Goal: Task Accomplishment & Management: Manage account settings

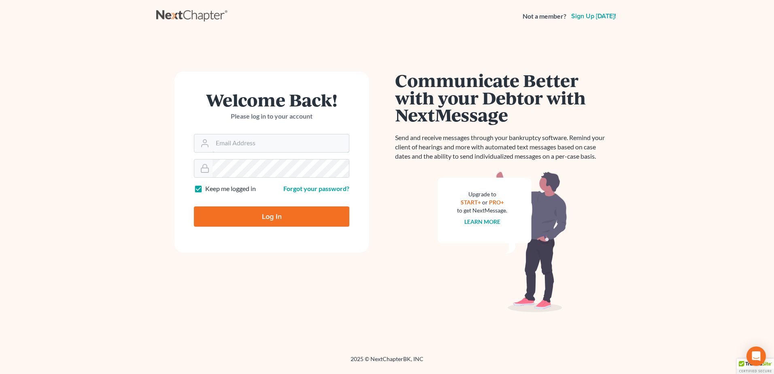
type input "[EMAIL_ADDRESS][DOMAIN_NAME]"
click at [249, 213] on input "Log In" at bounding box center [271, 217] width 155 height 20
type input "Thinking..."
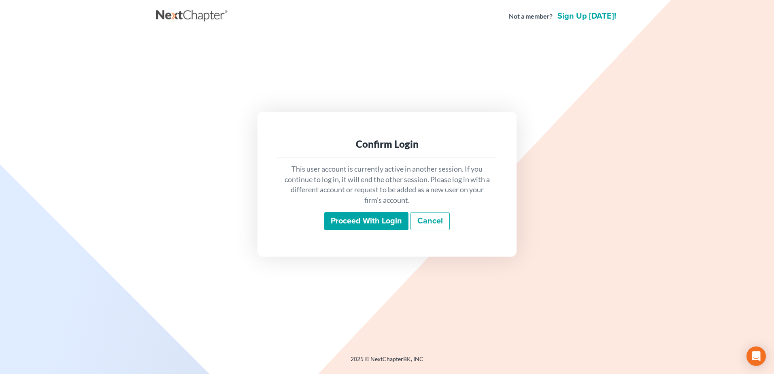
drag, startPoint x: 343, startPoint y: 222, endPoint x: 339, endPoint y: 220, distance: 4.7
click at [343, 222] on input "Proceed with login" at bounding box center [366, 221] width 84 height 19
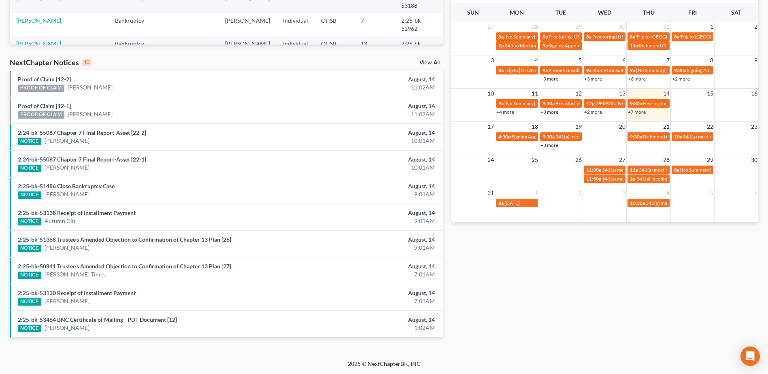
scroll to position [209, 0]
drag, startPoint x: 55, startPoint y: 63, endPoint x: 79, endPoint y: 63, distance: 23.5
click at [79, 63] on div "NextChapter Notices 10" at bounding box center [51, 62] width 82 height 10
click at [82, 60] on div "10" at bounding box center [86, 61] width 9 height 7
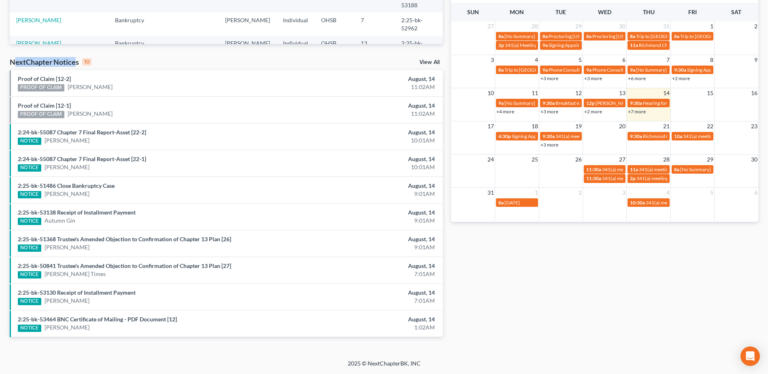
drag, startPoint x: 77, startPoint y: 63, endPoint x: 15, endPoint y: 60, distance: 62.0
click at [15, 60] on div "NextChapter Notices 10" at bounding box center [51, 62] width 82 height 10
click at [213, 57] on div "Recent Cases 15 View All Name unfold_more expand_more expand_less Area of Law u…" at bounding box center [226, 92] width 441 height 516
drag, startPoint x: 21, startPoint y: 166, endPoint x: 40, endPoint y: 168, distance: 19.5
click at [40, 168] on div "NOTICE" at bounding box center [29, 167] width 23 height 7
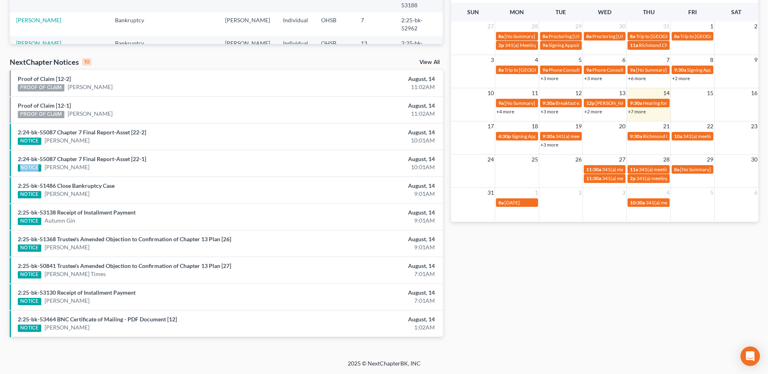
click at [40, 170] on div "NOTICE" at bounding box center [29, 167] width 23 height 7
drag, startPoint x: 38, startPoint y: 167, endPoint x: 18, endPoint y: 167, distance: 19.8
click at [18, 167] on div "NOTICE" at bounding box center [29, 167] width 23 height 7
click at [73, 178] on li "2:25-bk-51486 Close Bankruptcy Case NOTICE Cheyenne Bailey August, 14 9:01AM" at bounding box center [226, 190] width 433 height 27
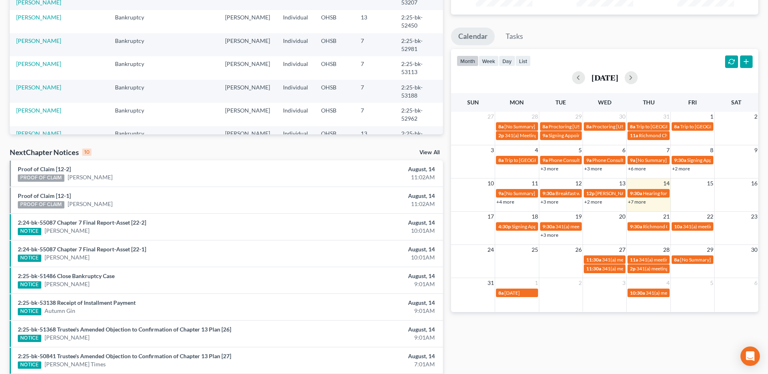
scroll to position [6, 0]
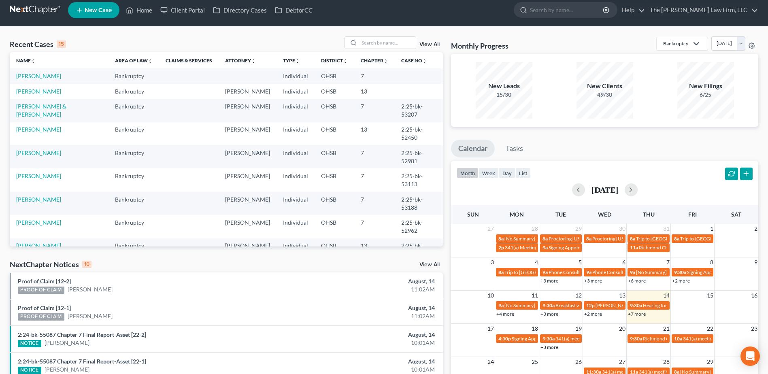
click at [427, 266] on link "View All" at bounding box center [429, 265] width 20 height 6
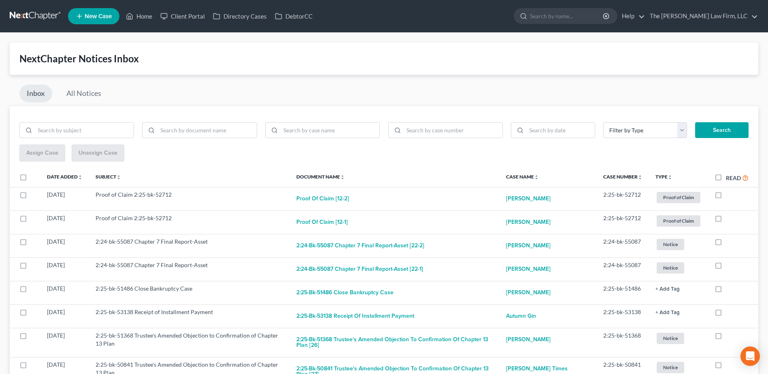
click at [726, 177] on label "Read" at bounding box center [737, 177] width 23 height 9
click at [729, 177] on input "Read" at bounding box center [731, 175] width 5 height 5
checkbox input "true"
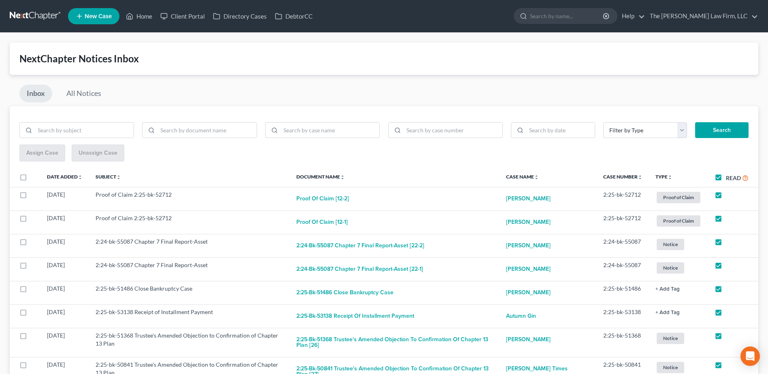
checkbox input "true"
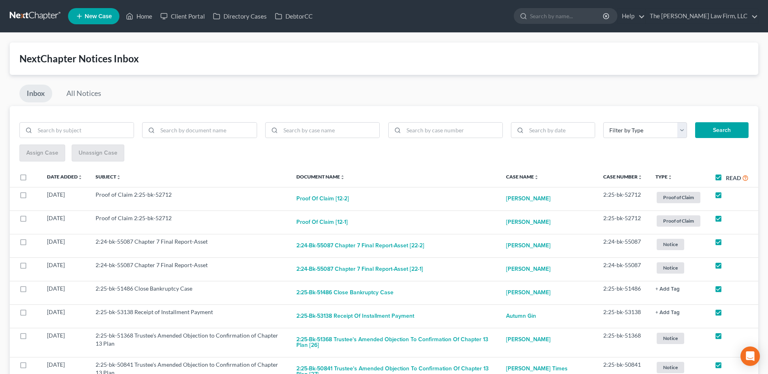
checkbox input "true"
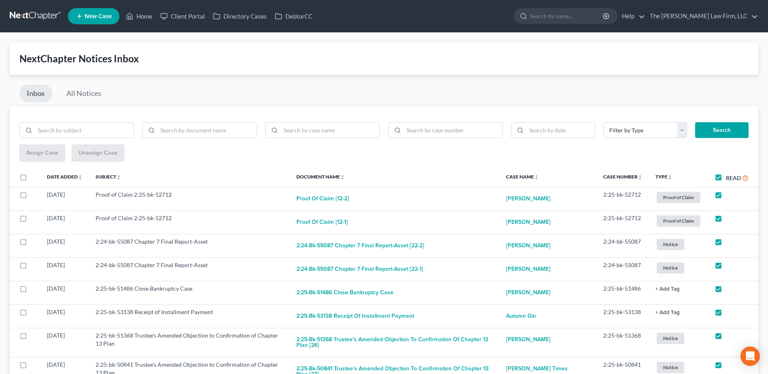
checkbox input "true"
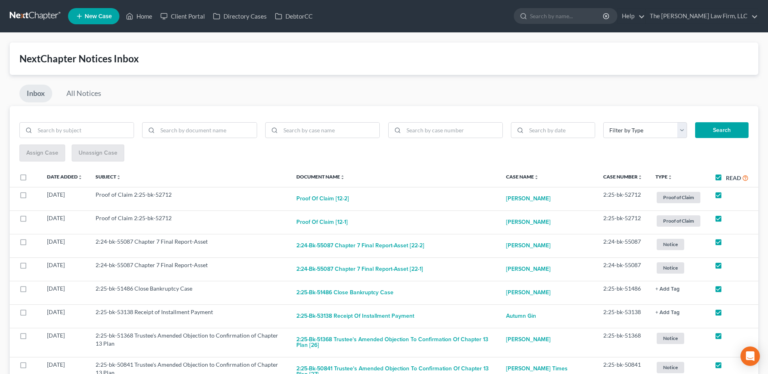
checkbox input "true"
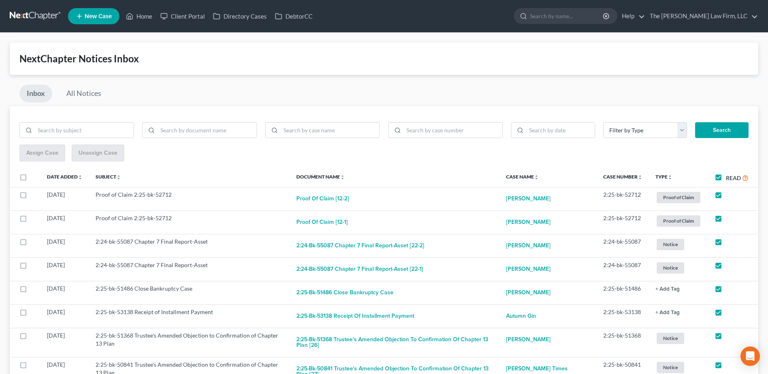
checkbox input "true"
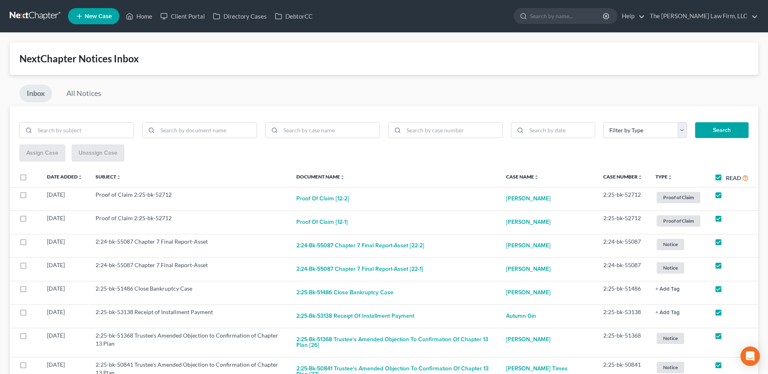
checkbox input "true"
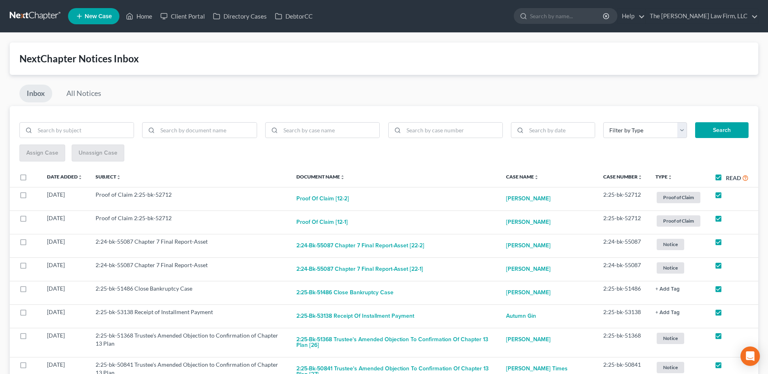
checkbox input "true"
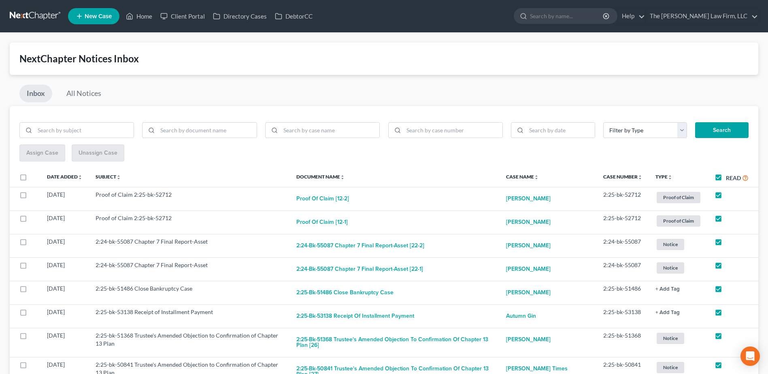
checkbox input "true"
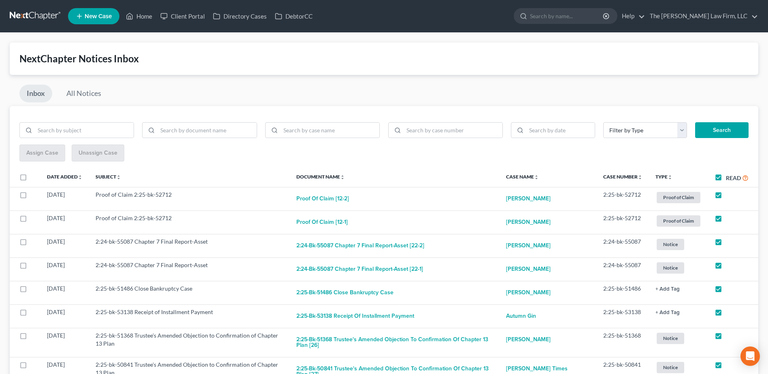
checkbox input "true"
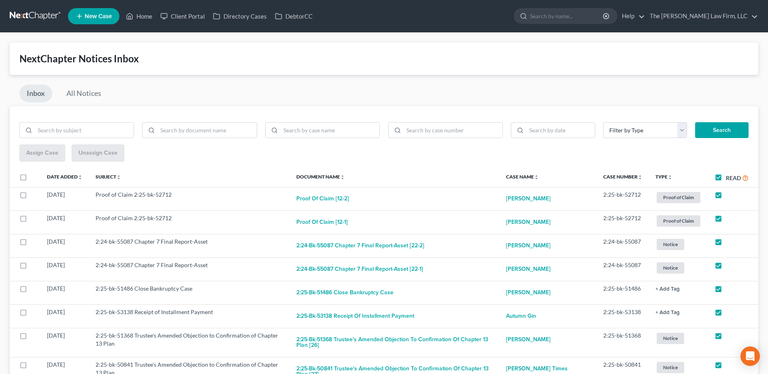
checkbox input "true"
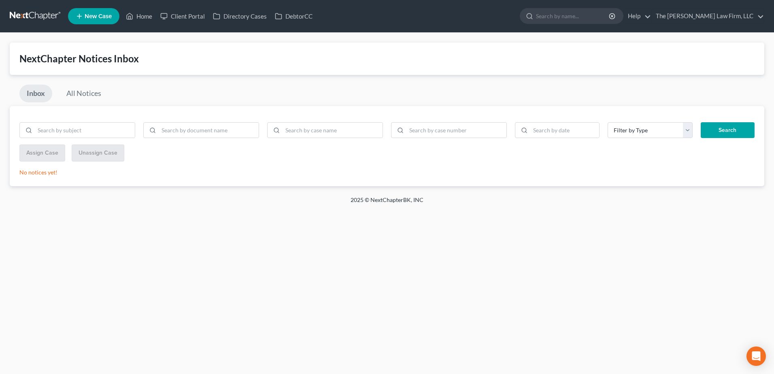
click at [42, 11] on link at bounding box center [36, 16] width 52 height 15
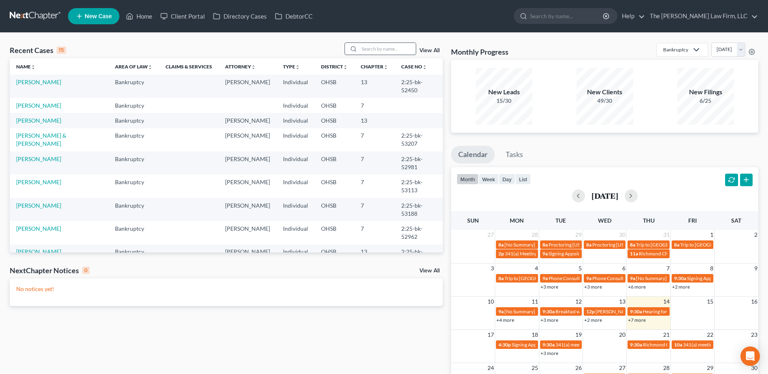
click at [392, 54] on input "search" at bounding box center [387, 49] width 57 height 12
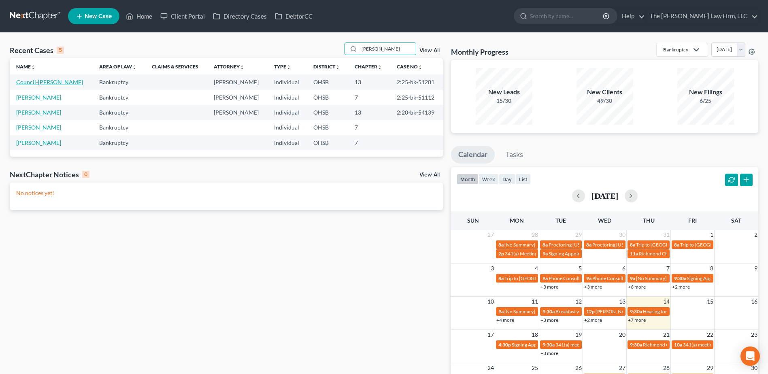
type input "alicia"
click at [29, 84] on link "Council-McNeal, Alicia" at bounding box center [49, 82] width 67 height 7
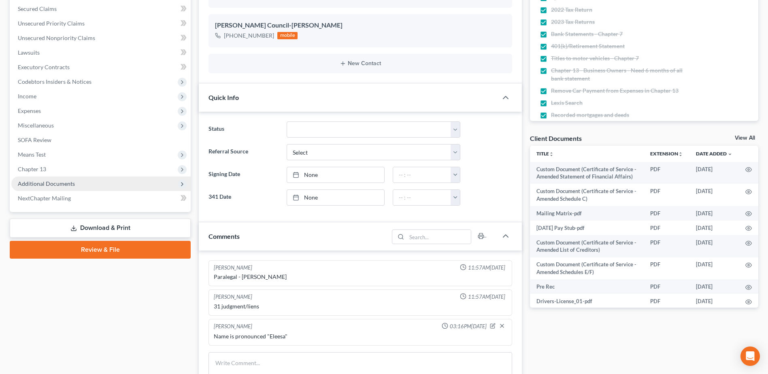
scroll to position [202, 0]
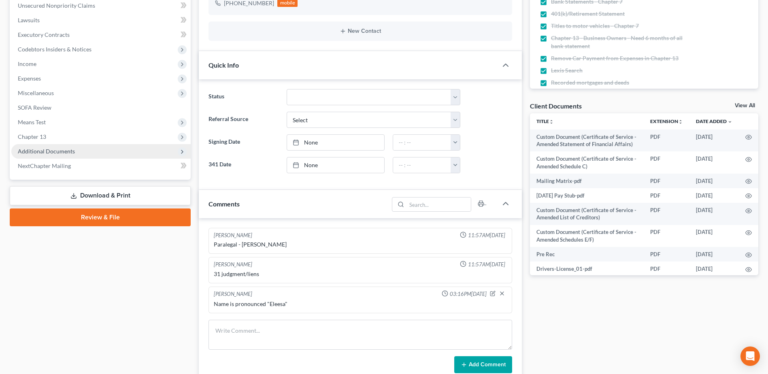
click at [53, 146] on span "Additional Documents" at bounding box center [100, 151] width 179 height 15
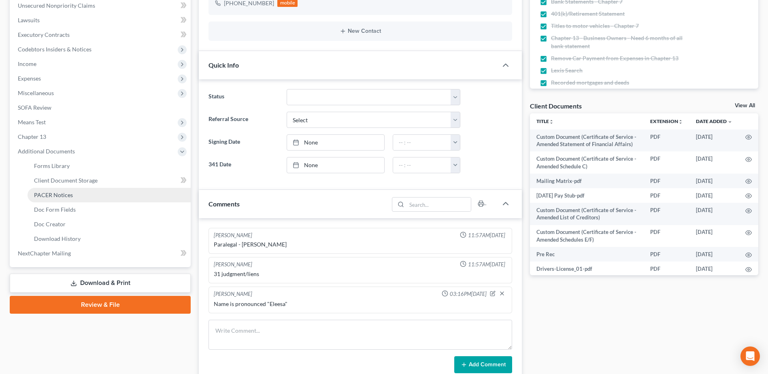
click at [60, 190] on link "PACER Notices" at bounding box center [109, 195] width 163 height 15
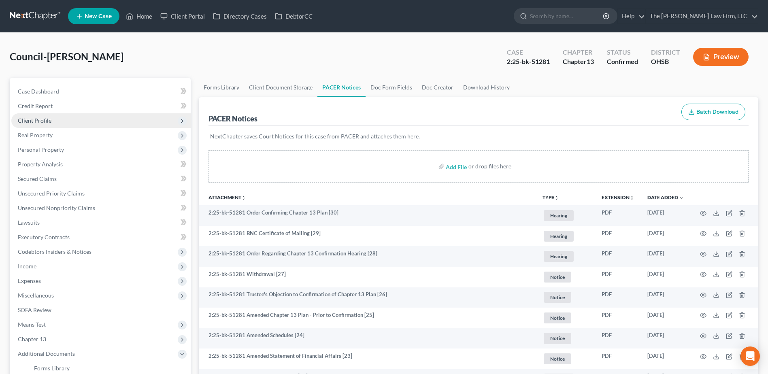
click at [40, 118] on span "Client Profile" at bounding box center [35, 120] width 34 height 7
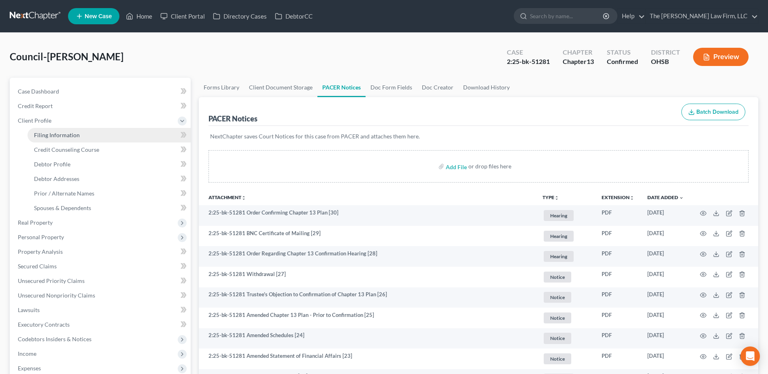
click at [51, 135] on span "Filing Information" at bounding box center [57, 135] width 46 height 7
select select "1"
select select "0"
select select "3"
select select "36"
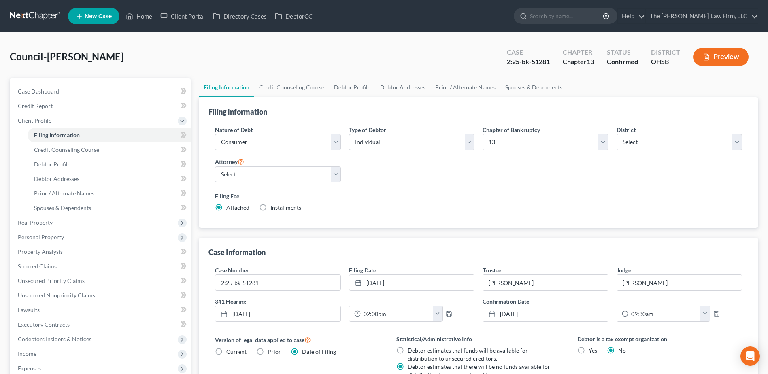
click at [40, 11] on link at bounding box center [36, 16] width 52 height 15
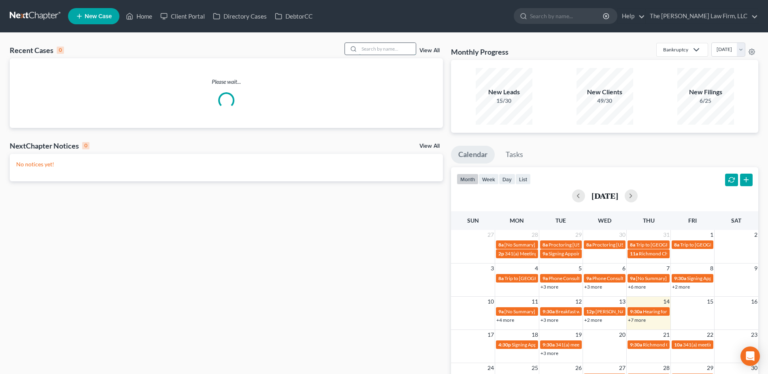
click at [381, 49] on input "search" at bounding box center [387, 49] width 57 height 12
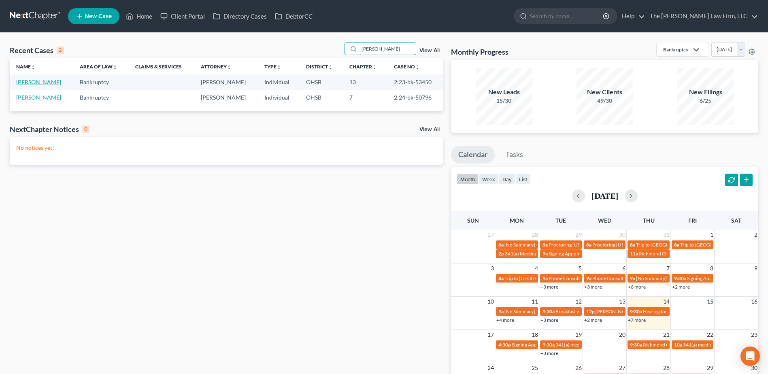
type input "[PERSON_NAME]"
click at [26, 81] on link "[PERSON_NAME]" at bounding box center [38, 82] width 45 height 7
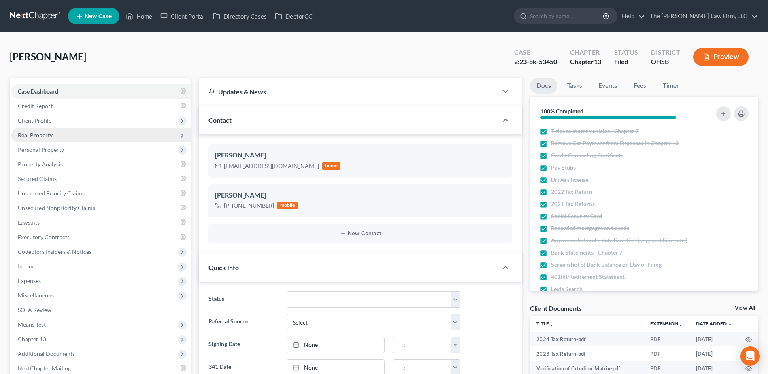
click at [46, 133] on span "Real Property" at bounding box center [35, 135] width 35 height 7
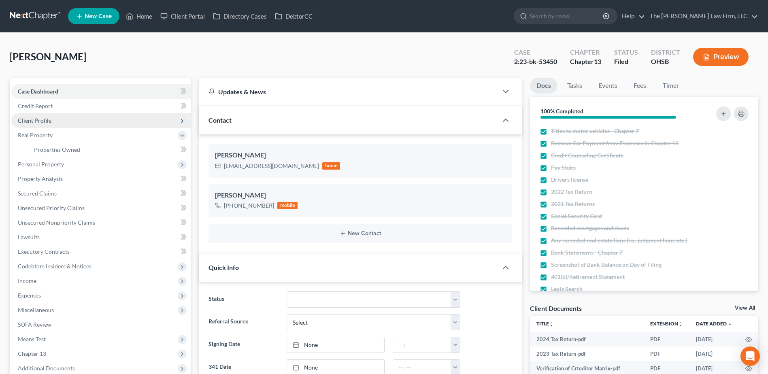
drag, startPoint x: 44, startPoint y: 121, endPoint x: 47, endPoint y: 129, distance: 8.2
click at [45, 122] on span "Client Profile" at bounding box center [35, 120] width 34 height 7
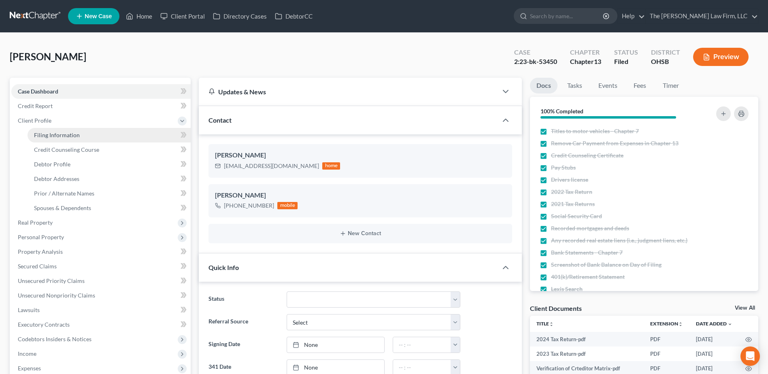
click at [47, 131] on link "Filing Information" at bounding box center [109, 135] width 163 height 15
select select "1"
select select "0"
select select "3"
select select "36"
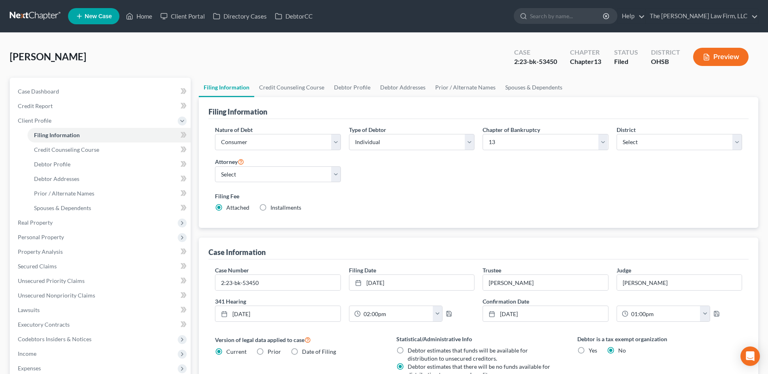
click at [28, 13] on link at bounding box center [36, 16] width 52 height 15
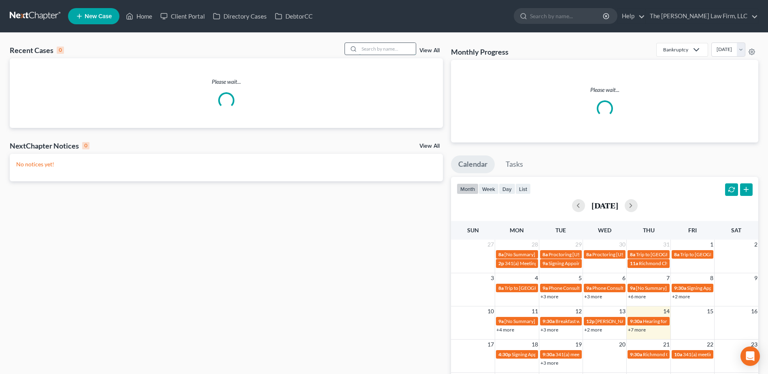
click at [375, 49] on input "search" at bounding box center [387, 49] width 57 height 12
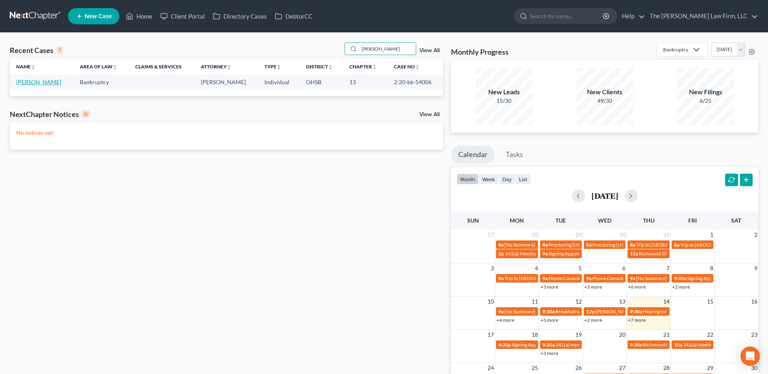
type input "[PERSON_NAME]"
click at [28, 81] on link "[PERSON_NAME]" at bounding box center [38, 82] width 45 height 7
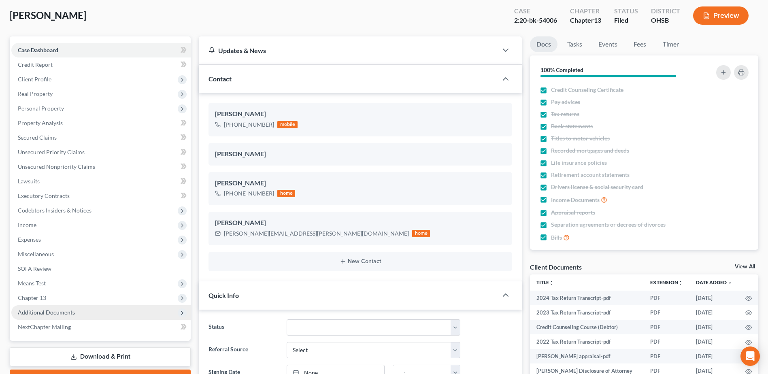
scroll to position [81, 0]
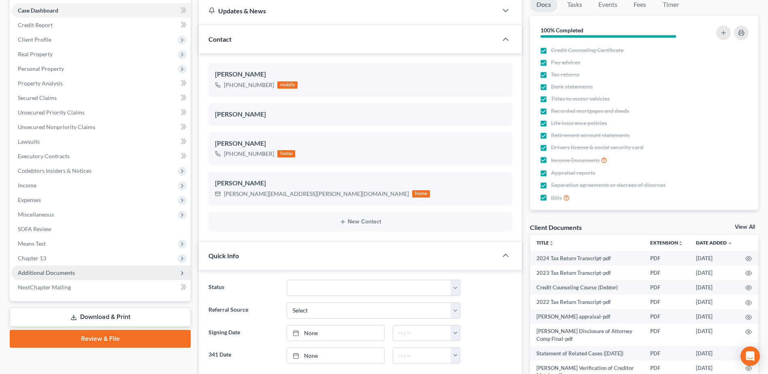
click at [42, 273] on span "Additional Documents" at bounding box center [46, 272] width 57 height 7
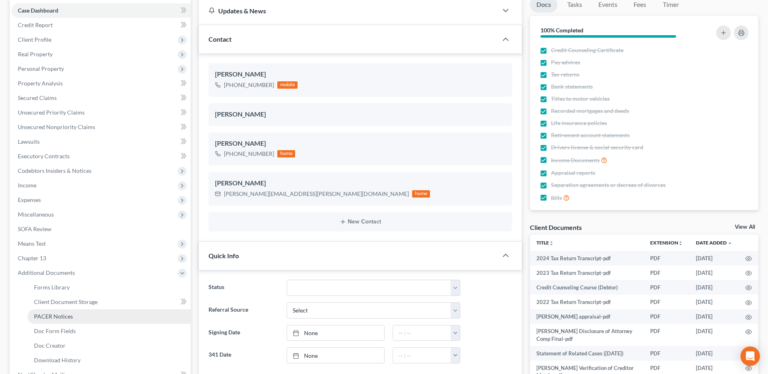
click at [52, 314] on span "PACER Notices" at bounding box center [53, 316] width 39 height 7
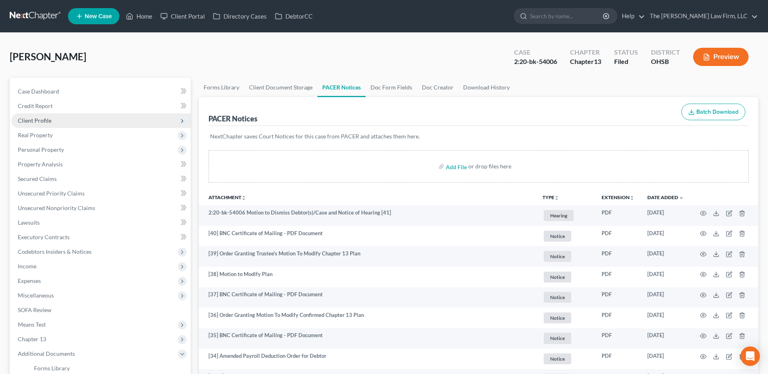
click at [83, 121] on span "Client Profile" at bounding box center [100, 120] width 179 height 15
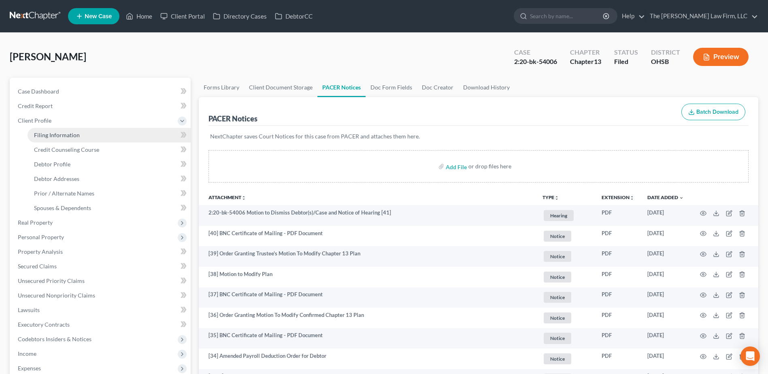
click at [71, 132] on span "Filing Information" at bounding box center [57, 135] width 46 height 7
select select "1"
select select "0"
select select "3"
select select "36"
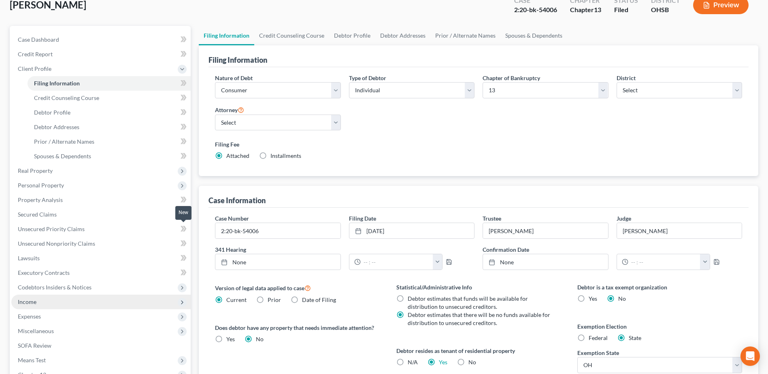
scroll to position [121, 0]
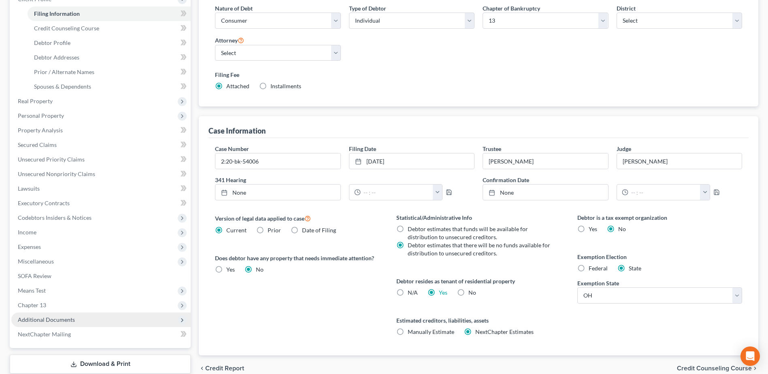
click at [48, 319] on span "Additional Documents" at bounding box center [46, 319] width 57 height 7
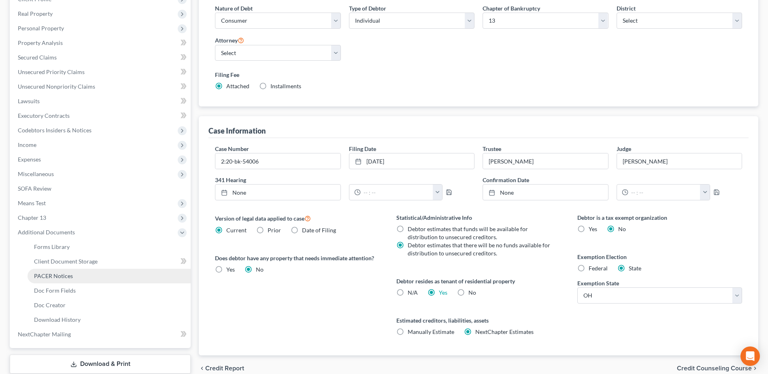
click at [63, 277] on span "PACER Notices" at bounding box center [53, 276] width 39 height 7
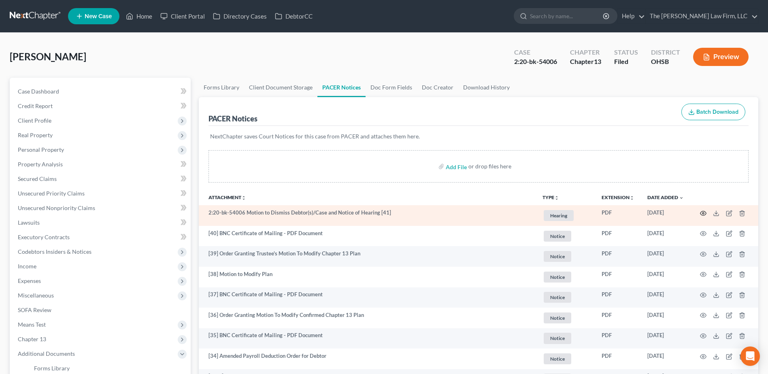
click at [704, 212] on icon "button" at bounding box center [703, 213] width 6 height 6
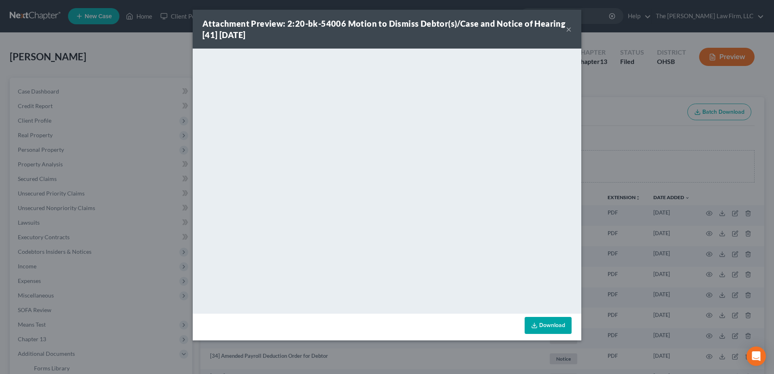
drag, startPoint x: 571, startPoint y: 31, endPoint x: 524, endPoint y: 23, distance: 48.1
click at [571, 31] on button "×" at bounding box center [569, 29] width 6 height 10
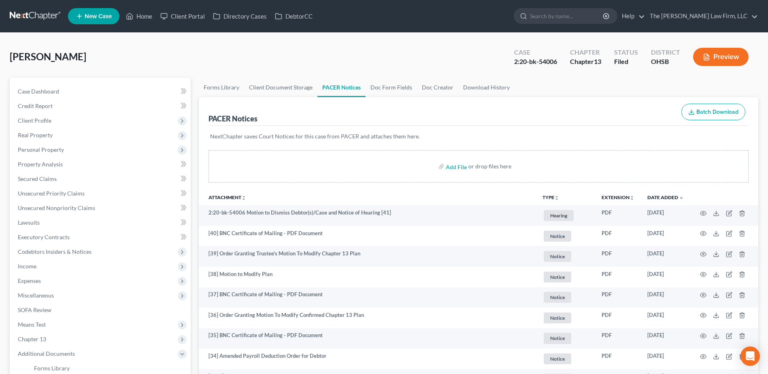
click at [46, 16] on link at bounding box center [36, 16] width 52 height 15
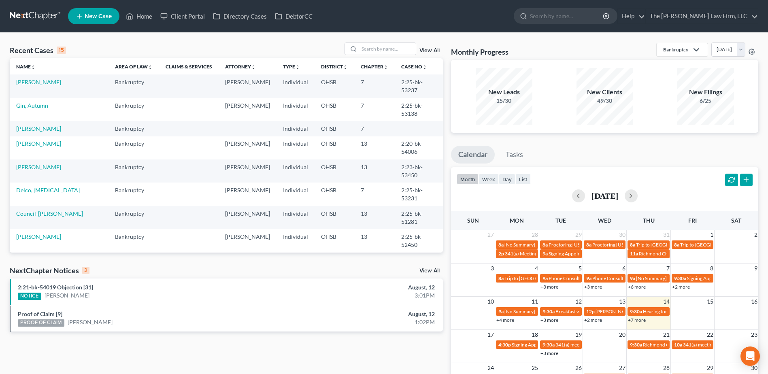
click at [72, 287] on link "2:21-bk-54019 Objection [31]" at bounding box center [55, 287] width 75 height 7
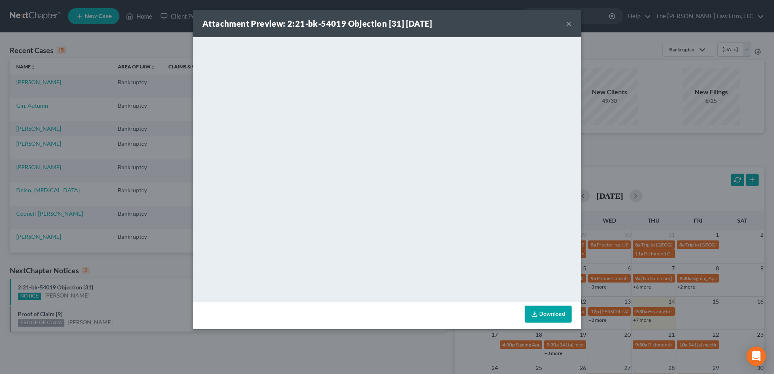
click at [570, 23] on button "×" at bounding box center [569, 24] width 6 height 10
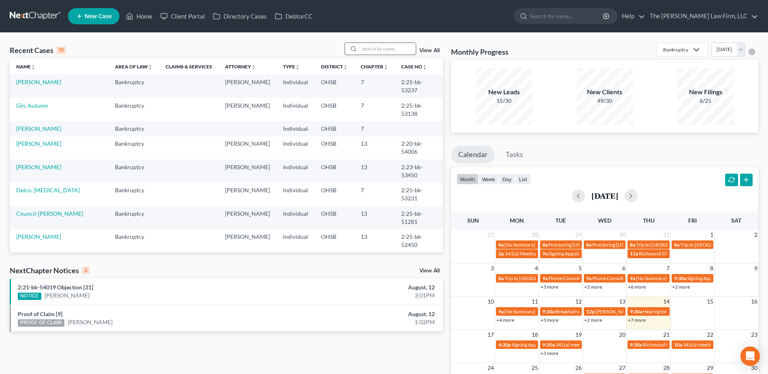
click at [392, 45] on input "search" at bounding box center [387, 49] width 57 height 12
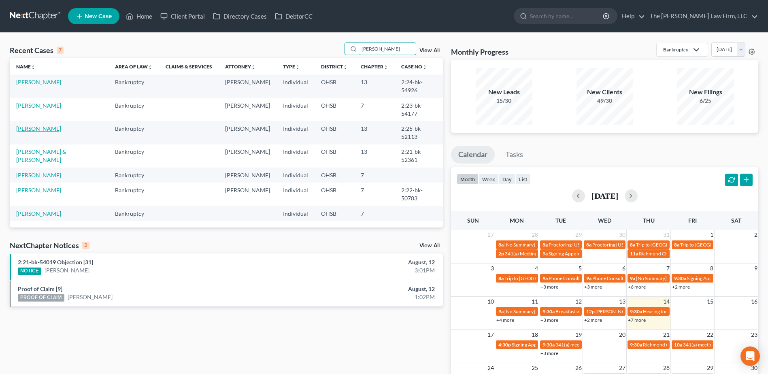
type input "kelly"
click at [41, 125] on link "[PERSON_NAME]" at bounding box center [38, 128] width 45 height 7
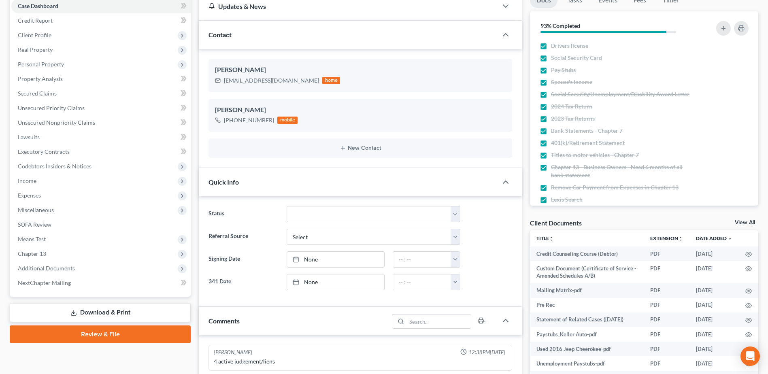
scroll to position [202, 0]
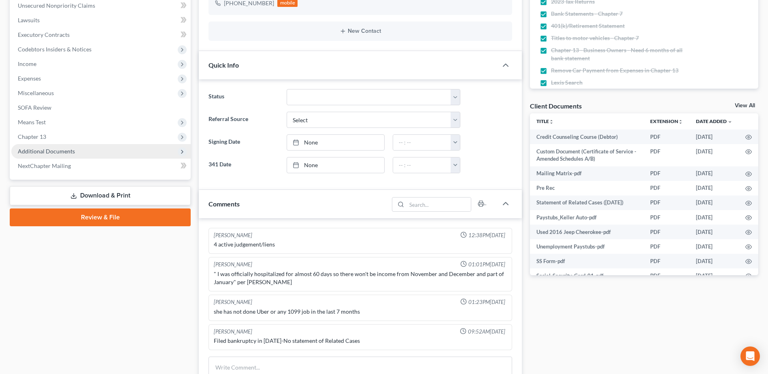
click at [56, 152] on span "Additional Documents" at bounding box center [46, 151] width 57 height 7
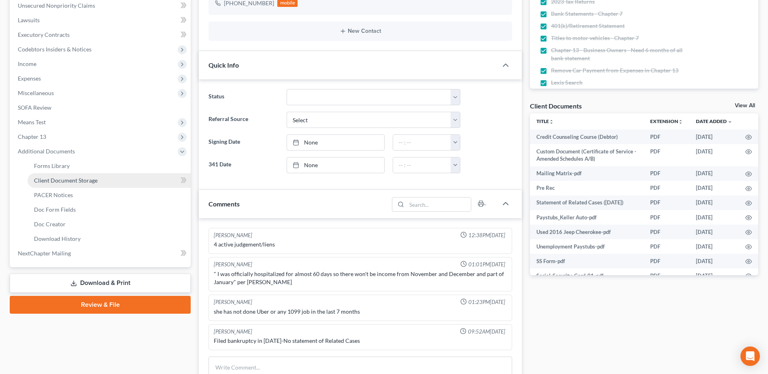
click at [58, 183] on span "Client Document Storage" at bounding box center [66, 180] width 64 height 7
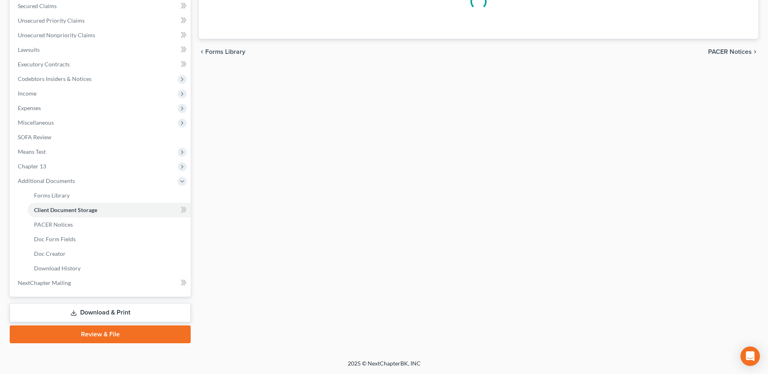
scroll to position [149, 0]
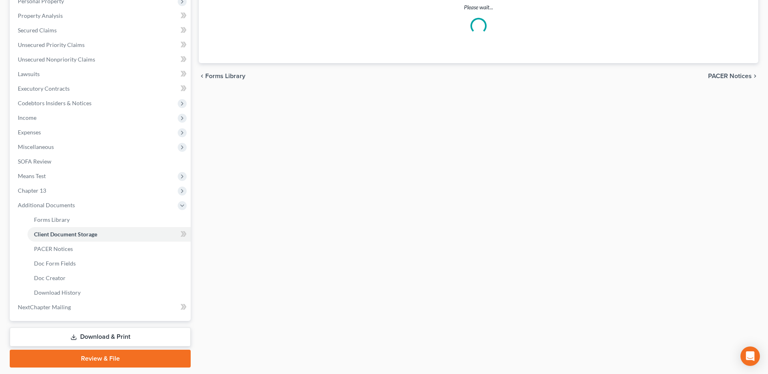
select select "61"
select select "7"
select select "53"
select select "7"
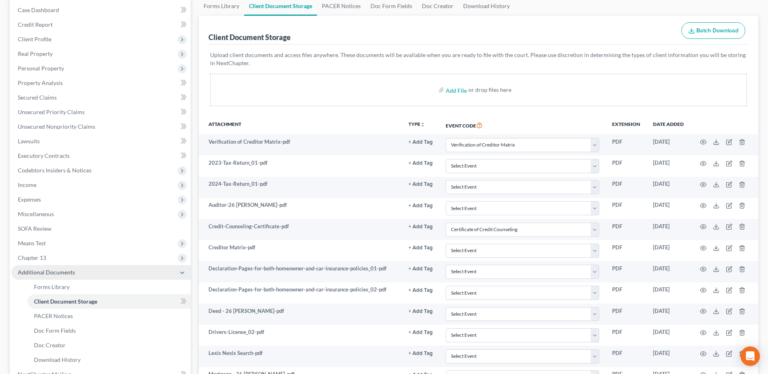
scroll to position [81, 0]
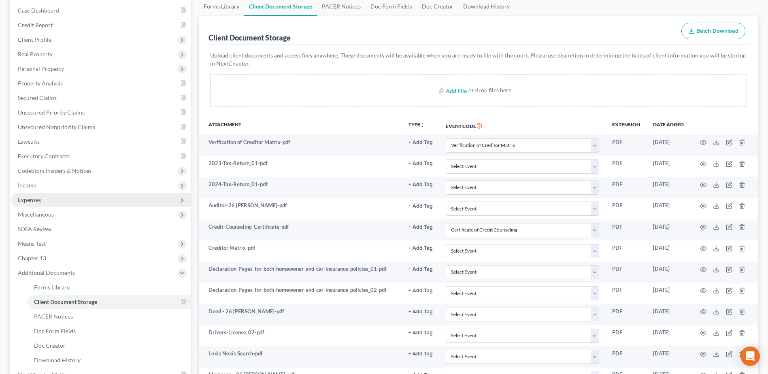
click at [45, 199] on span "Expenses" at bounding box center [100, 200] width 179 height 15
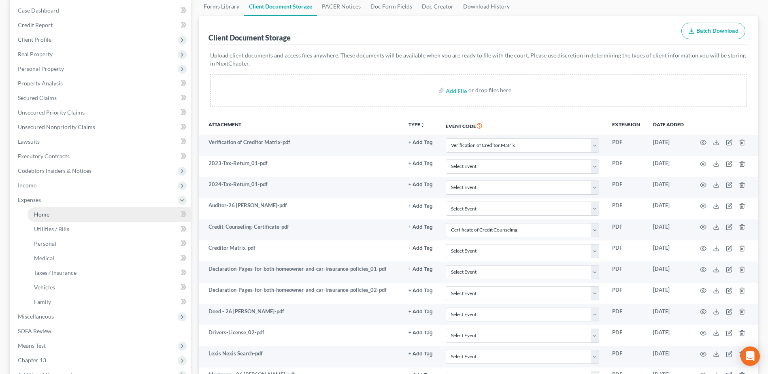
click at [49, 219] on link "Home" at bounding box center [109, 214] width 163 height 15
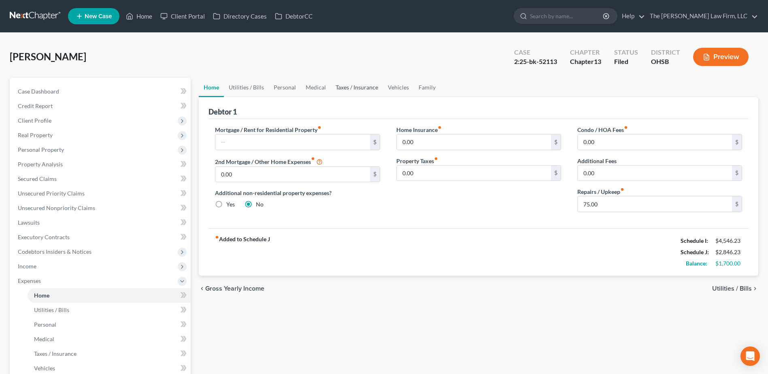
click at [336, 84] on link "Taxes / Insurance" at bounding box center [357, 87] width 52 height 19
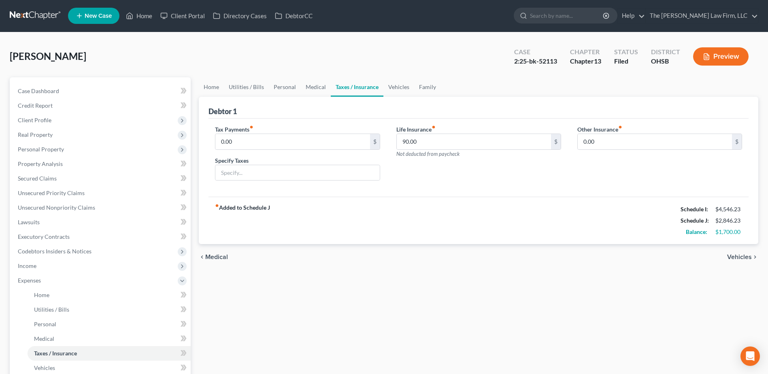
scroll to position [187, 0]
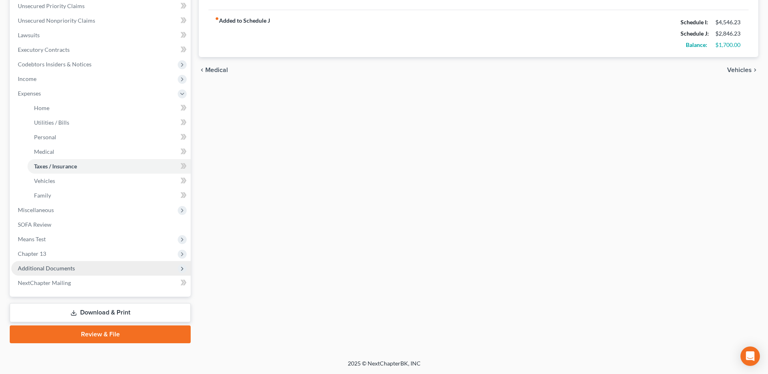
click at [47, 268] on span "Additional Documents" at bounding box center [46, 268] width 57 height 7
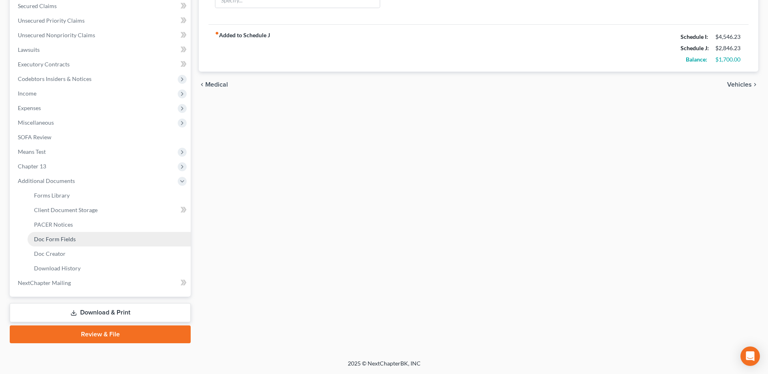
scroll to position [173, 0]
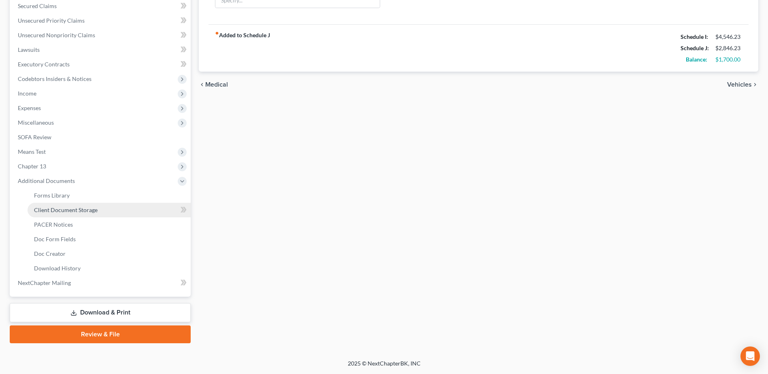
click at [64, 212] on span "Client Document Storage" at bounding box center [66, 210] width 64 height 7
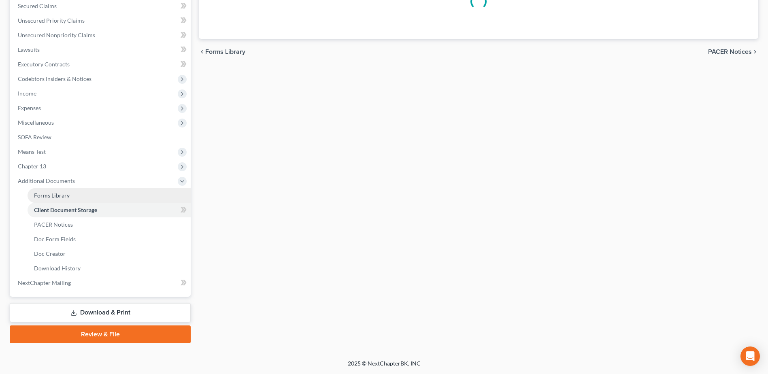
scroll to position [149, 0]
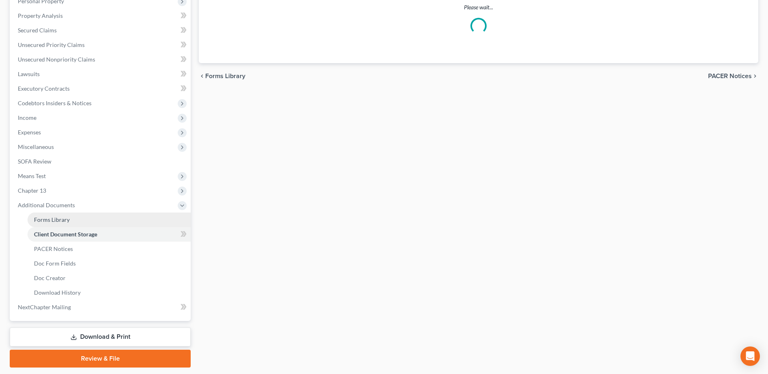
select select "61"
select select "7"
select select "53"
select select "7"
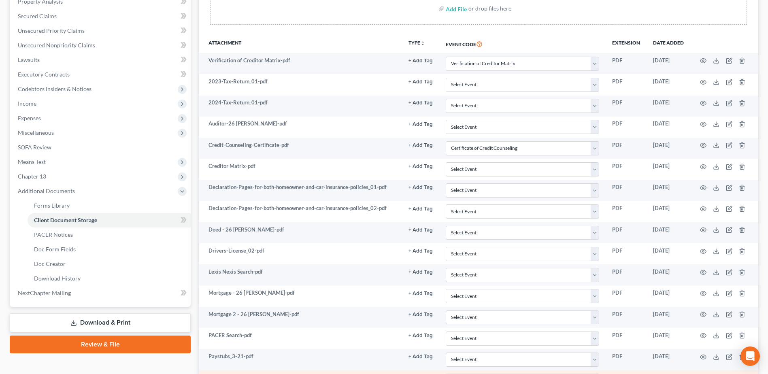
scroll to position [162, 0]
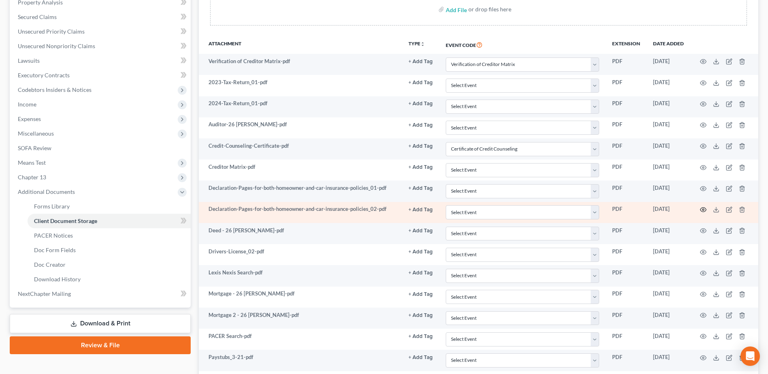
click at [705, 209] on icon "button" at bounding box center [703, 210] width 6 height 6
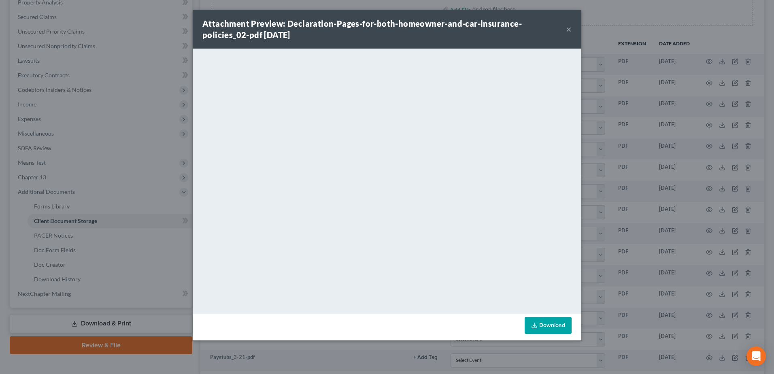
click at [566, 31] on button "×" at bounding box center [569, 29] width 6 height 10
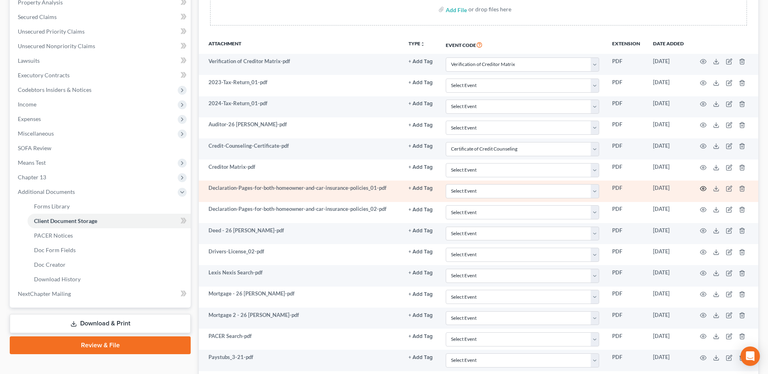
click at [704, 188] on icon "button" at bounding box center [703, 188] width 6 height 6
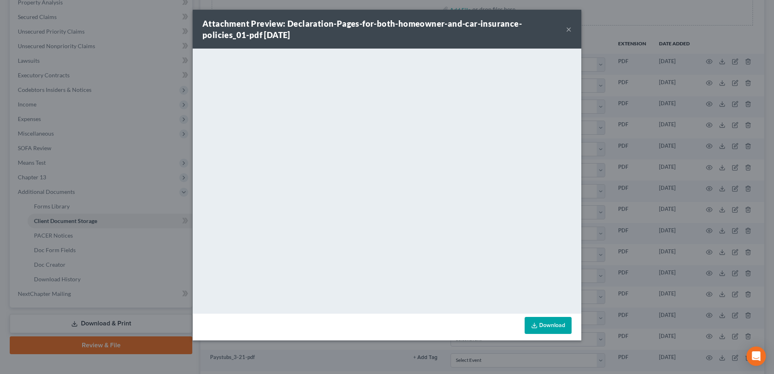
click at [568, 31] on button "×" at bounding box center [569, 29] width 6 height 10
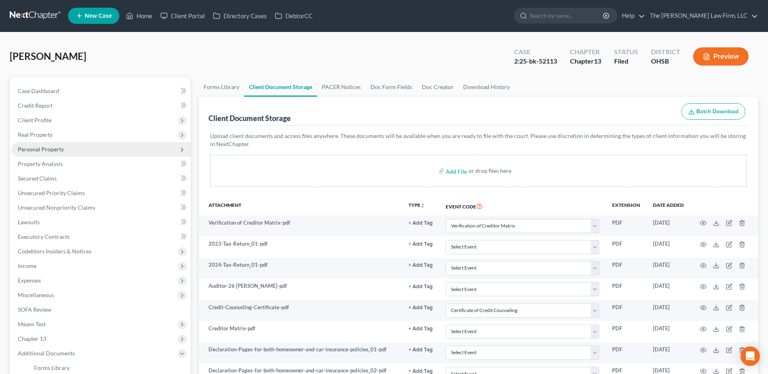
scroll to position [0, 0]
click at [29, 14] on link at bounding box center [36, 16] width 52 height 15
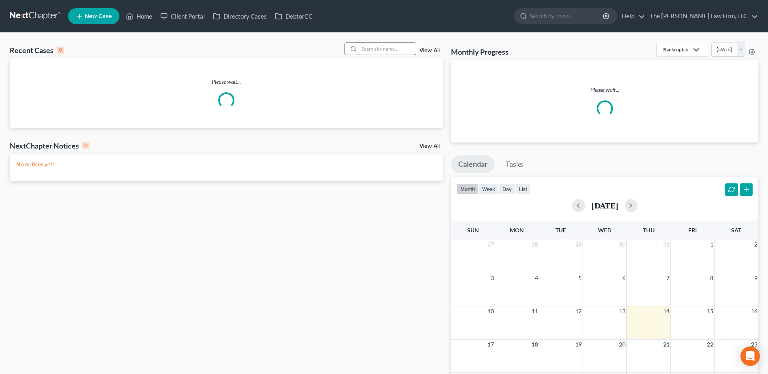
drag, startPoint x: 394, startPoint y: 51, endPoint x: 390, endPoint y: 54, distance: 5.8
click at [392, 55] on div at bounding box center [381, 49] width 72 height 13
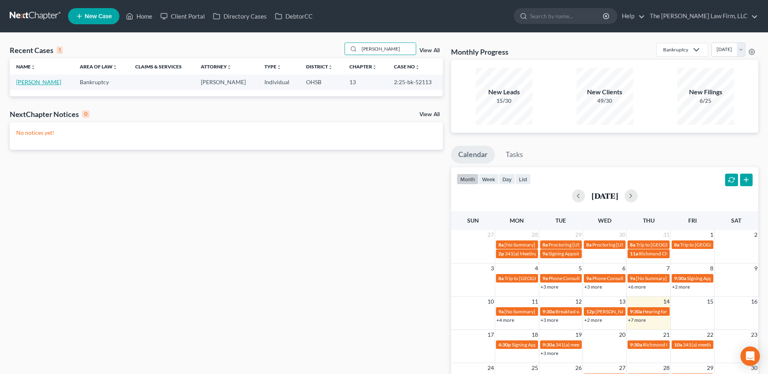
type input "[PERSON_NAME]"
click at [38, 83] on link "[PERSON_NAME]" at bounding box center [38, 82] width 45 height 7
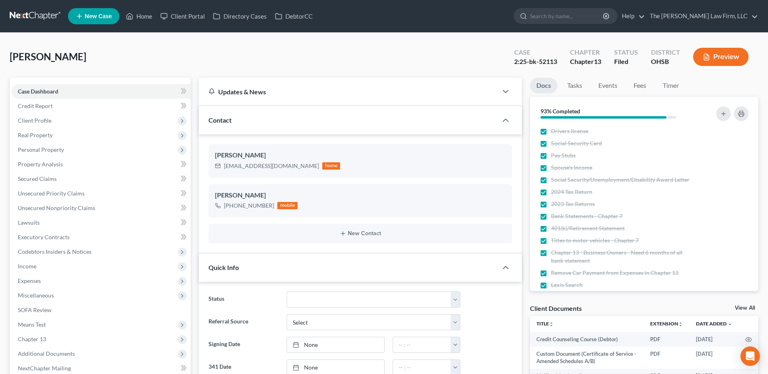
click at [37, 13] on link at bounding box center [36, 16] width 52 height 15
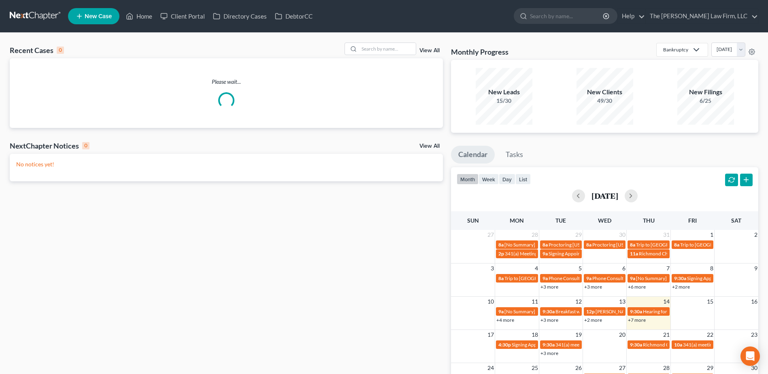
click at [429, 51] on link "View All" at bounding box center [429, 51] width 20 height 6
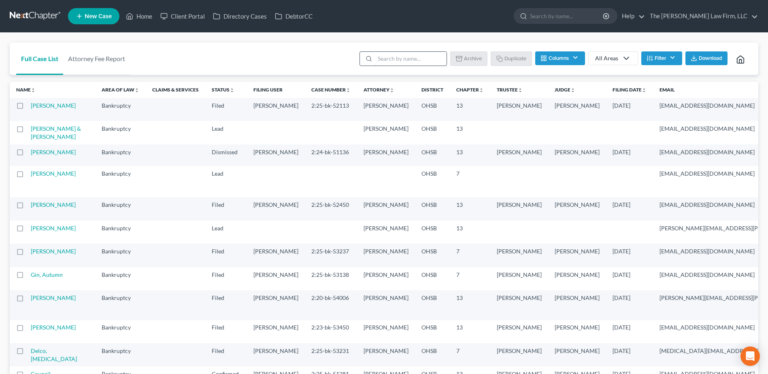
click at [427, 60] on input "search" at bounding box center [411, 59] width 72 height 14
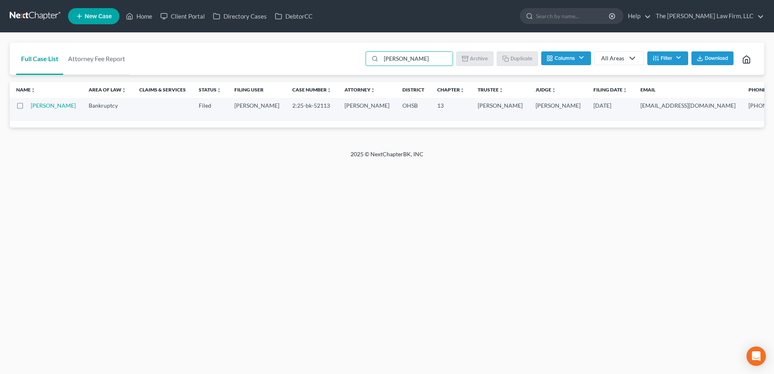
type input "[PERSON_NAME]"
click at [669, 55] on button "Filter" at bounding box center [667, 58] width 41 height 14
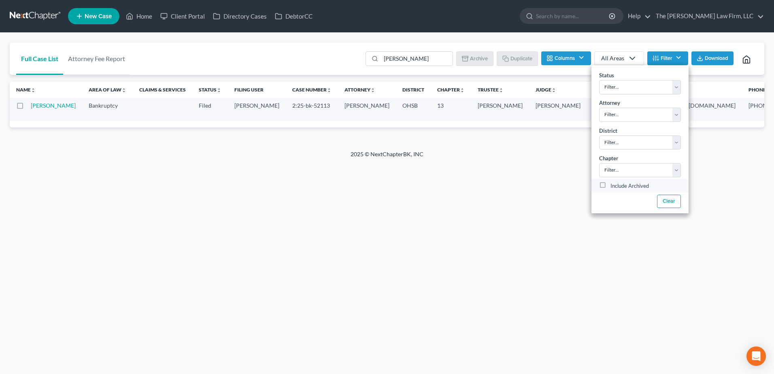
click at [611, 186] on label "Include Archived" at bounding box center [630, 186] width 38 height 10
click at [614, 186] on input "Include Archived" at bounding box center [616, 183] width 5 height 5
checkbox input "true"
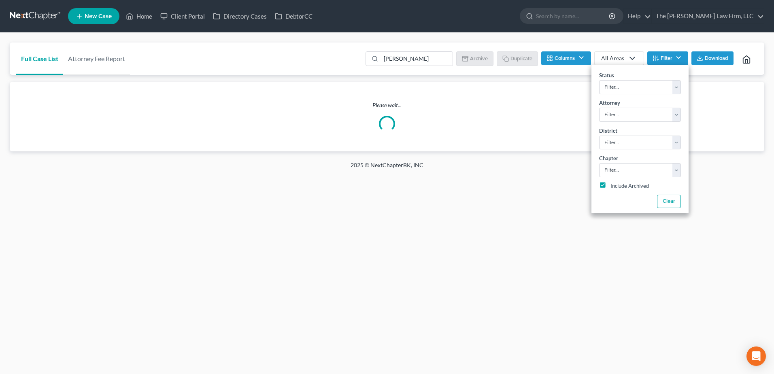
click at [603, 176] on div "2025 © NextChapterBK, INC" at bounding box center [387, 168] width 462 height 15
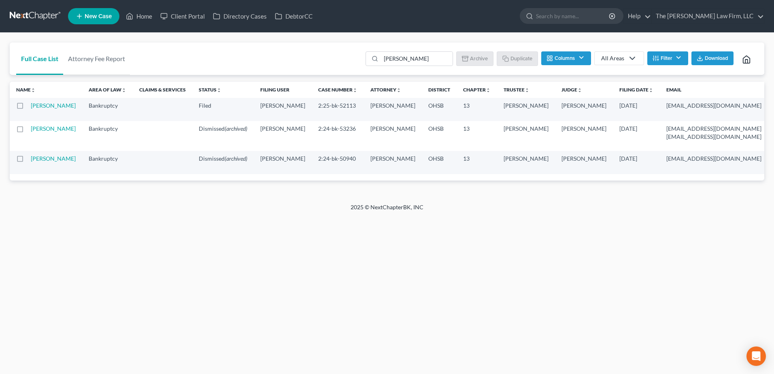
click at [45, 174] on td "[PERSON_NAME]" at bounding box center [56, 162] width 51 height 23
click at [38, 172] on td "[PERSON_NAME]" at bounding box center [56, 162] width 51 height 23
click at [38, 162] on link "[PERSON_NAME]" at bounding box center [53, 158] width 45 height 7
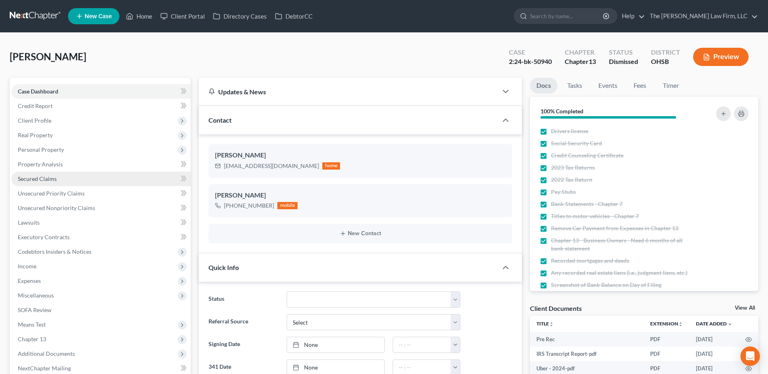
scroll to position [1619, 0]
click at [43, 152] on span "Personal Property" at bounding box center [41, 149] width 46 height 7
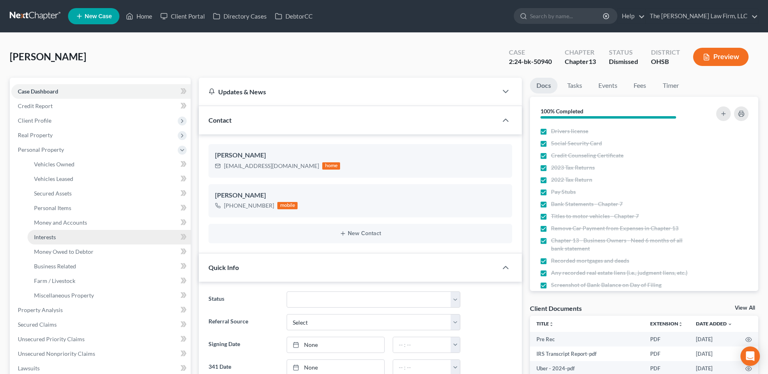
click at [60, 234] on link "Interests" at bounding box center [109, 237] width 163 height 15
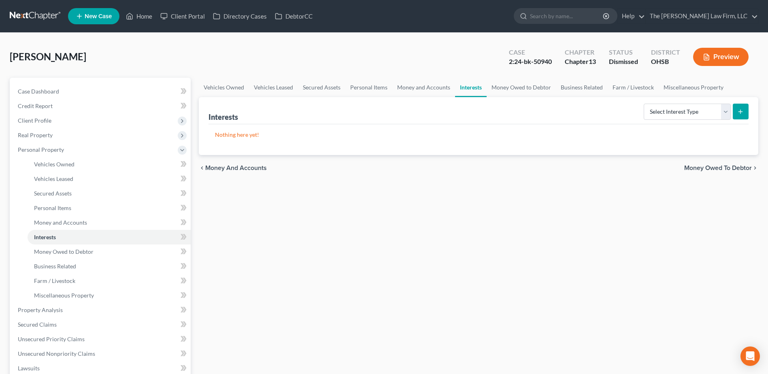
click at [35, 19] on link at bounding box center [36, 16] width 52 height 15
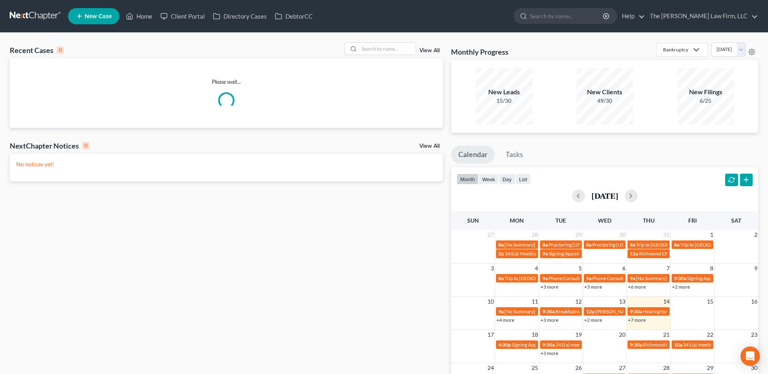
click at [432, 51] on link "View All" at bounding box center [429, 51] width 20 height 6
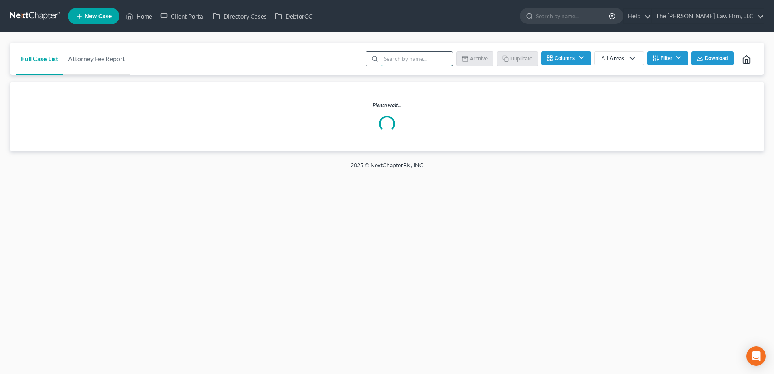
click at [414, 61] on input "search" at bounding box center [417, 59] width 72 height 14
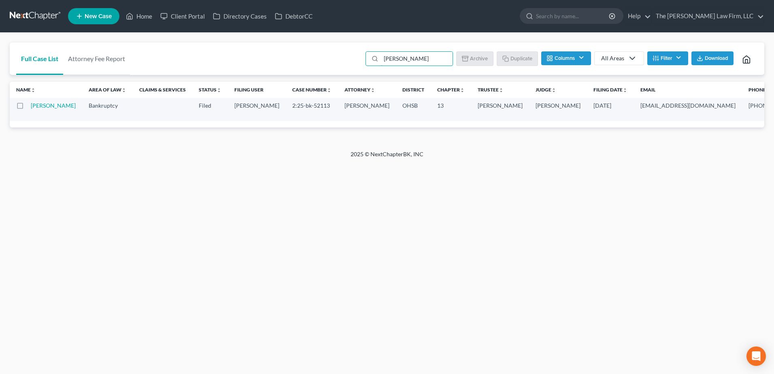
type input "[PERSON_NAME]"
click at [675, 59] on button "Filter" at bounding box center [667, 58] width 41 height 14
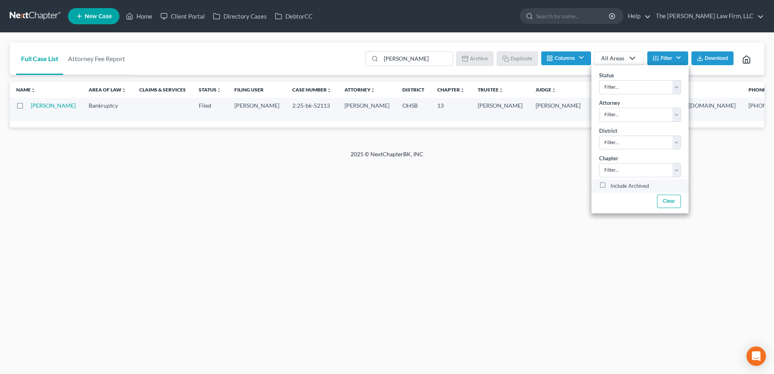
click at [611, 185] on label "Include Archived" at bounding box center [630, 186] width 38 height 10
click at [614, 185] on input "Include Archived" at bounding box center [616, 183] width 5 height 5
checkbox input "true"
click at [528, 215] on div "Home New Case Client Portal Directory Cases DebtorCC The [PERSON_NAME] Law Firm…" at bounding box center [387, 187] width 774 height 374
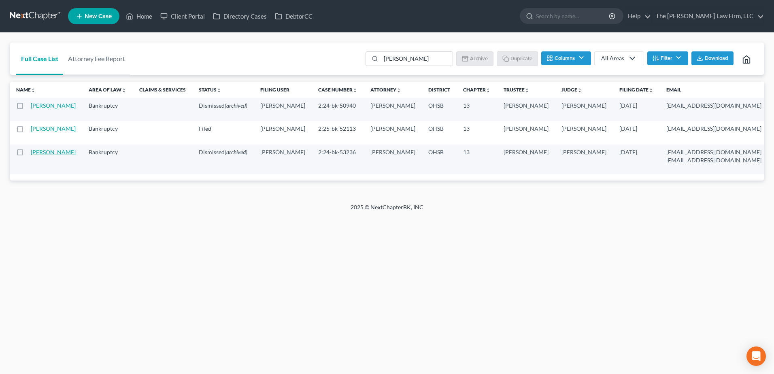
click at [42, 155] on link "[PERSON_NAME]" at bounding box center [53, 152] width 45 height 7
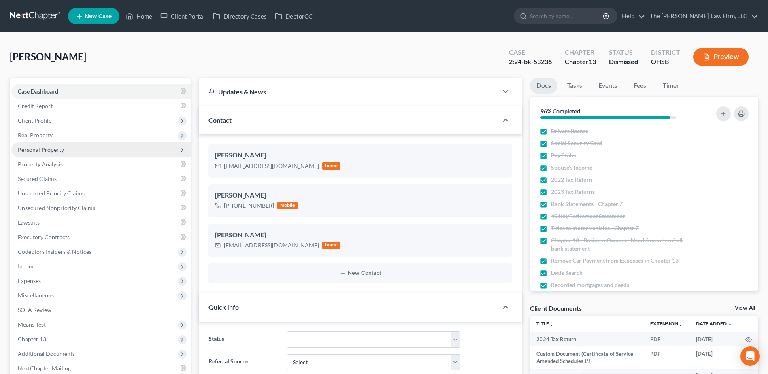
click at [36, 149] on span "Personal Property" at bounding box center [41, 149] width 46 height 7
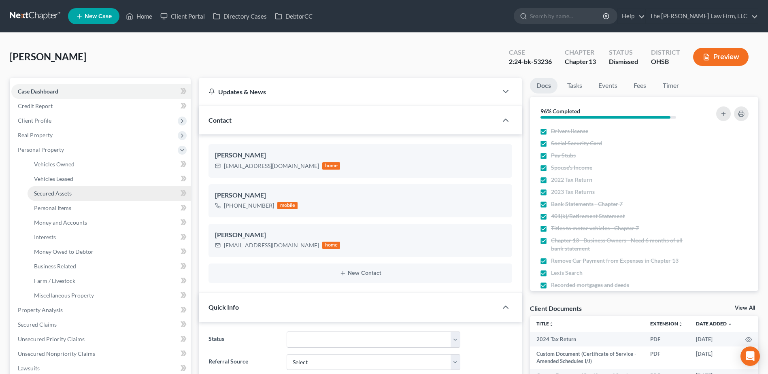
scroll to position [400, 0]
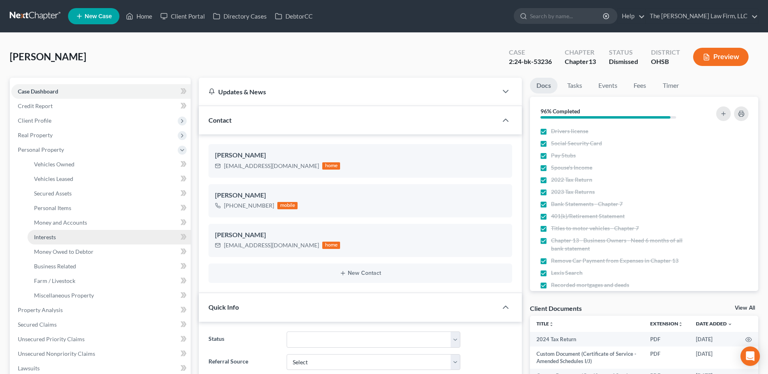
click at [47, 233] on link "Interests" at bounding box center [109, 237] width 163 height 15
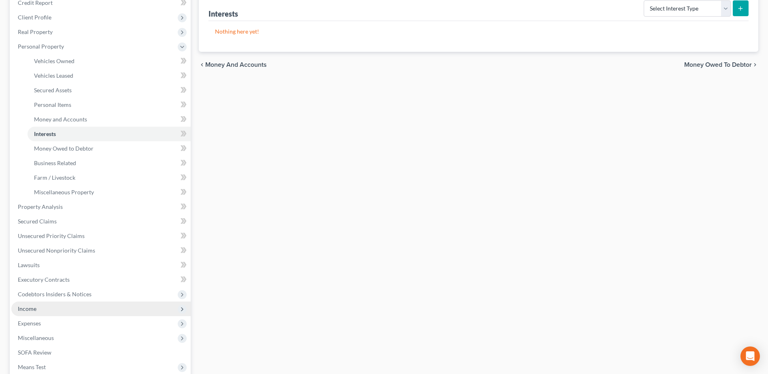
scroll to position [121, 0]
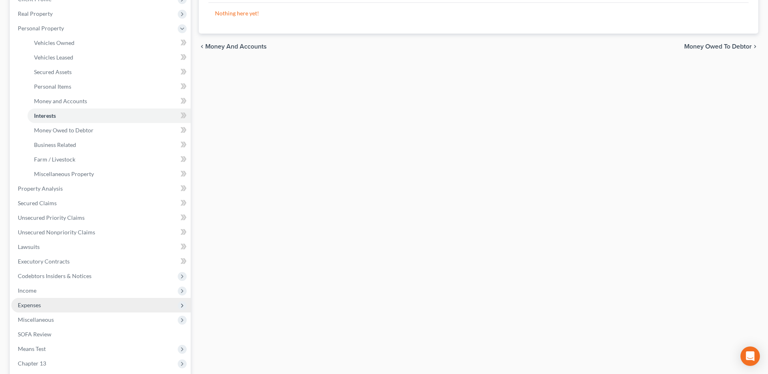
click at [40, 302] on span "Expenses" at bounding box center [29, 305] width 23 height 7
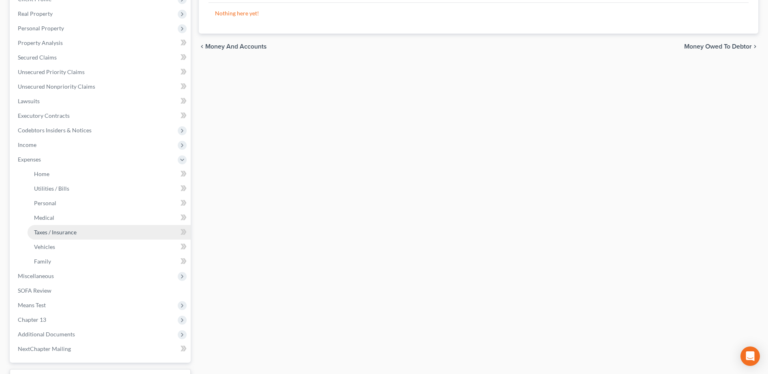
click at [57, 229] on span "Taxes / Insurance" at bounding box center [55, 232] width 43 height 7
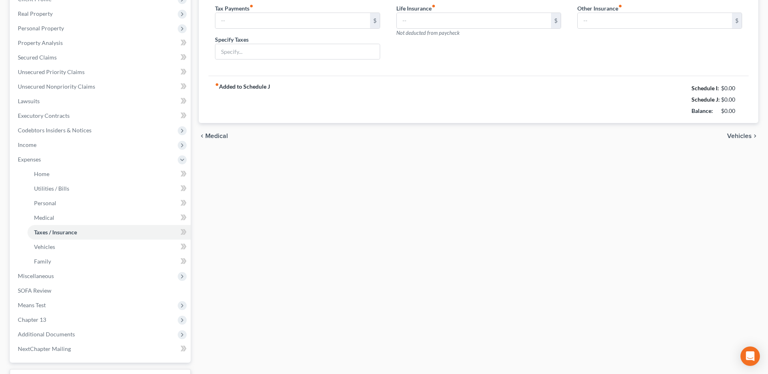
type input "0.00"
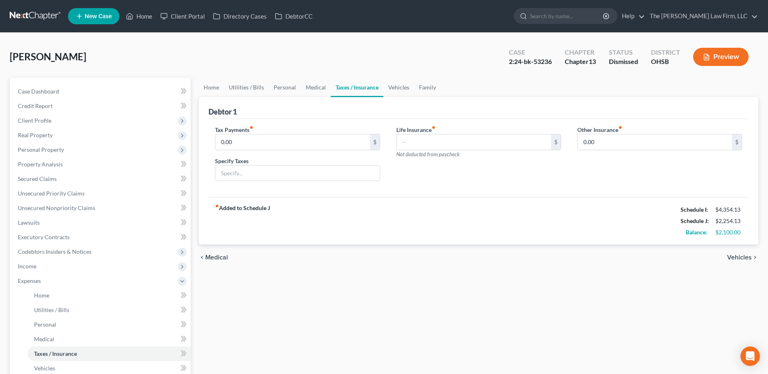
click at [29, 16] on link at bounding box center [36, 16] width 52 height 15
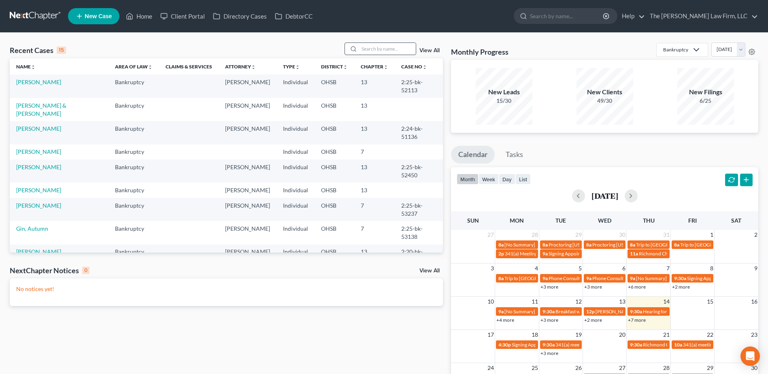
click at [376, 53] on input "search" at bounding box center [387, 49] width 57 height 12
type input "c"
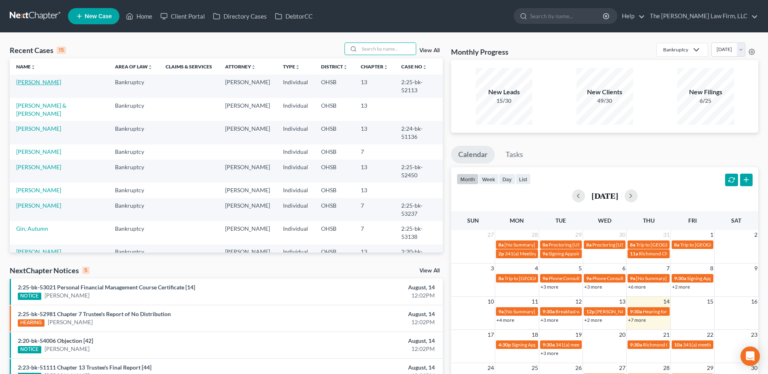
click at [35, 80] on link "[PERSON_NAME]" at bounding box center [38, 82] width 45 height 7
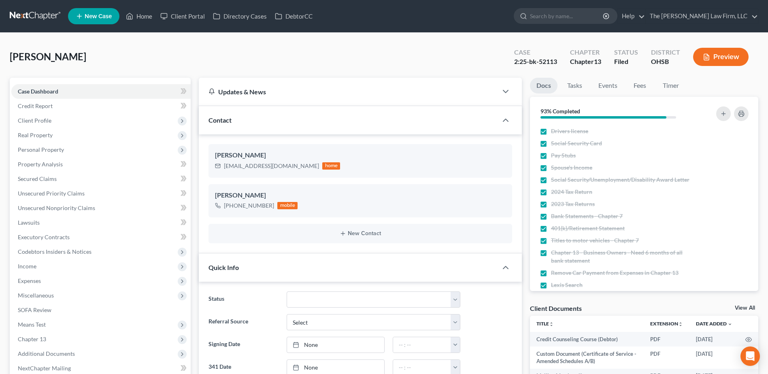
scroll to position [202, 0]
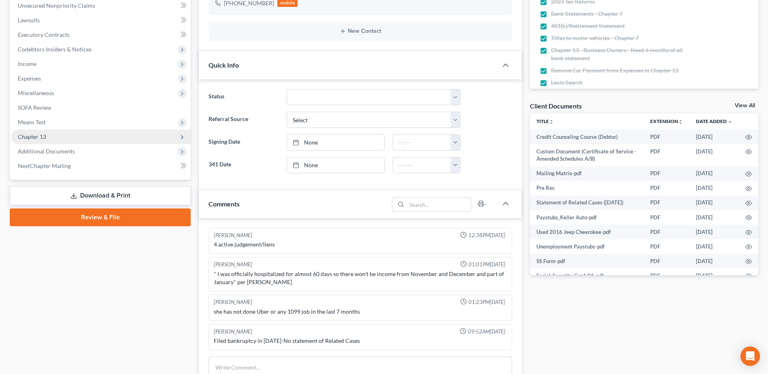
click at [61, 146] on span "Additional Documents" at bounding box center [100, 151] width 179 height 15
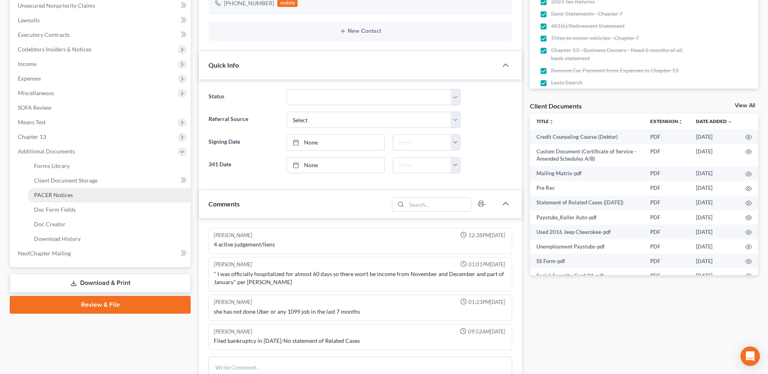
click at [59, 192] on span "PACER Notices" at bounding box center [53, 195] width 39 height 7
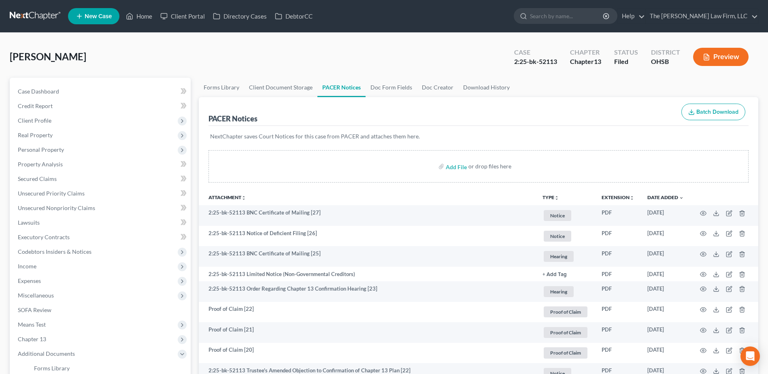
click at [547, 198] on button "TYPE unfold_more" at bounding box center [551, 197] width 17 height 5
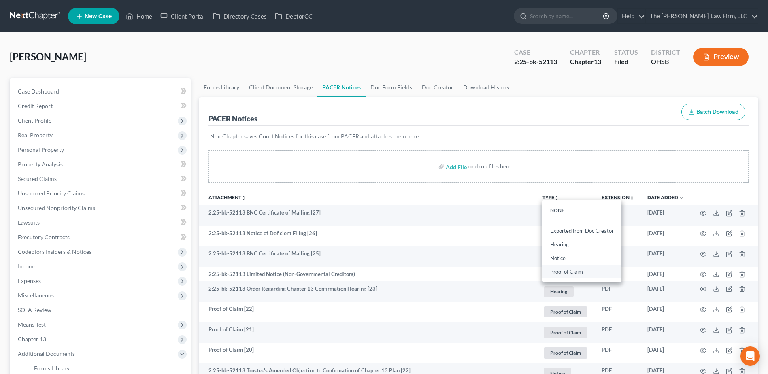
click at [562, 273] on link "Proof of Claim" at bounding box center [582, 272] width 79 height 14
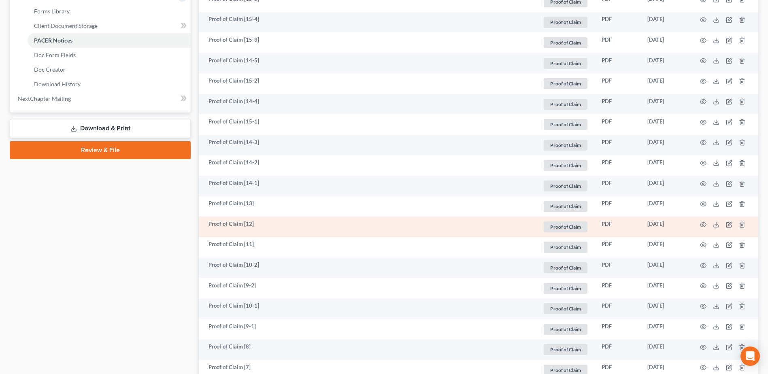
scroll to position [364, 0]
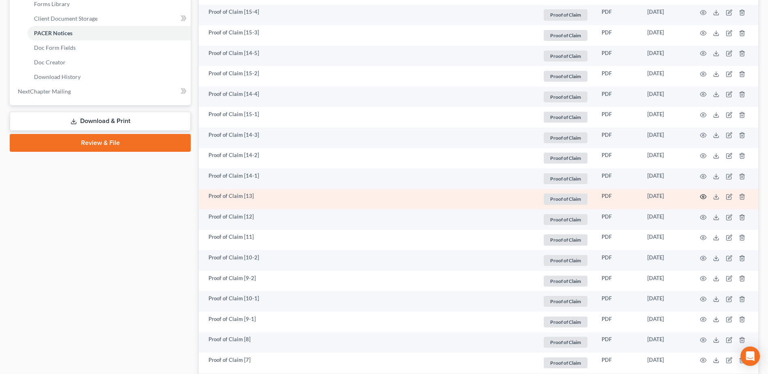
click at [702, 197] on icon "button" at bounding box center [703, 197] width 6 height 6
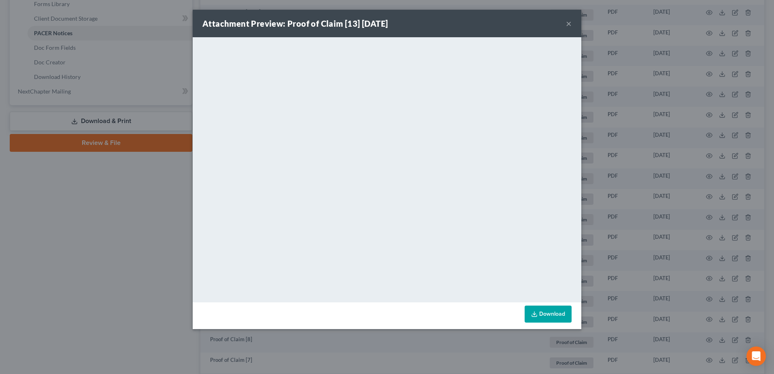
click at [567, 22] on button "×" at bounding box center [569, 24] width 6 height 10
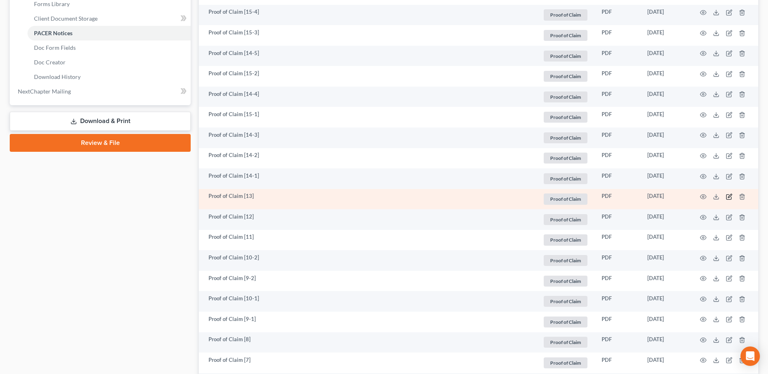
click at [730, 197] on icon "button" at bounding box center [730, 196] width 4 height 4
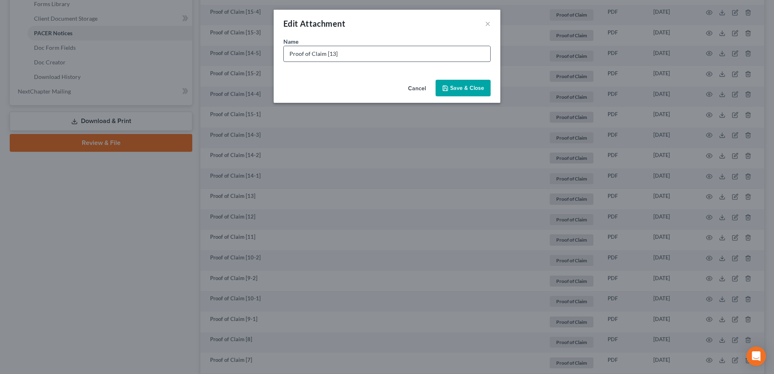
click at [403, 53] on input "Proof of Claim [13]" at bounding box center [387, 53] width 207 height 15
type input "Proof of Claim [13] [IRS]"
click at [448, 85] on icon "button" at bounding box center [445, 88] width 6 height 6
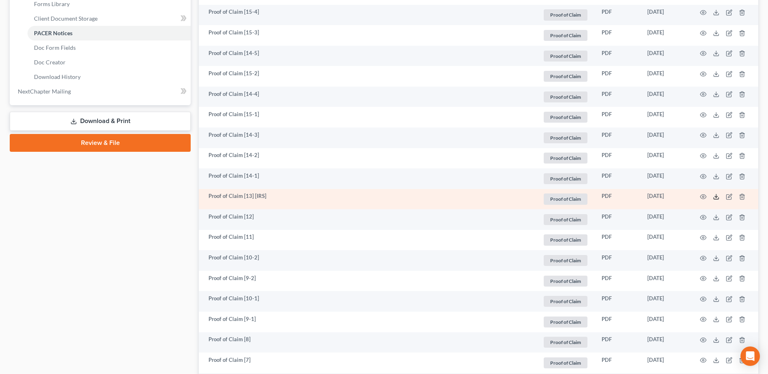
click at [716, 198] on icon at bounding box center [716, 197] width 6 height 6
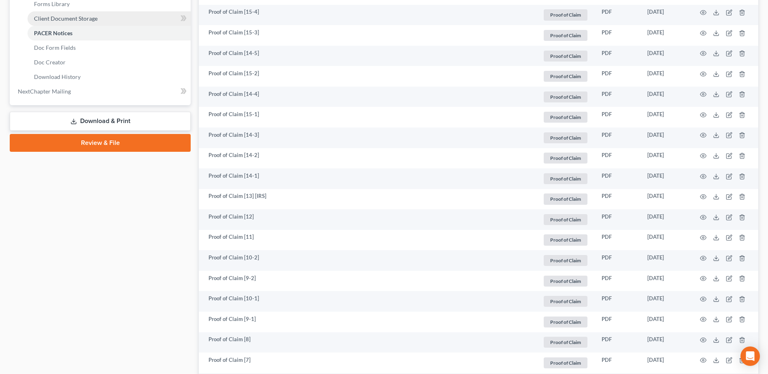
click at [100, 21] on link "Client Document Storage" at bounding box center [109, 18] width 163 height 15
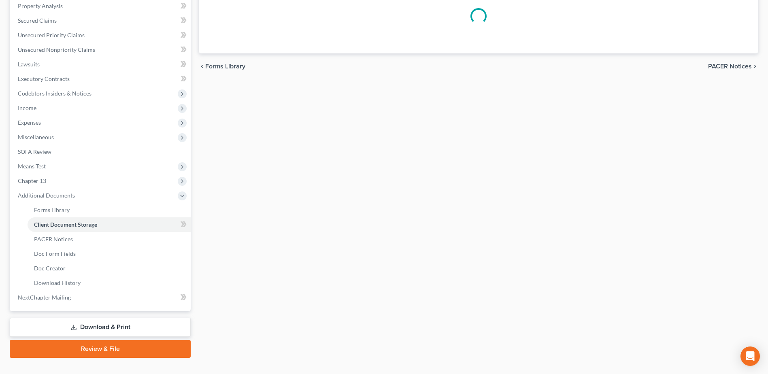
select select "61"
select select "7"
select select "53"
select select "7"
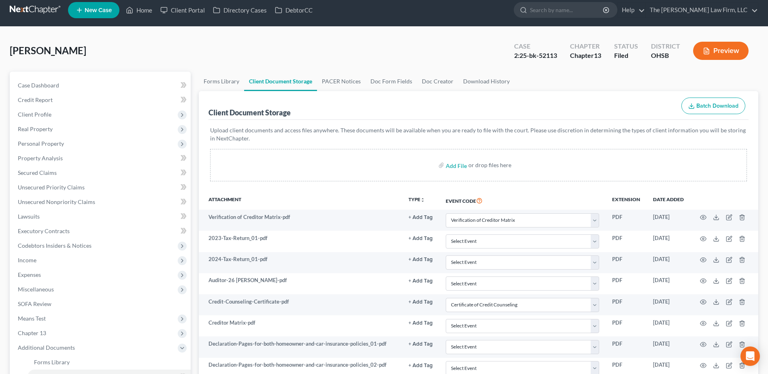
scroll to position [0, 0]
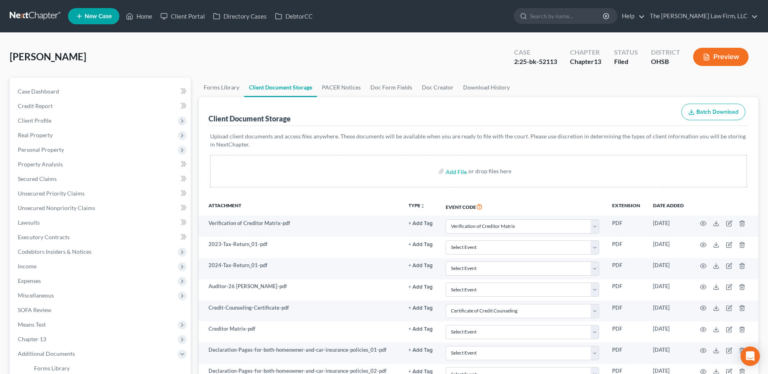
click at [33, 21] on link at bounding box center [36, 16] width 52 height 15
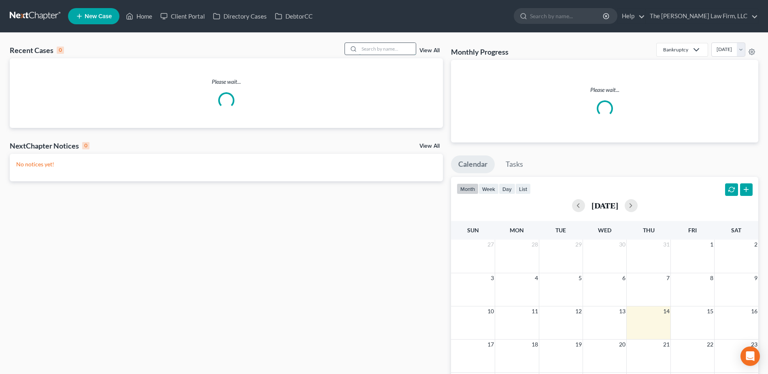
click at [395, 47] on input "search" at bounding box center [387, 49] width 57 height 12
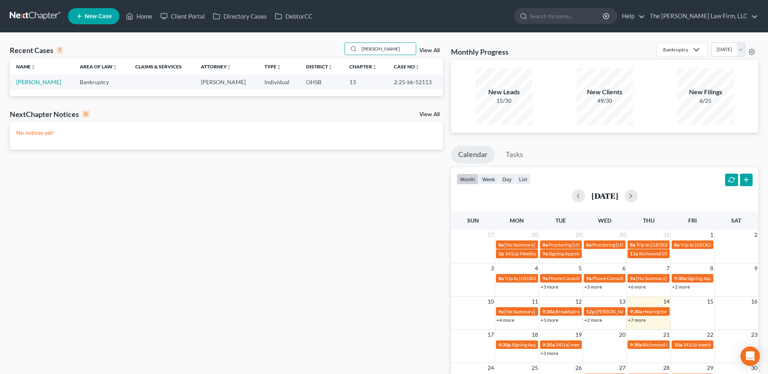
type input "[PERSON_NAME]"
click at [428, 54] on div "[PERSON_NAME] View All" at bounding box center [394, 49] width 99 height 13
click at [428, 50] on link "View All" at bounding box center [429, 51] width 20 height 6
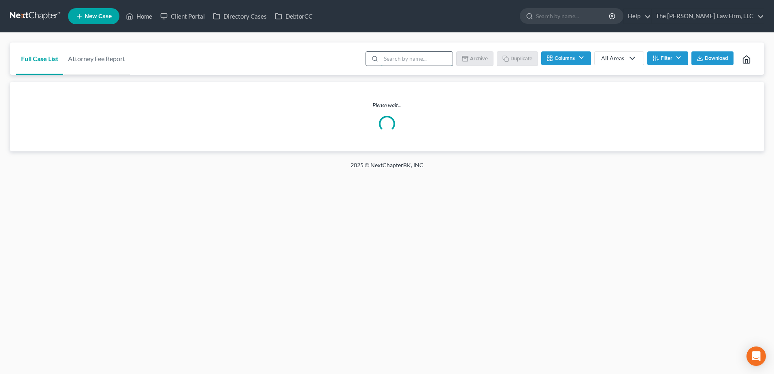
click at [434, 59] on input "search" at bounding box center [417, 59] width 72 height 14
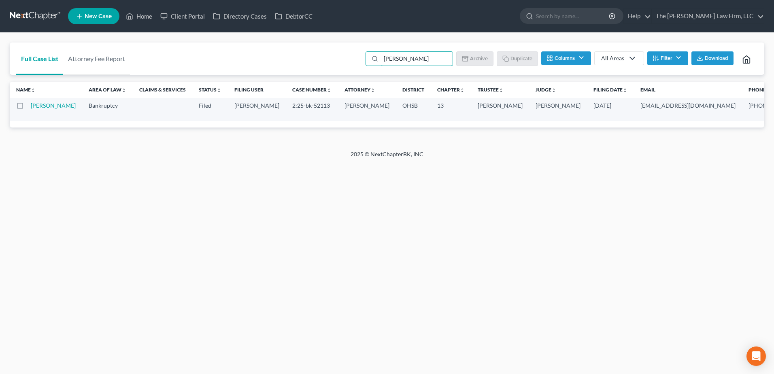
type input "[PERSON_NAME]"
click at [660, 57] on button "Filter" at bounding box center [667, 58] width 41 height 14
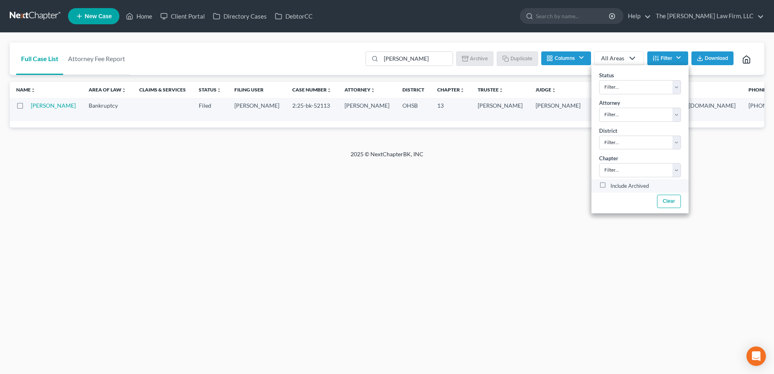
click at [611, 183] on label "Include Archived" at bounding box center [630, 186] width 38 height 10
click at [614, 183] on input "Include Archived" at bounding box center [616, 183] width 5 height 5
checkbox input "true"
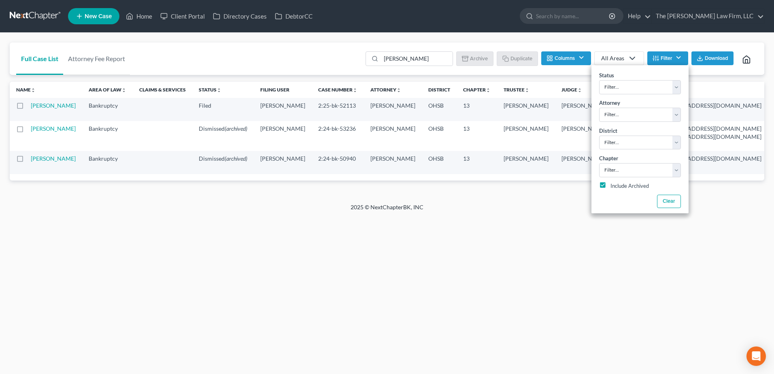
click at [158, 218] on div "2025 © NextChapterBK, INC" at bounding box center [387, 210] width 462 height 15
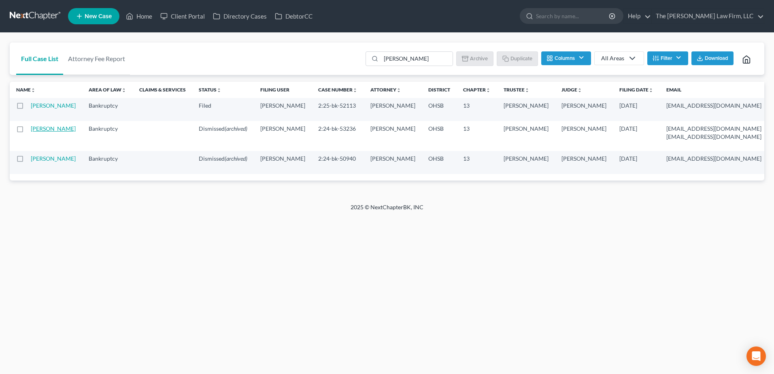
click at [35, 132] on link "[PERSON_NAME]" at bounding box center [53, 128] width 45 height 7
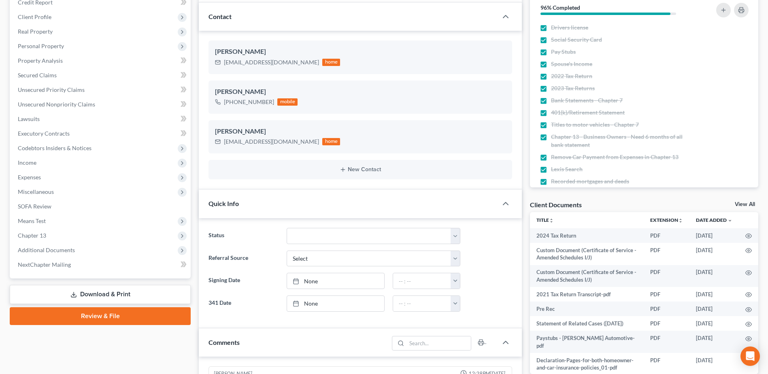
scroll to position [202, 0]
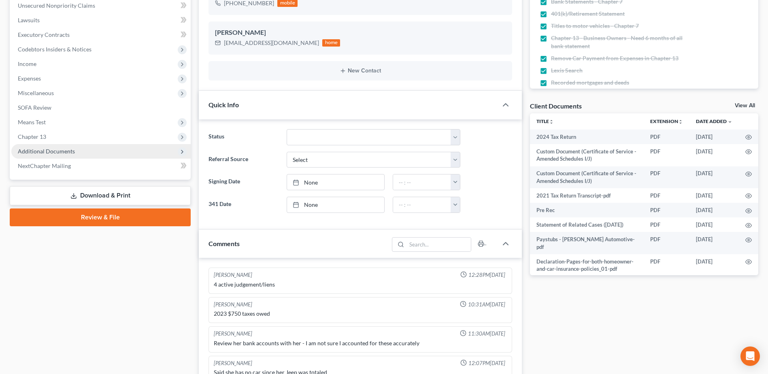
click at [61, 152] on span "Additional Documents" at bounding box center [46, 151] width 57 height 7
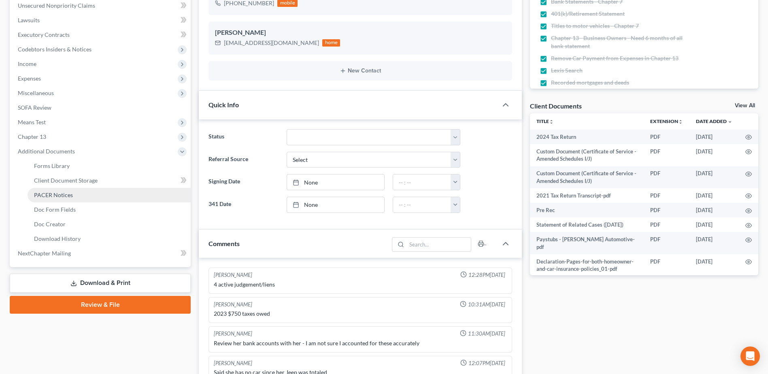
scroll to position [400, 0]
click at [57, 194] on span "PACER Notices" at bounding box center [53, 195] width 39 height 7
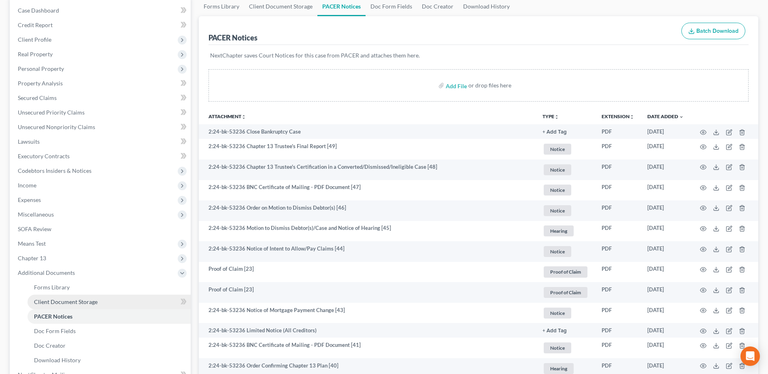
click at [72, 299] on span "Client Document Storage" at bounding box center [66, 301] width 64 height 7
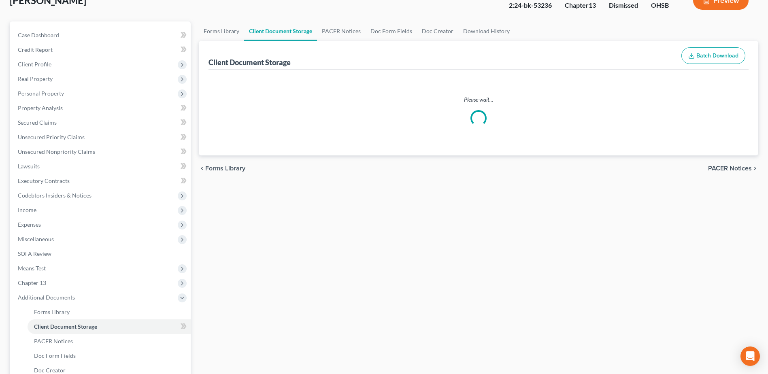
scroll to position [9, 0]
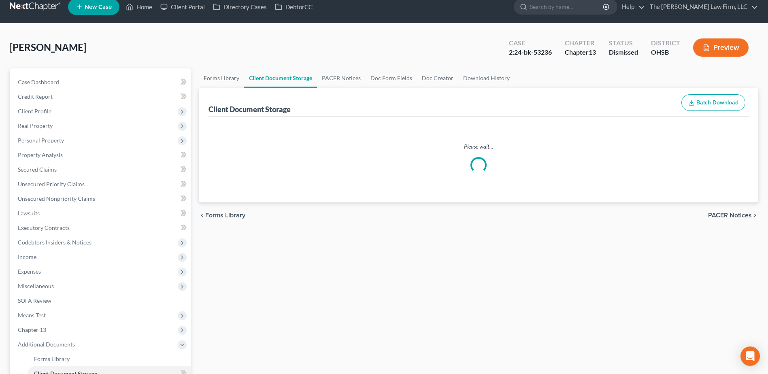
select select "7"
select select "61"
select select "53"
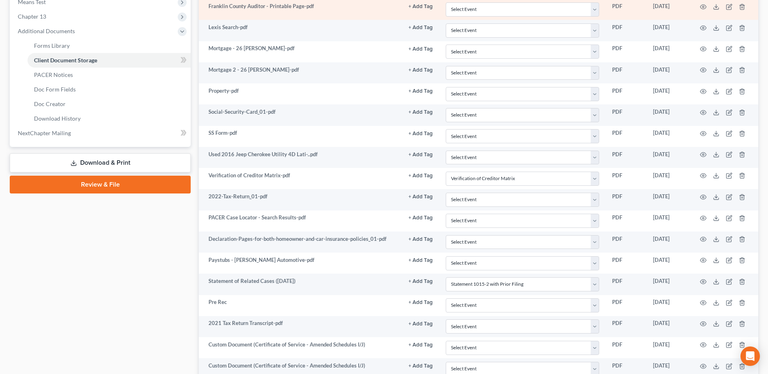
scroll to position [324, 0]
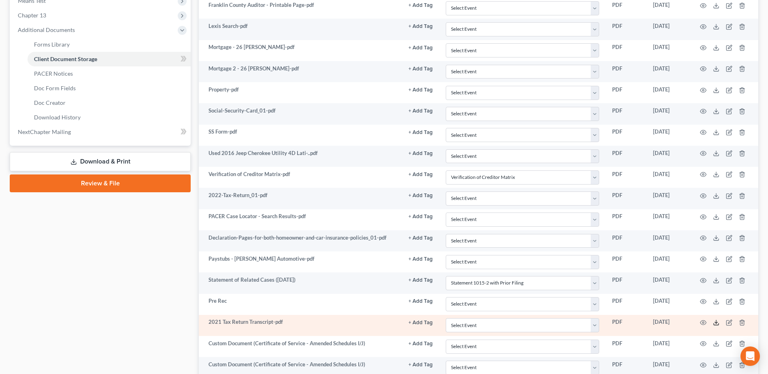
click at [715, 323] on icon at bounding box center [716, 322] width 6 height 6
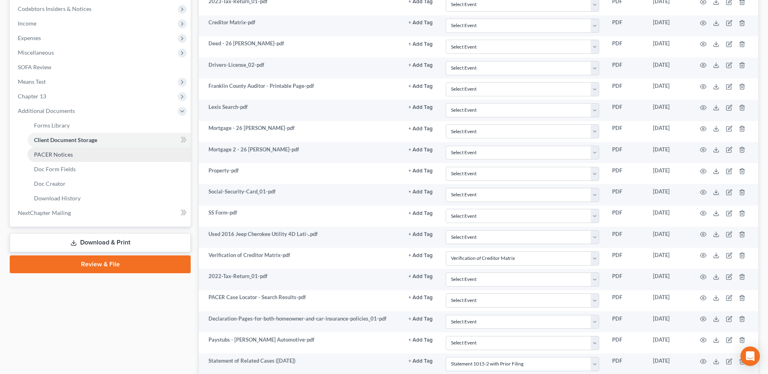
click at [61, 154] on span "PACER Notices" at bounding box center [53, 154] width 39 height 7
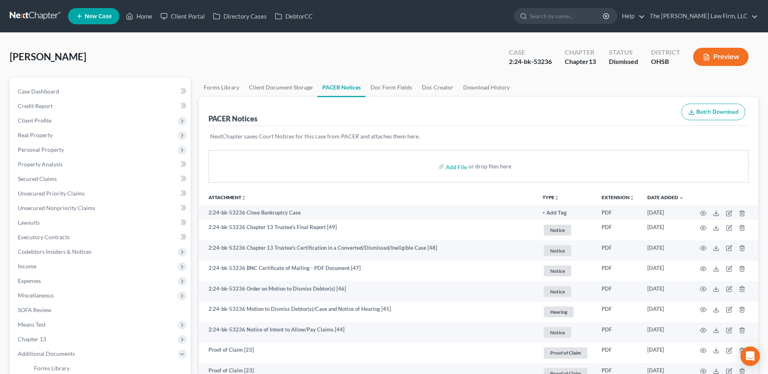
click at [50, 17] on link at bounding box center [36, 16] width 52 height 15
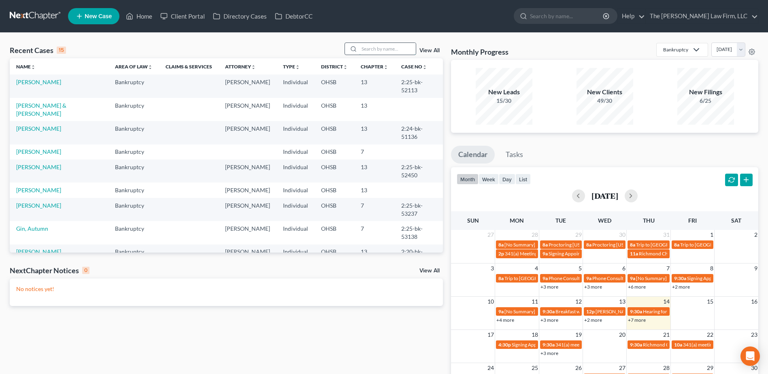
click at [395, 47] on input "search" at bounding box center [387, 49] width 57 height 12
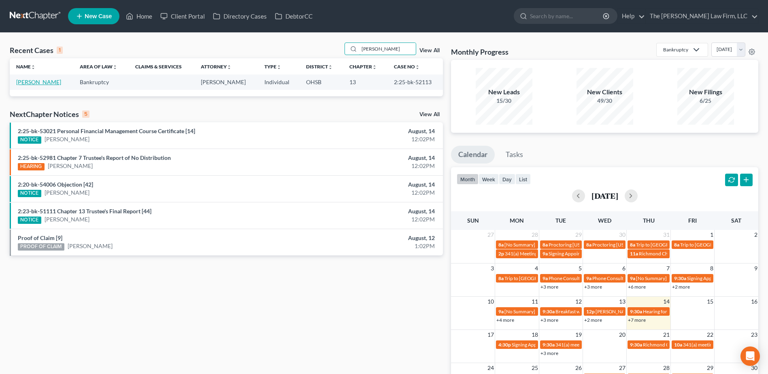
type input "[PERSON_NAME]"
click at [24, 81] on link "[PERSON_NAME]" at bounding box center [38, 82] width 45 height 7
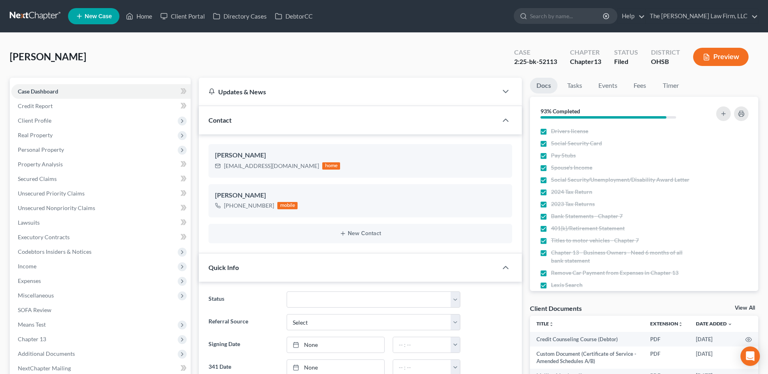
scroll to position [162, 0]
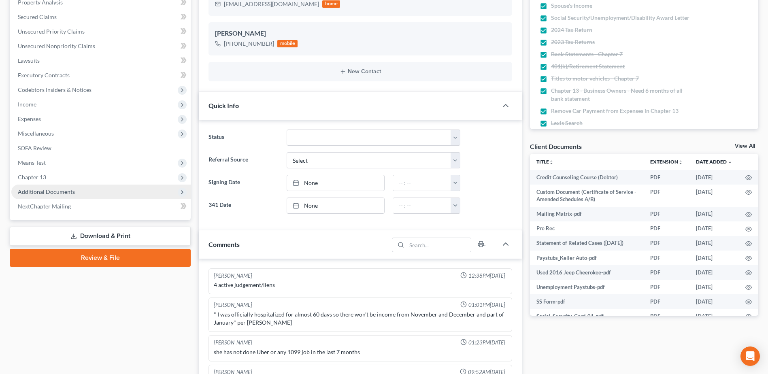
click at [56, 193] on span "Additional Documents" at bounding box center [46, 191] width 57 height 7
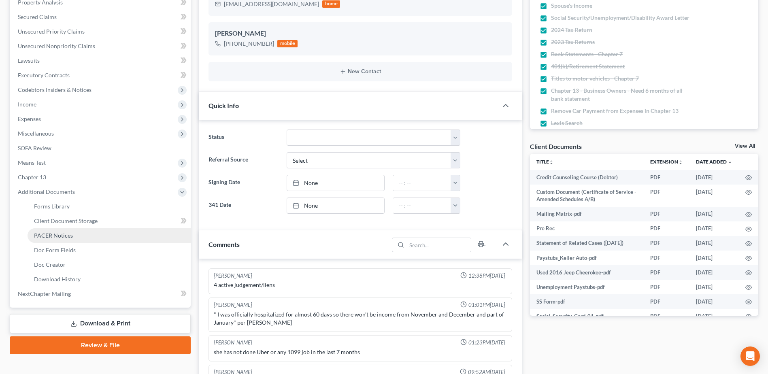
click at [63, 234] on span "PACER Notices" at bounding box center [53, 235] width 39 height 7
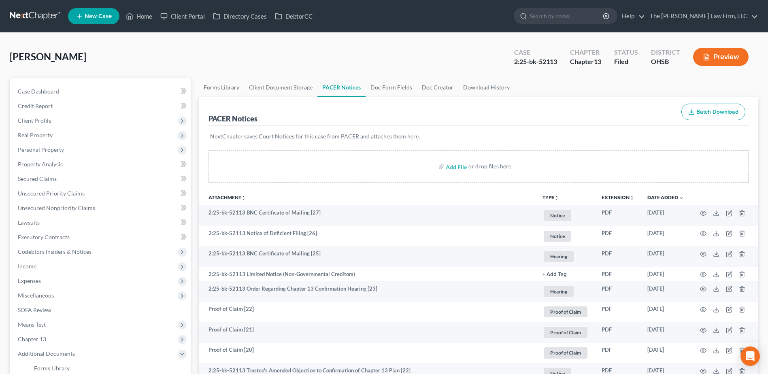
click at [556, 197] on icon "unfold_more" at bounding box center [556, 198] width 5 height 5
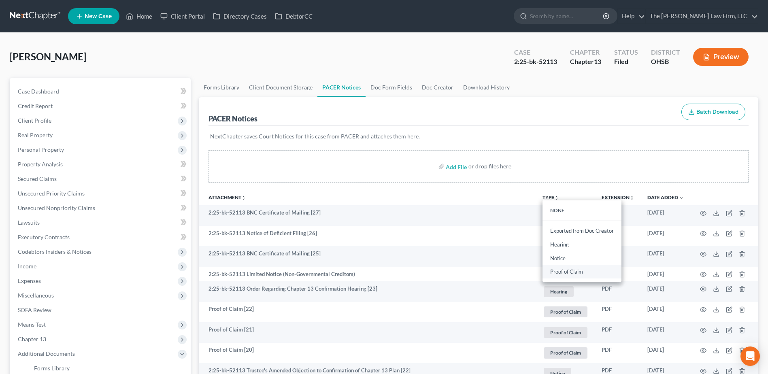
drag, startPoint x: 559, startPoint y: 272, endPoint x: 532, endPoint y: 277, distance: 28.0
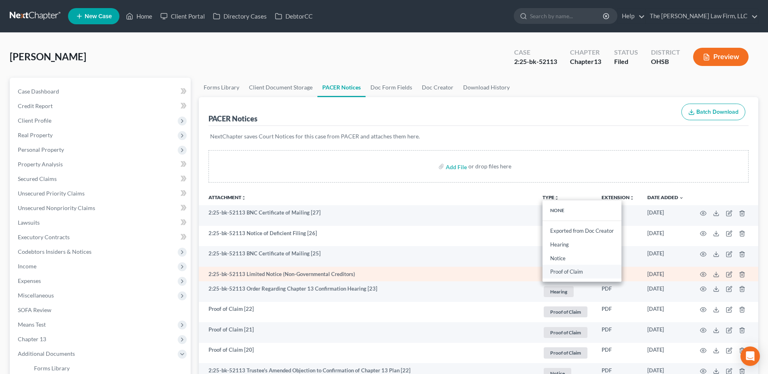
click at [559, 272] on link "Proof of Claim" at bounding box center [582, 272] width 79 height 14
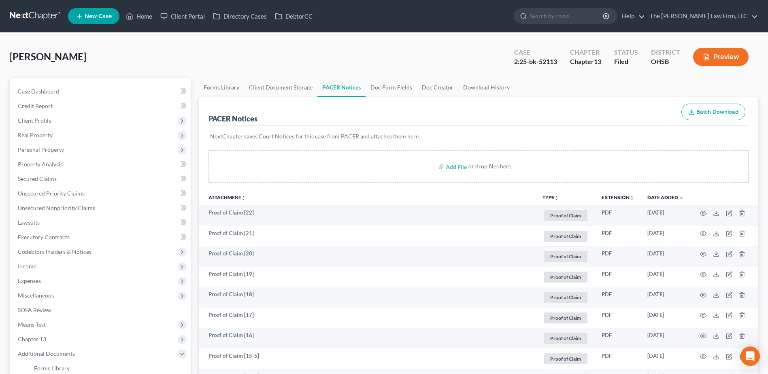
click at [19, 12] on link at bounding box center [36, 16] width 52 height 15
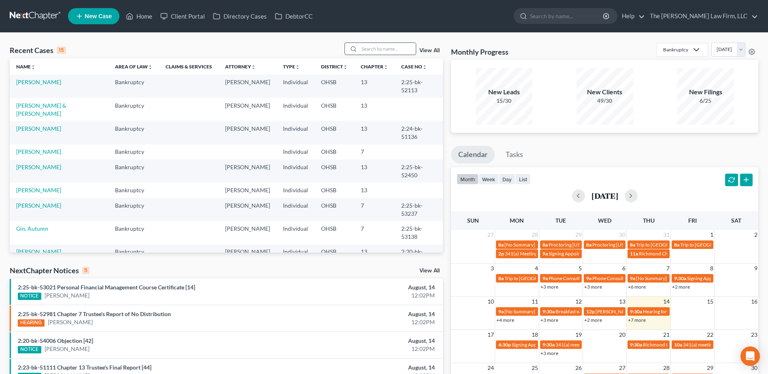
click at [387, 54] on input "search" at bounding box center [387, 49] width 57 height 12
type input "w"
click at [33, 80] on link "[PERSON_NAME]" at bounding box center [38, 82] width 45 height 7
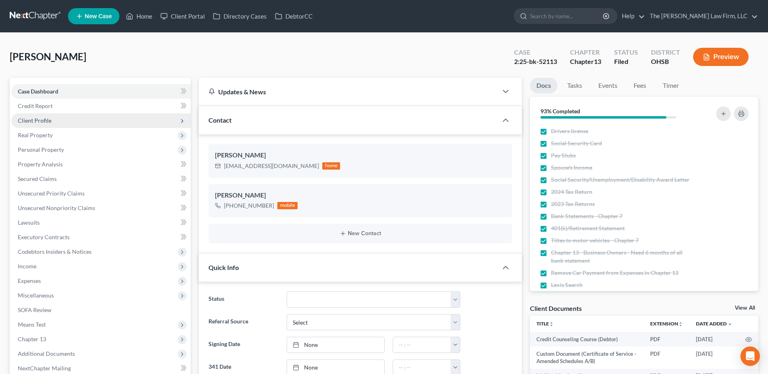
click at [36, 119] on span "Client Profile" at bounding box center [35, 120] width 34 height 7
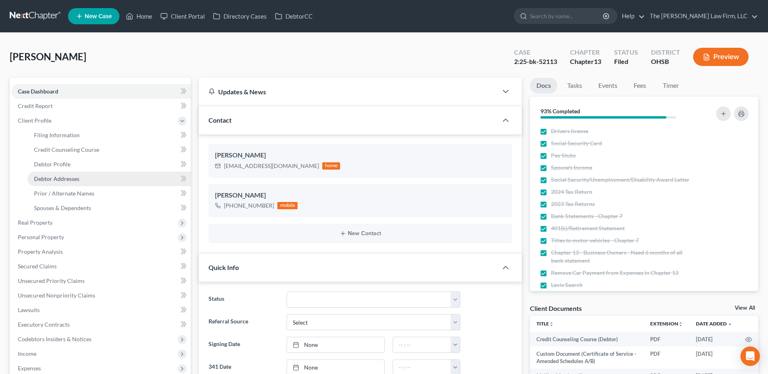
click at [53, 178] on span "Debtor Addresses" at bounding box center [56, 178] width 45 height 7
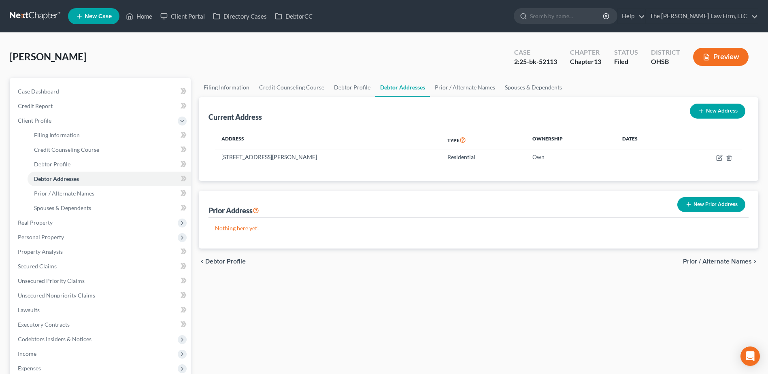
click at [38, 14] on link at bounding box center [36, 16] width 52 height 15
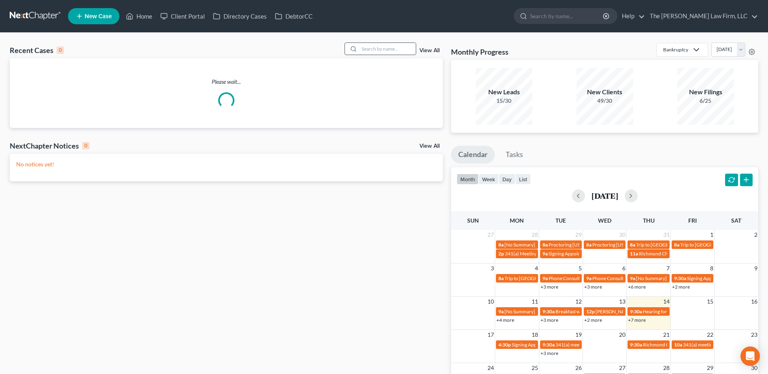
click at [390, 49] on input "search" at bounding box center [387, 49] width 57 height 12
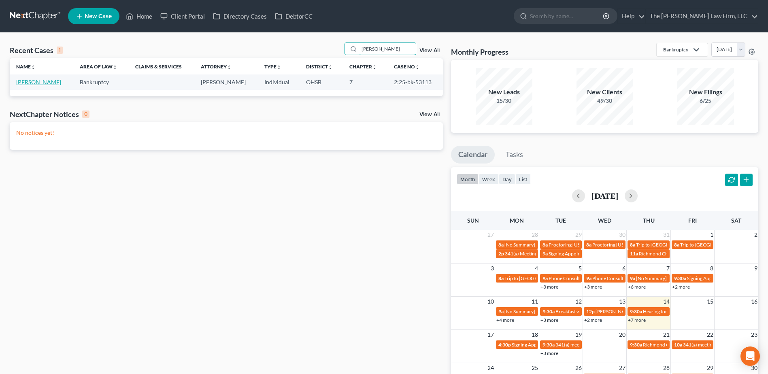
type input "[PERSON_NAME]"
click at [29, 83] on link "[PERSON_NAME]" at bounding box center [38, 82] width 45 height 7
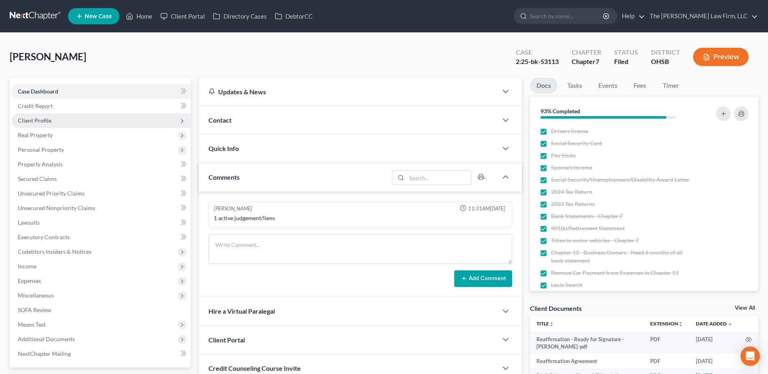
click at [30, 116] on span "Client Profile" at bounding box center [100, 120] width 179 height 15
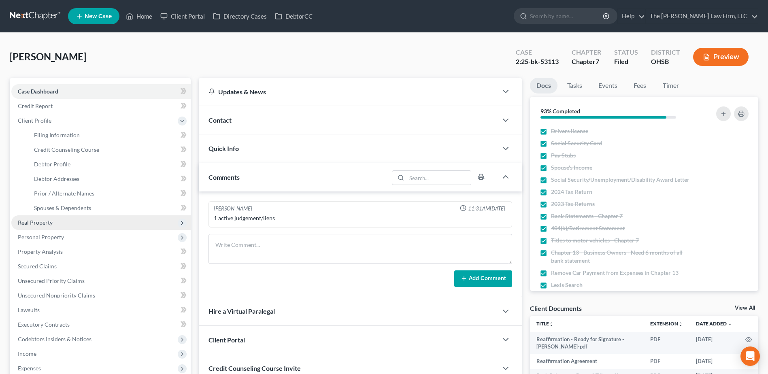
click at [46, 223] on span "Real Property" at bounding box center [35, 222] width 35 height 7
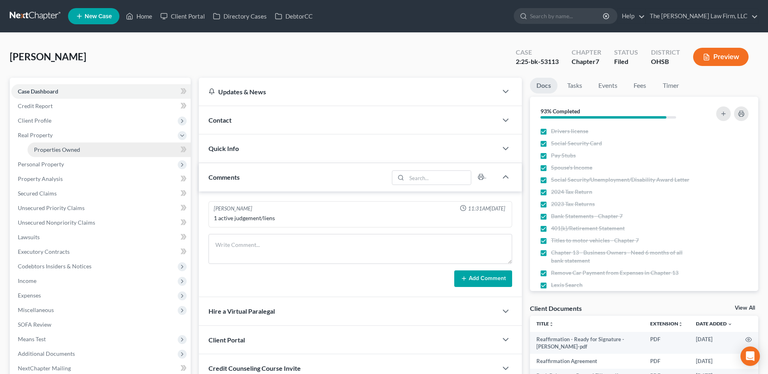
click at [45, 148] on span "Properties Owned" at bounding box center [57, 149] width 46 height 7
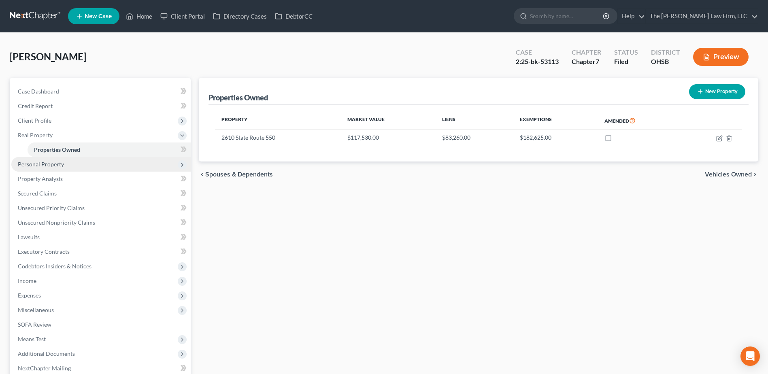
click at [47, 164] on span "Personal Property" at bounding box center [41, 164] width 46 height 7
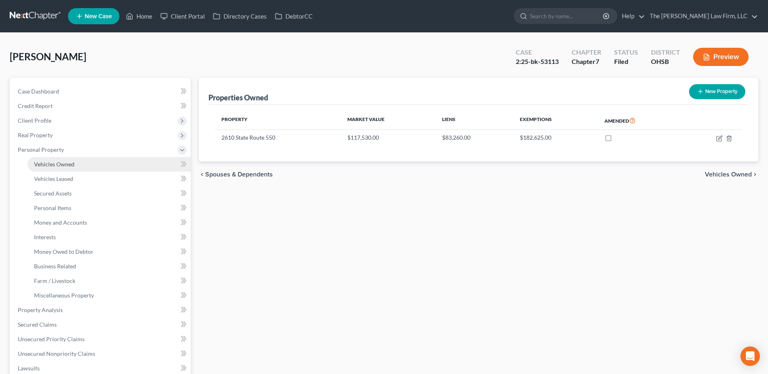
click at [53, 164] on span "Vehicles Owned" at bounding box center [54, 164] width 40 height 7
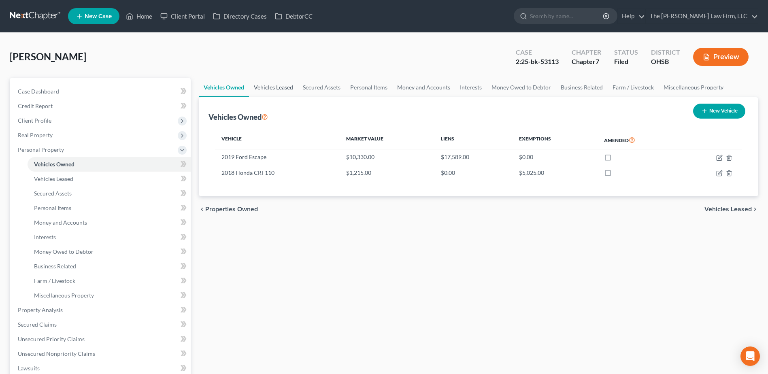
click at [276, 87] on link "Vehicles Leased" at bounding box center [273, 87] width 49 height 19
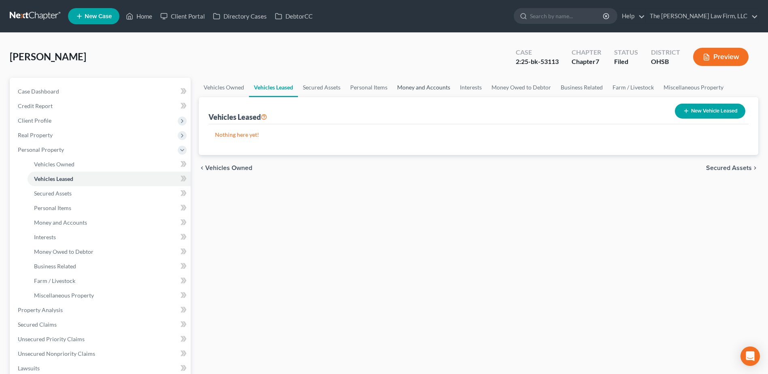
click at [409, 88] on link "Money and Accounts" at bounding box center [423, 87] width 63 height 19
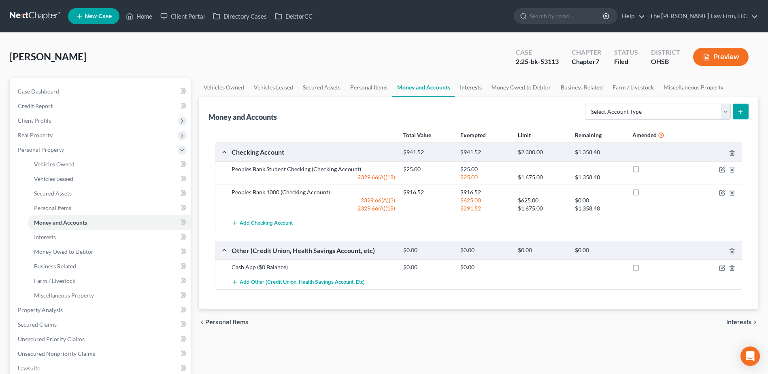
click at [479, 86] on link "Interests" at bounding box center [471, 87] width 32 height 19
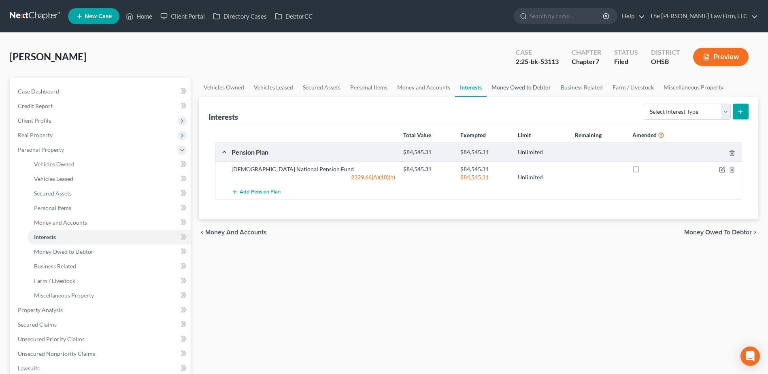
click at [511, 86] on link "Money Owed to Debtor" at bounding box center [521, 87] width 69 height 19
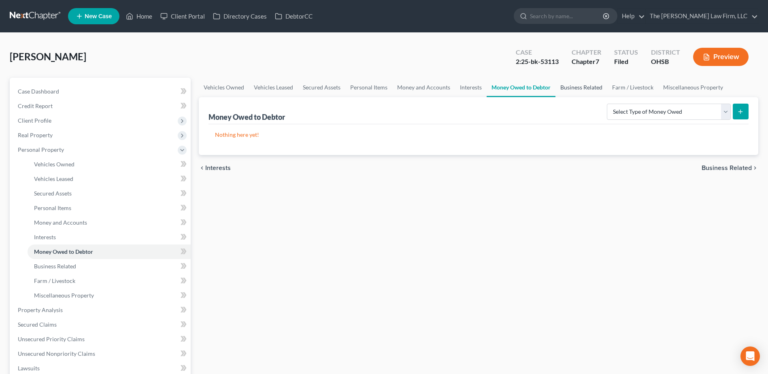
click at [573, 86] on link "Business Related" at bounding box center [582, 87] width 52 height 19
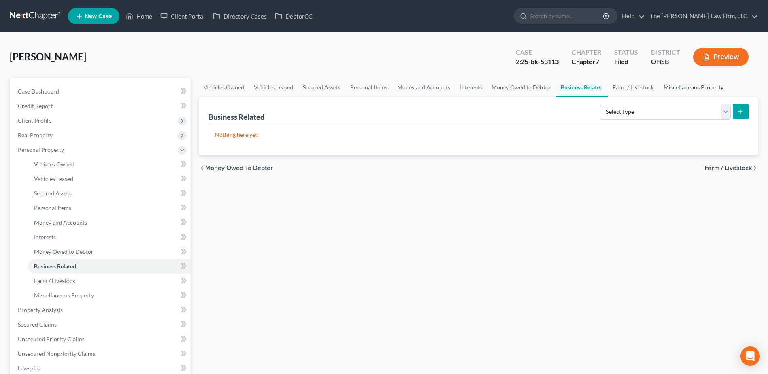
click at [679, 86] on link "Miscellaneous Property" at bounding box center [694, 87] width 70 height 19
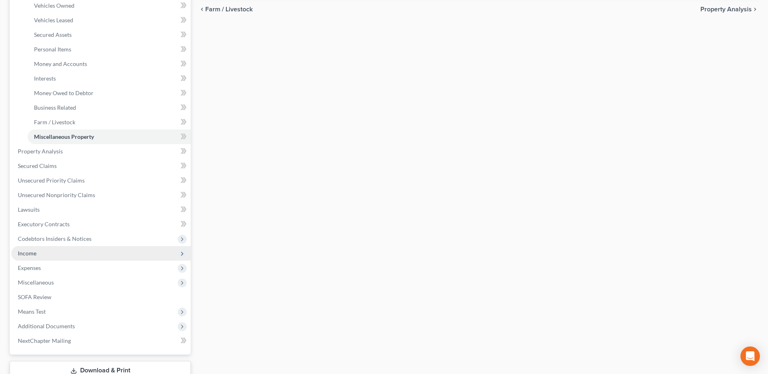
scroll to position [162, 0]
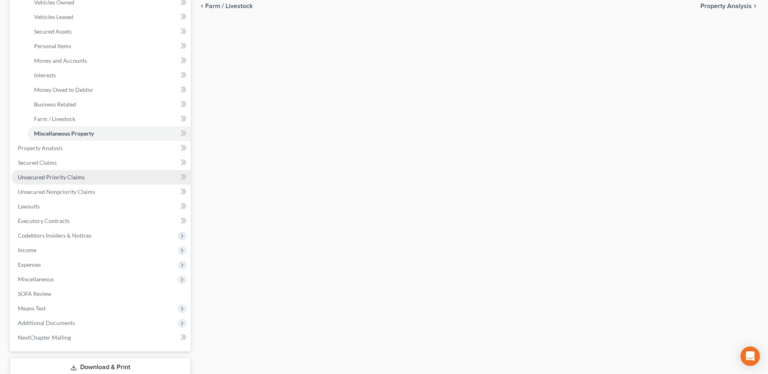
click at [79, 177] on span "Unsecured Priority Claims" at bounding box center [51, 177] width 67 height 7
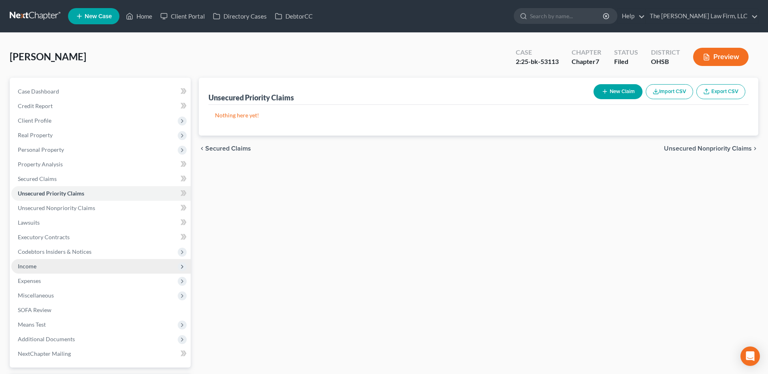
click at [36, 268] on span "Income" at bounding box center [100, 266] width 179 height 15
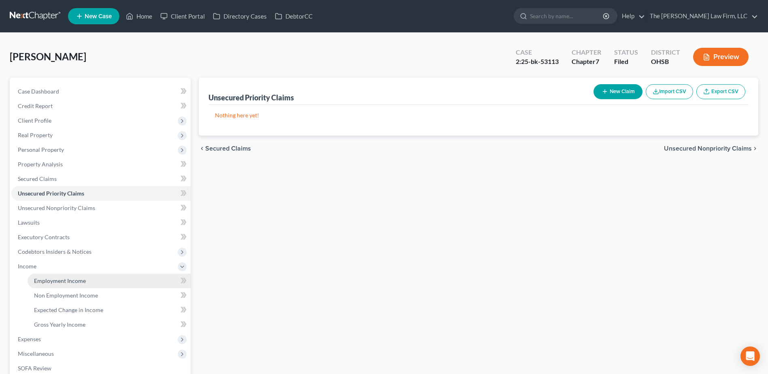
click at [62, 277] on span "Employment Income" at bounding box center [60, 280] width 52 height 7
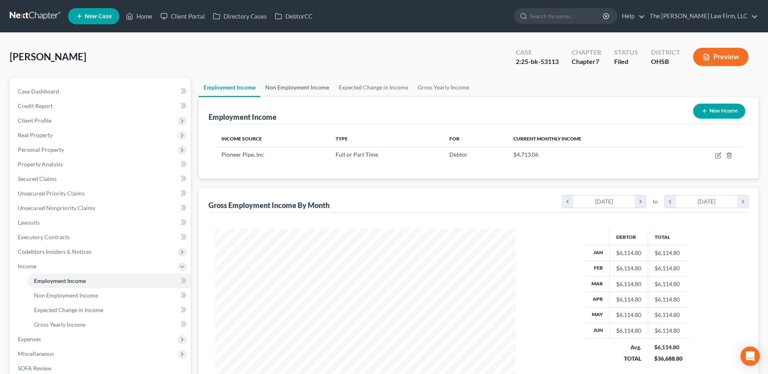
scroll to position [150, 317]
click at [302, 86] on link "Non Employment Income" at bounding box center [297, 87] width 74 height 19
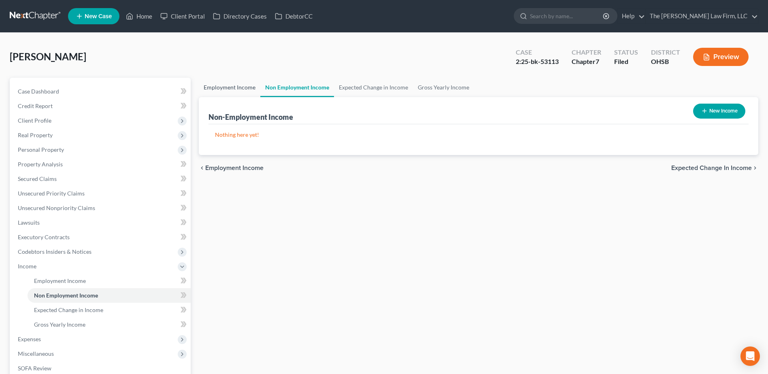
click at [254, 87] on link "Employment Income" at bounding box center [230, 87] width 62 height 19
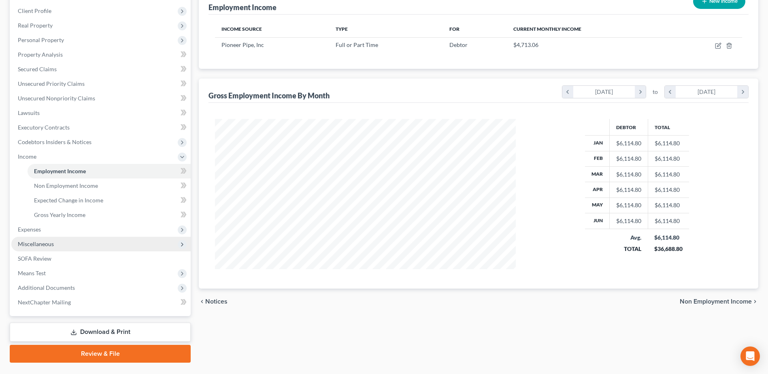
scroll to position [121, 0]
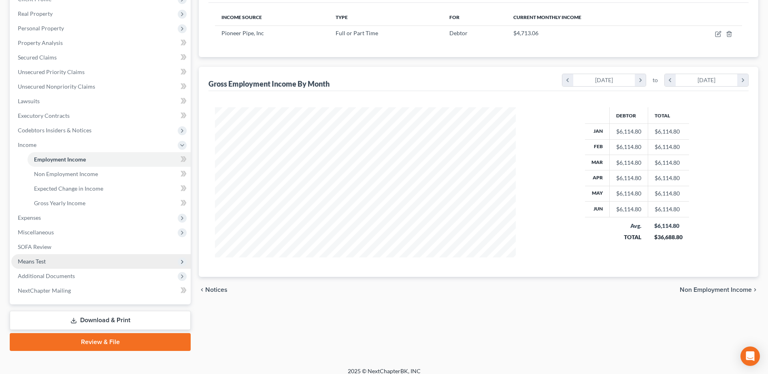
click at [42, 262] on span "Means Test" at bounding box center [32, 261] width 28 height 7
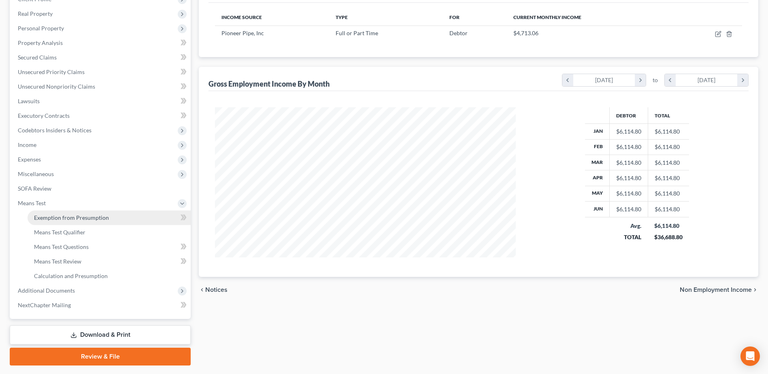
click at [80, 222] on link "Exemption from Presumption" at bounding box center [109, 218] width 163 height 15
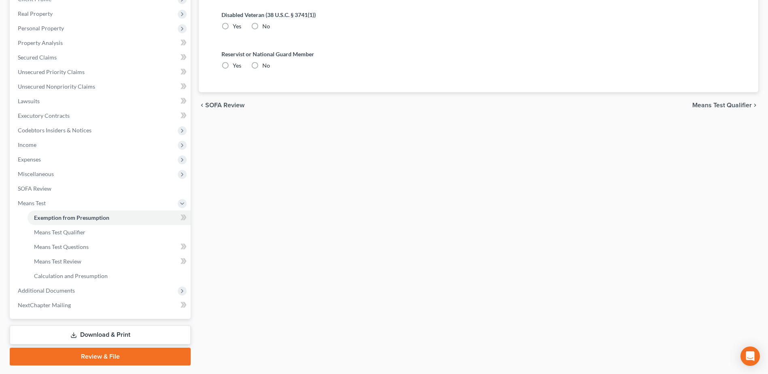
radio input "true"
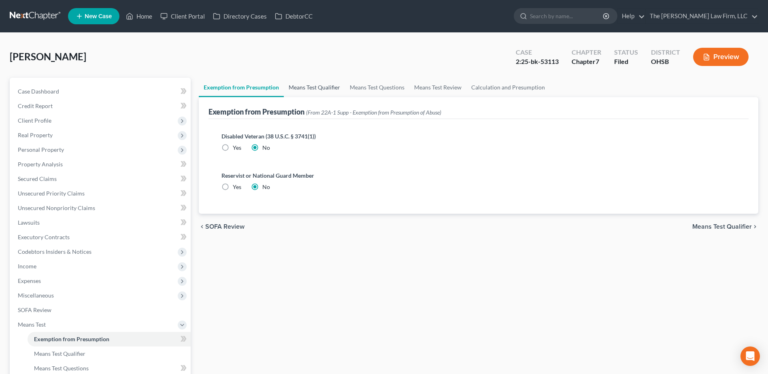
click at [317, 85] on link "Means Test Qualifier" at bounding box center [314, 87] width 61 height 19
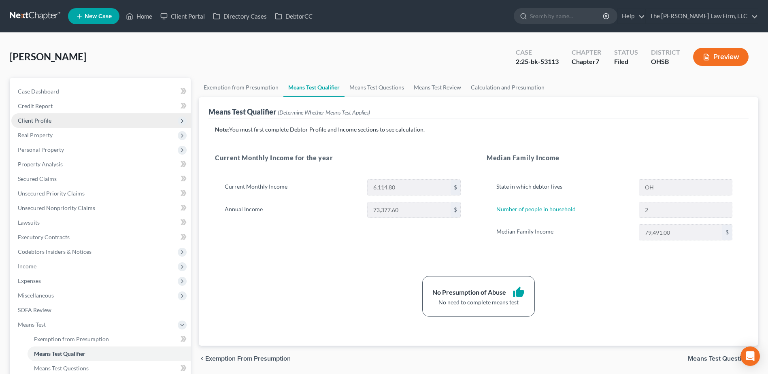
click at [44, 123] on span "Client Profile" at bounding box center [35, 120] width 34 height 7
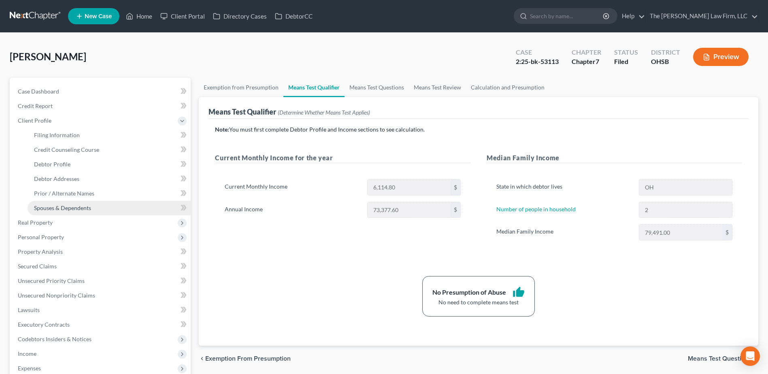
click at [37, 209] on span "Spouses & Dependents" at bounding box center [62, 207] width 57 height 7
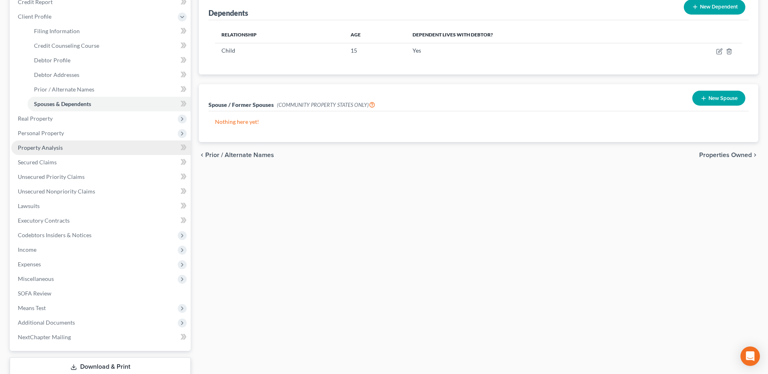
scroll to position [158, 0]
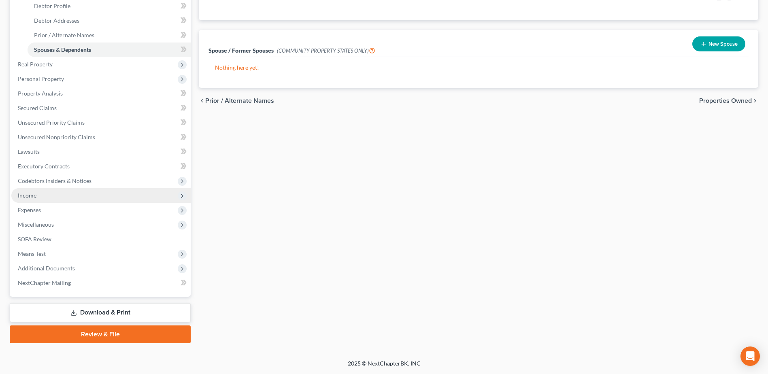
click at [38, 195] on span "Income" at bounding box center [100, 195] width 179 height 15
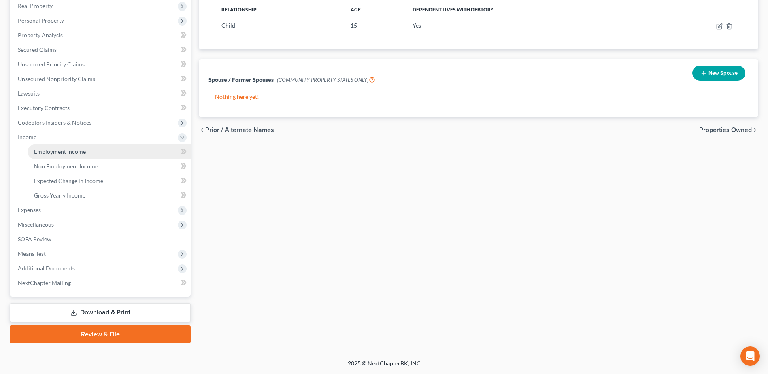
click at [74, 158] on link "Employment Income" at bounding box center [109, 152] width 163 height 15
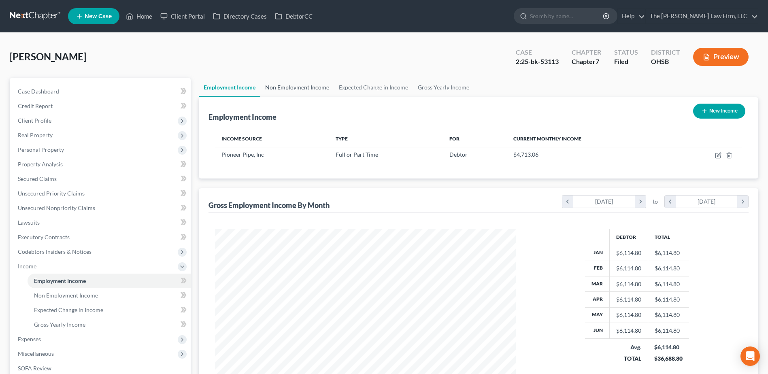
click at [292, 81] on link "Non Employment Income" at bounding box center [297, 87] width 74 height 19
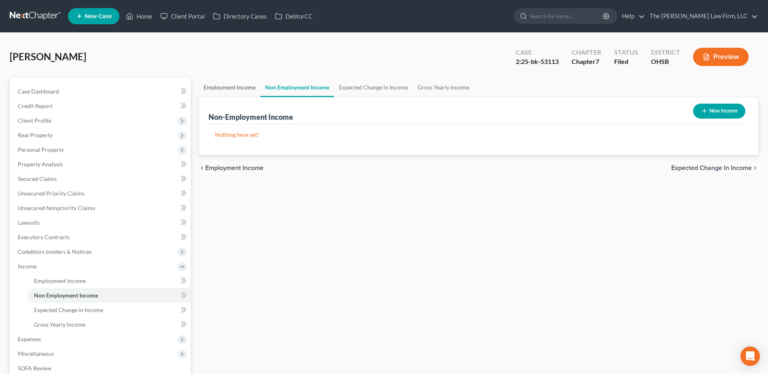
click at [243, 84] on link "Employment Income" at bounding box center [230, 87] width 62 height 19
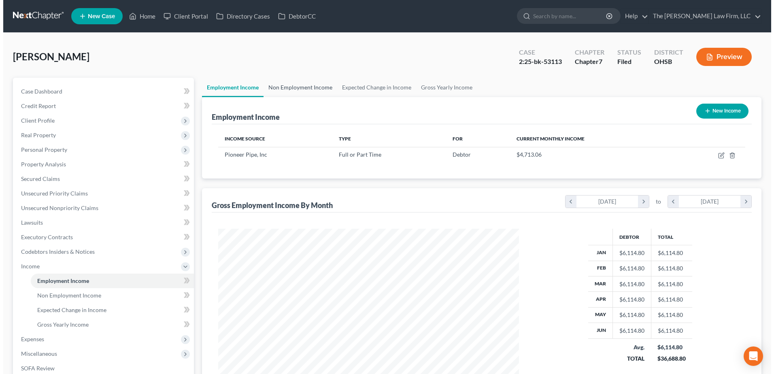
scroll to position [150, 317]
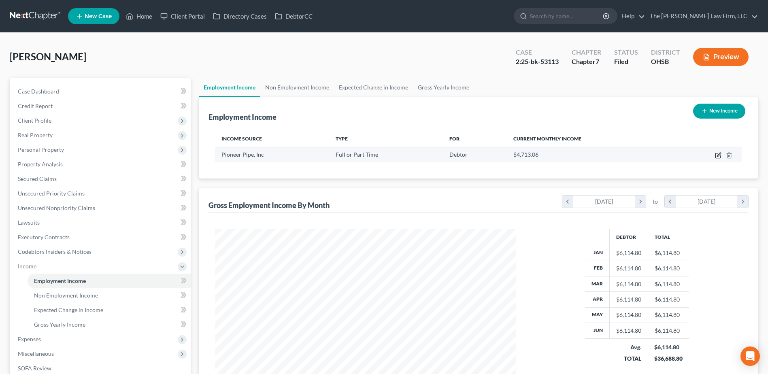
click at [717, 155] on icon "button" at bounding box center [718, 155] width 6 height 6
select select "0"
select select "36"
select select "3"
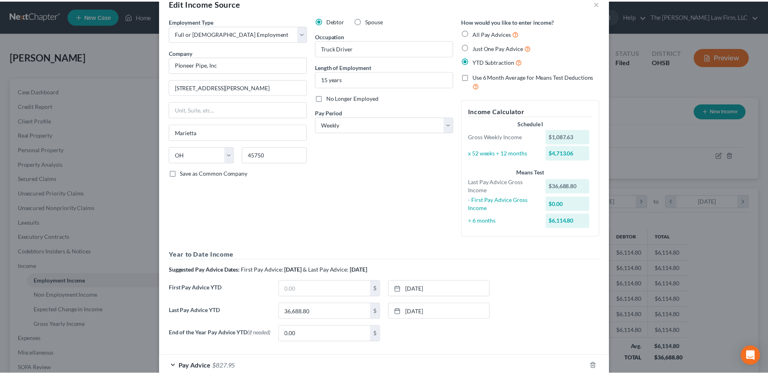
scroll to position [0, 0]
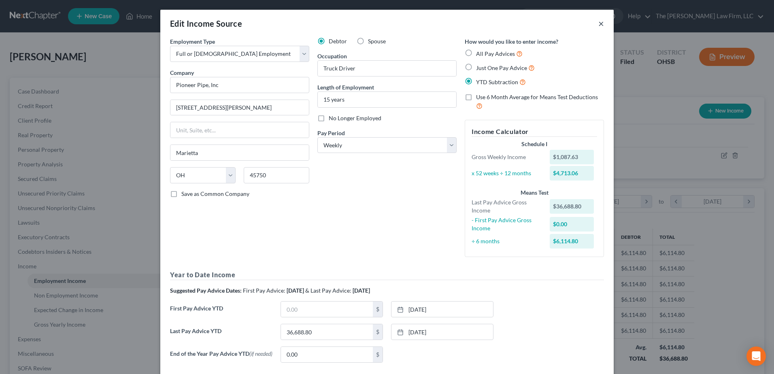
click at [599, 23] on button "×" at bounding box center [601, 24] width 6 height 10
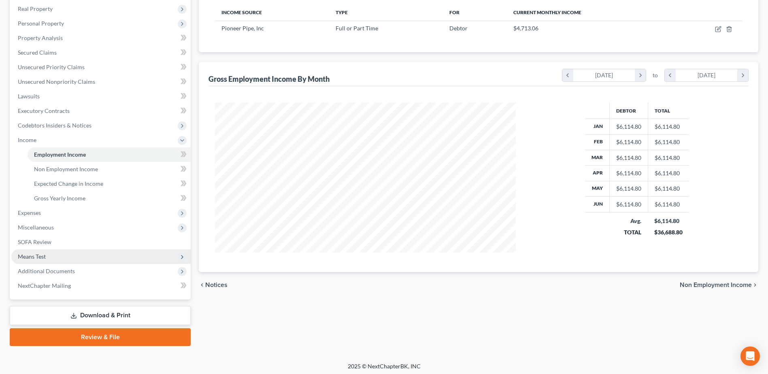
scroll to position [129, 0]
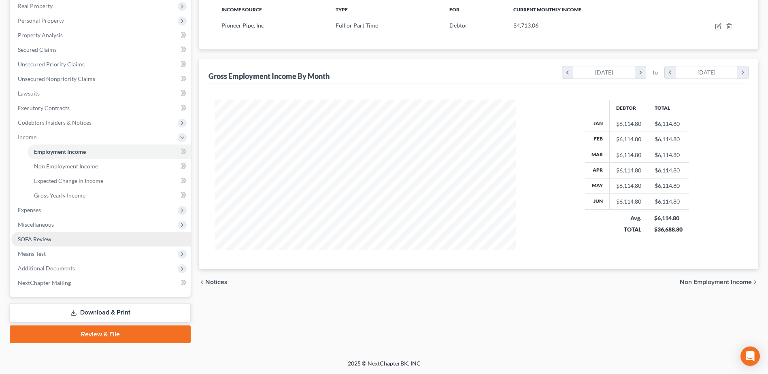
click at [48, 238] on span "SOFA Review" at bounding box center [35, 239] width 34 height 7
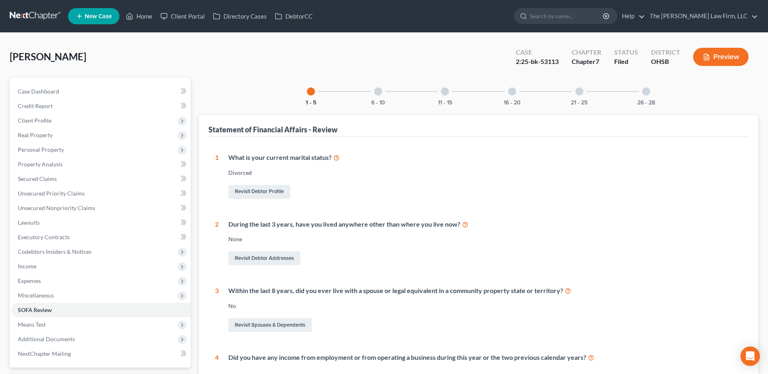
click at [384, 88] on div "6 - 10" at bounding box center [378, 92] width 28 height 28
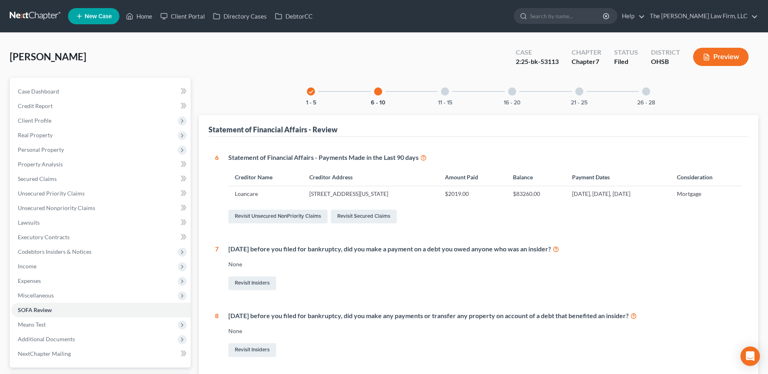
click at [451, 97] on div "11 - 15" at bounding box center [445, 92] width 28 height 28
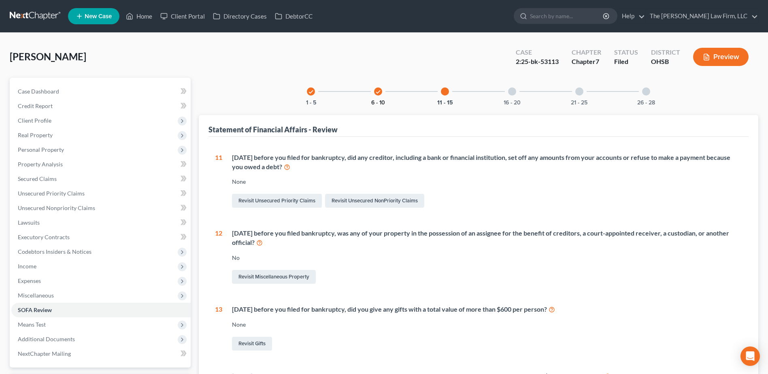
click at [382, 100] on button "6 - 10" at bounding box center [378, 103] width 14 height 6
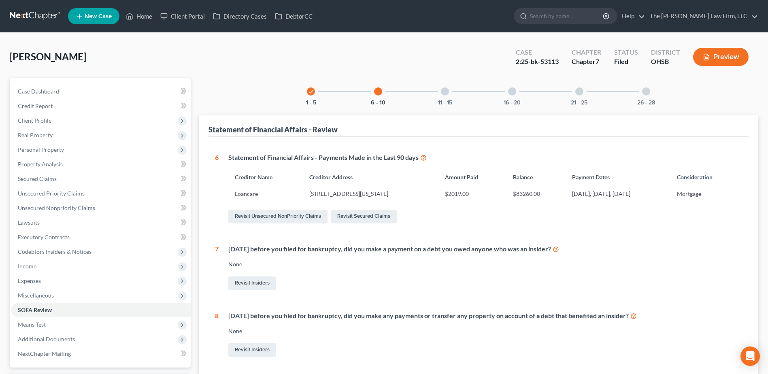
click at [508, 96] on div "16 - 20" at bounding box center [512, 92] width 28 height 28
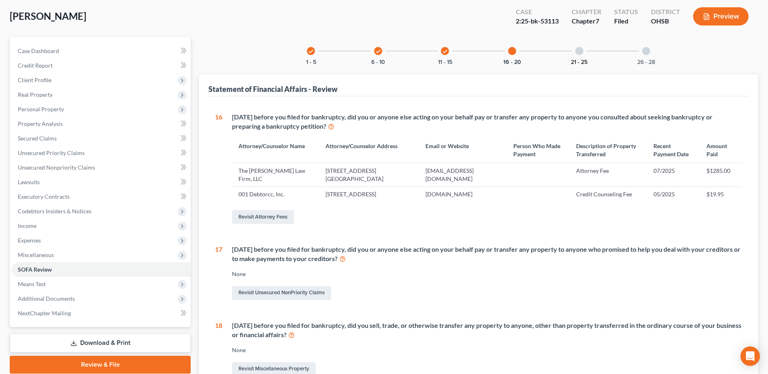
click at [584, 60] on button "21 - 25" at bounding box center [579, 63] width 17 height 6
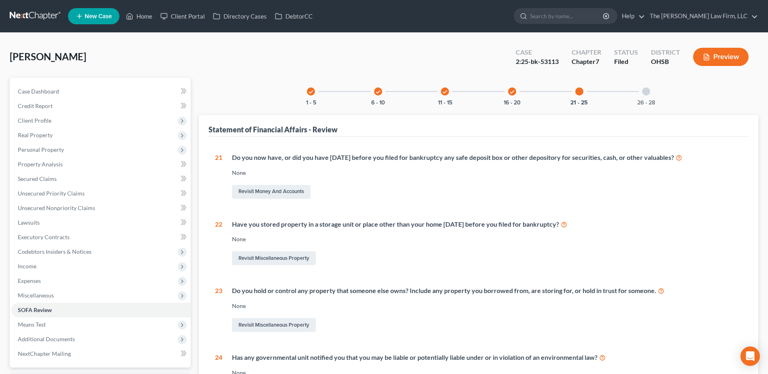
click at [645, 94] on div at bounding box center [646, 91] width 8 height 8
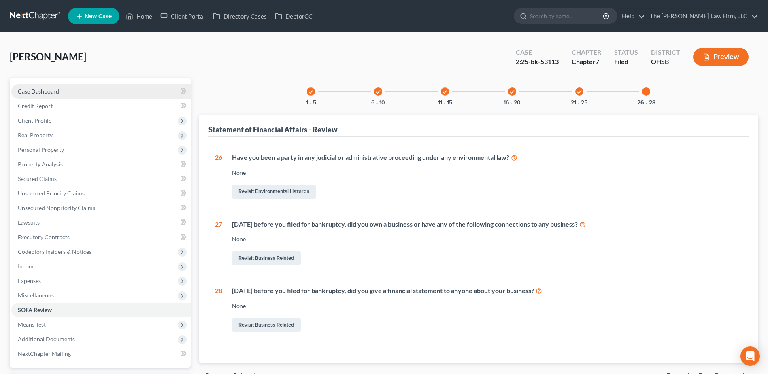
click at [74, 94] on link "Case Dashboard" at bounding box center [100, 91] width 179 height 15
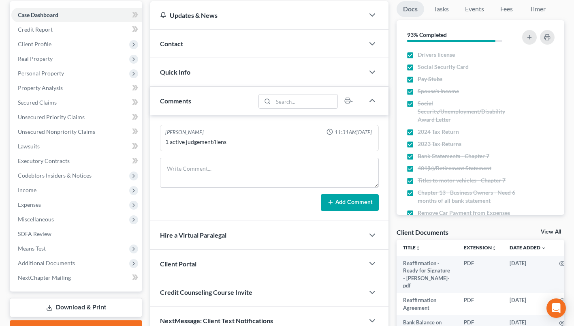
scroll to position [121, 0]
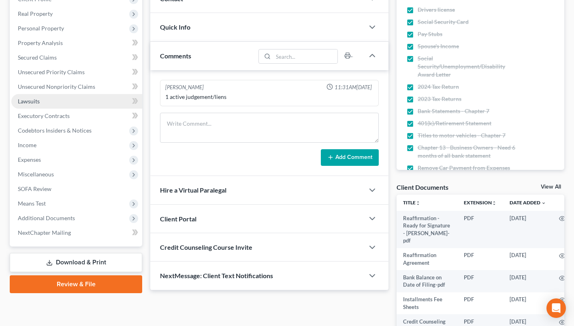
click at [36, 101] on span "Lawsuits" at bounding box center [29, 101] width 22 height 7
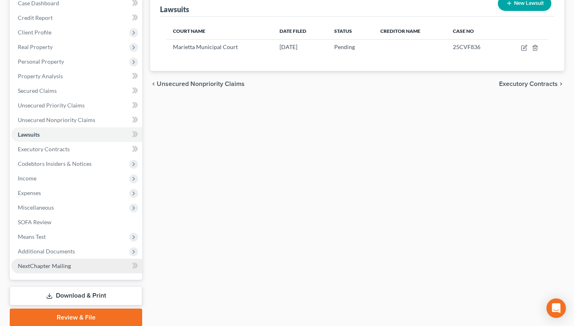
scroll to position [119, 0]
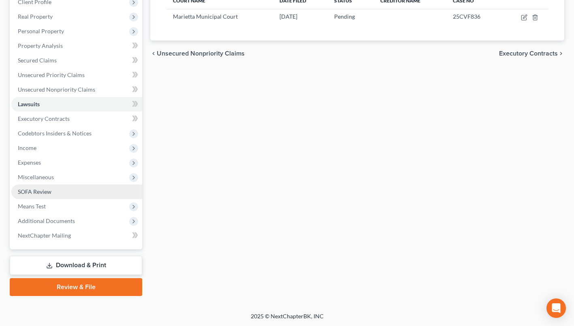
click at [47, 195] on link "SOFA Review" at bounding box center [76, 191] width 131 height 15
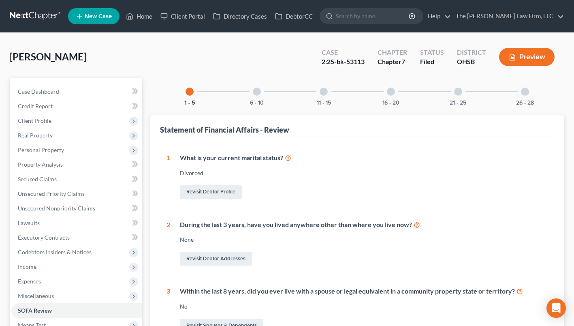
click at [258, 87] on div at bounding box center [257, 91] width 8 height 8
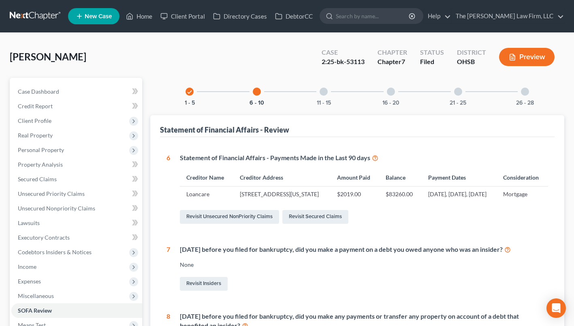
click at [320, 92] on div at bounding box center [323, 91] width 8 height 8
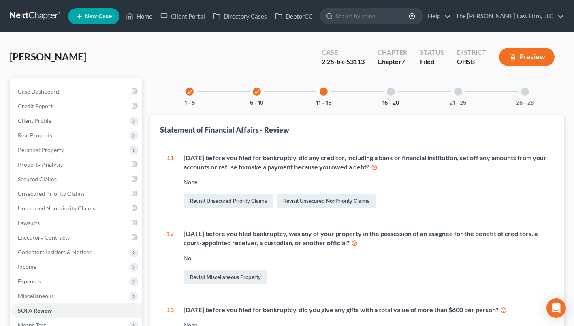
click at [386, 100] on button "16 - 20" at bounding box center [390, 103] width 17 height 6
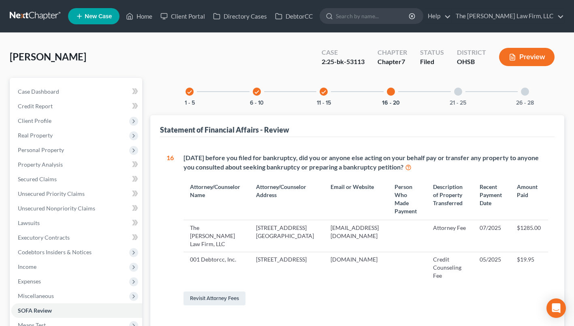
click at [456, 96] on div "21 - 25" at bounding box center [458, 92] width 28 height 28
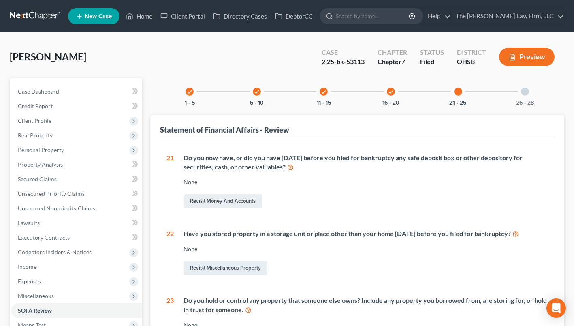
click at [305, 186] on div "Do you now have, or did you have within 1 year before you filed for bankruptcy …" at bounding box center [361, 181] width 374 height 57
click at [40, 147] on span "Personal Property" at bounding box center [41, 149] width 46 height 7
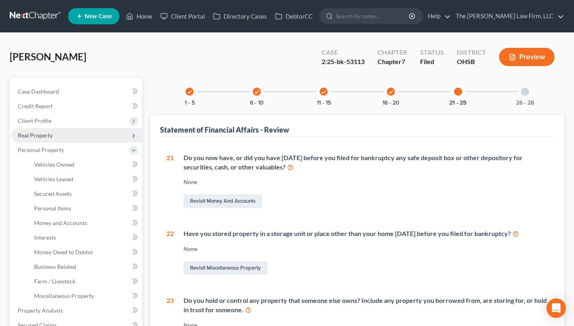
click at [38, 135] on span "Real Property" at bounding box center [35, 135] width 35 height 7
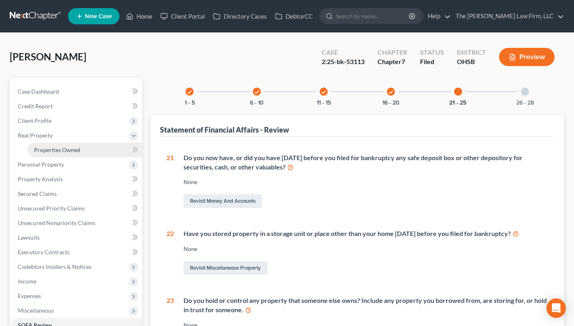
click at [41, 145] on link "Properties Owned" at bounding box center [85, 150] width 115 height 15
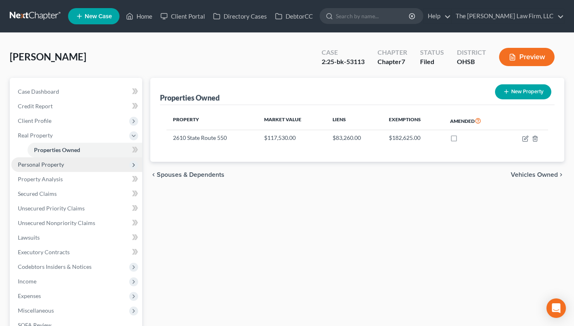
click at [68, 162] on span "Personal Property" at bounding box center [76, 164] width 131 height 15
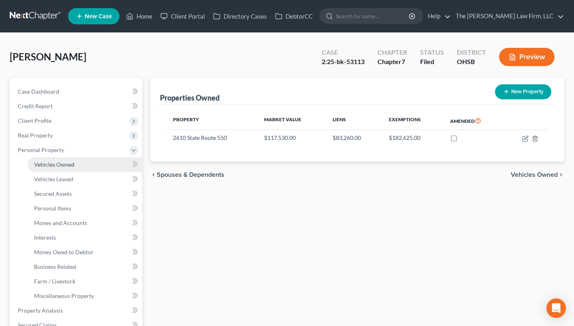
click at [66, 167] on span "Vehicles Owned" at bounding box center [54, 164] width 40 height 7
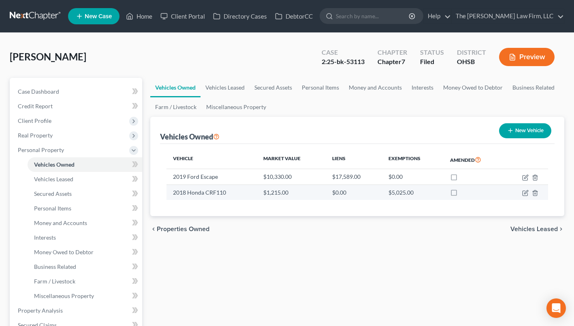
click at [530, 193] on td at bounding box center [526, 191] width 44 height 15
click at [522, 193] on icon "button" at bounding box center [524, 193] width 5 height 5
select select "6"
select select "8"
select select "2"
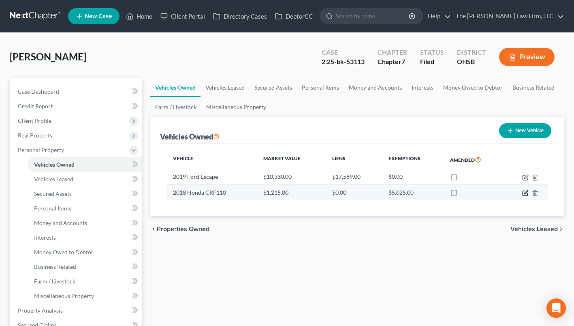
select select "0"
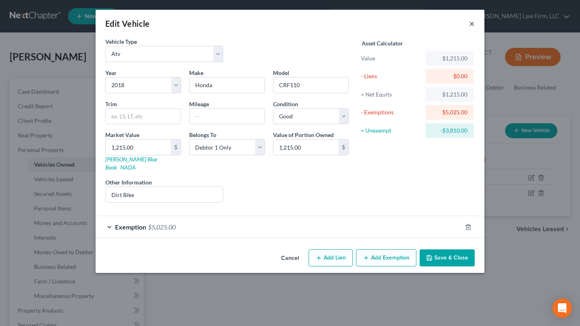
click at [471, 24] on button "×" at bounding box center [472, 24] width 6 height 10
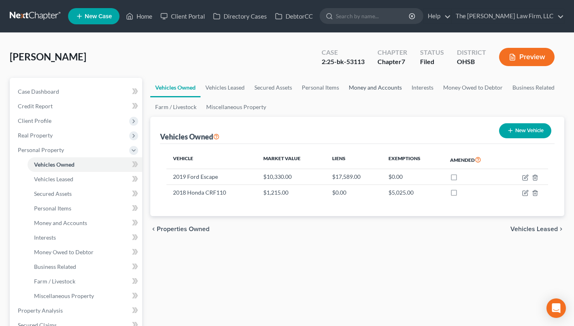
click at [366, 85] on link "Money and Accounts" at bounding box center [375, 87] width 63 height 19
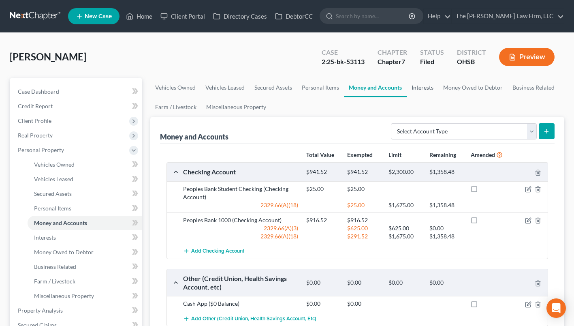
click at [419, 86] on link "Interests" at bounding box center [423, 87] width 32 height 19
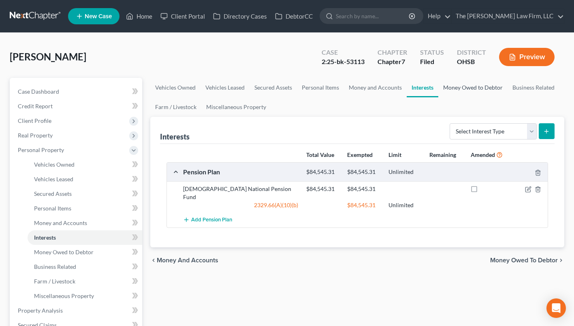
click at [450, 87] on link "Money Owed to Debtor" at bounding box center [472, 87] width 69 height 19
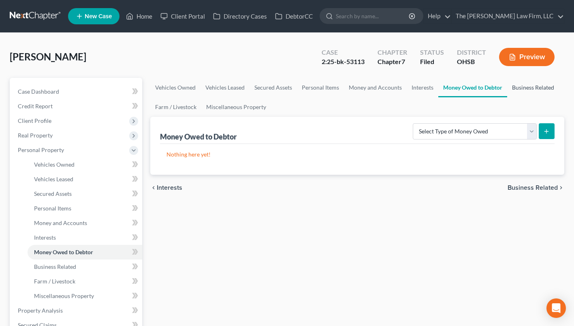
click at [517, 87] on link "Business Related" at bounding box center [533, 87] width 52 height 19
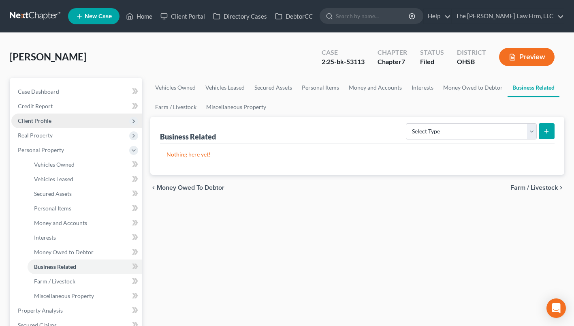
click at [46, 122] on span "Client Profile" at bounding box center [35, 120] width 34 height 7
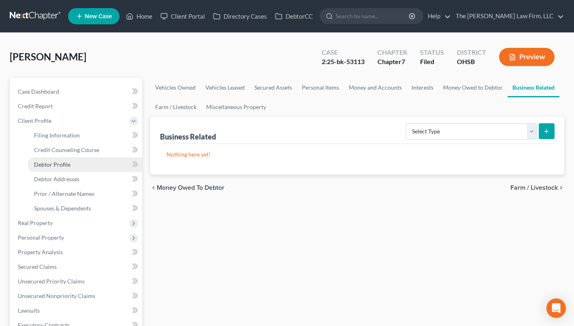
click at [48, 167] on link "Debtor Profile" at bounding box center [85, 164] width 115 height 15
select select "3"
select select "1"
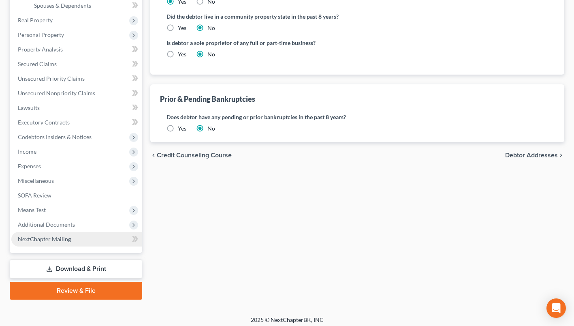
scroll to position [206, 0]
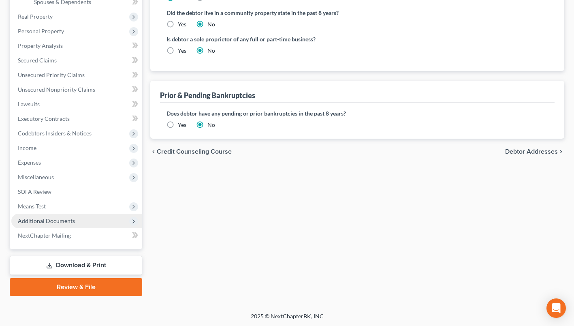
click at [38, 216] on span "Additional Documents" at bounding box center [76, 220] width 131 height 15
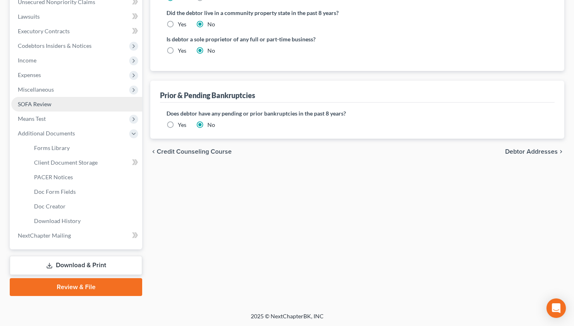
click at [40, 102] on span "SOFA Review" at bounding box center [35, 103] width 34 height 7
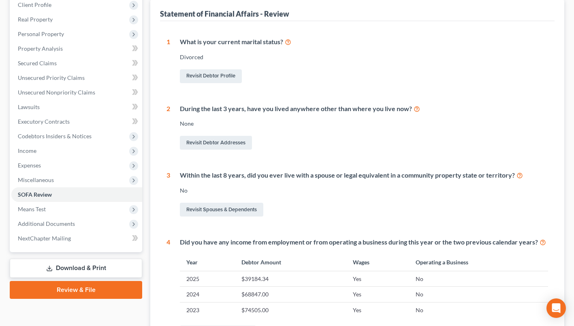
scroll to position [40, 0]
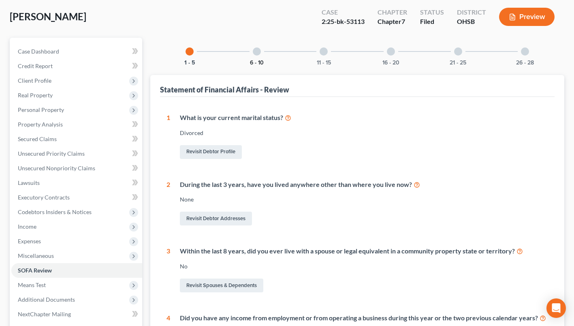
click at [258, 62] on button "6 - 10" at bounding box center [257, 63] width 14 height 6
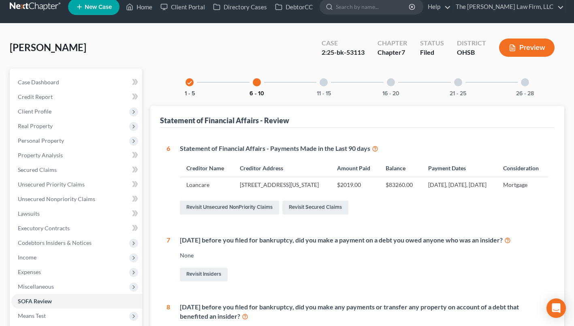
scroll to position [0, 0]
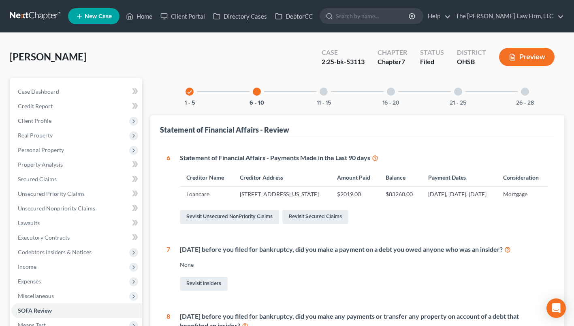
click at [319, 92] on div "11 - 15" at bounding box center [324, 92] width 28 height 28
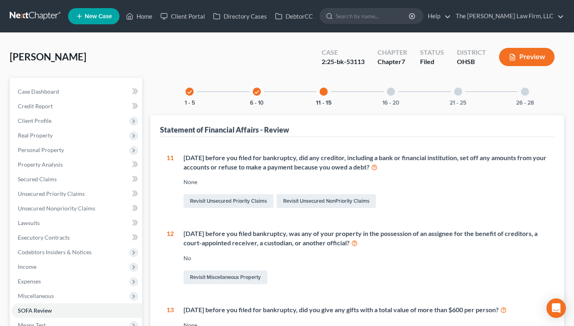
click at [381, 94] on div "16 - 20" at bounding box center [391, 92] width 28 height 28
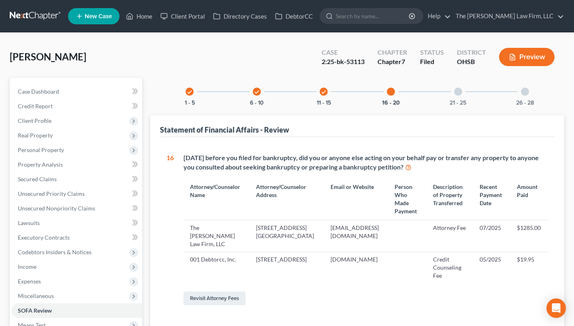
click at [465, 95] on div "21 - 25" at bounding box center [458, 92] width 28 height 28
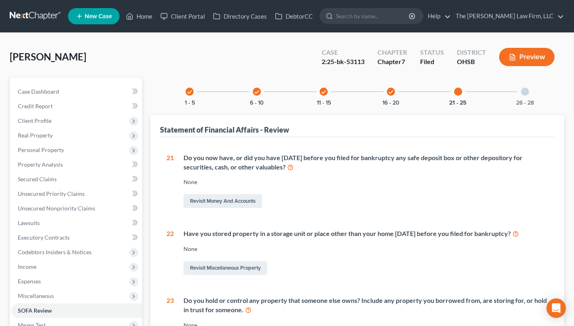
click at [532, 95] on div "26 - 28" at bounding box center [525, 92] width 28 height 28
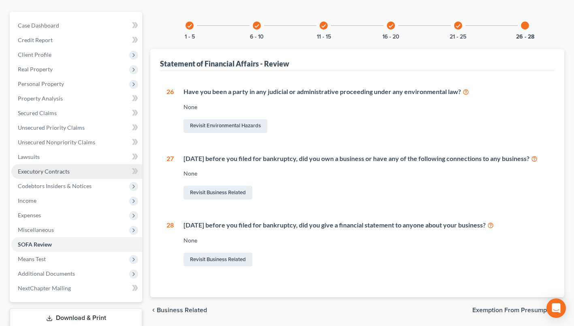
scroll to position [38, 0]
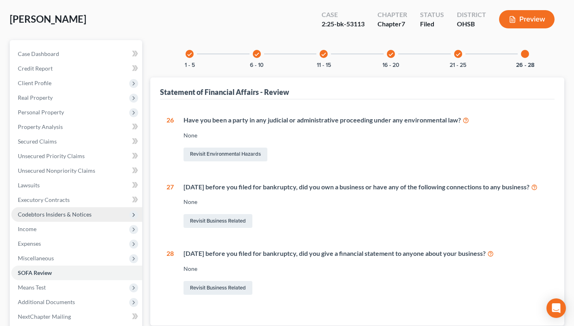
click at [42, 215] on span "Codebtors Insiders & Notices" at bounding box center [55, 214] width 74 height 7
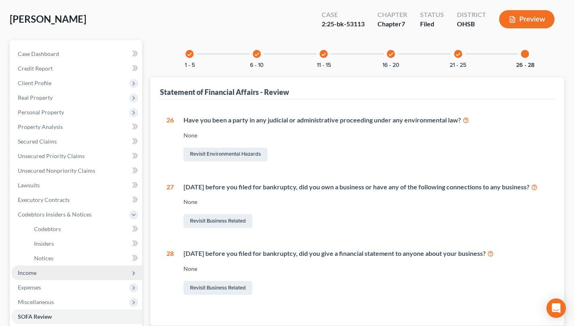
click at [25, 272] on span "Income" at bounding box center [27, 272] width 19 height 7
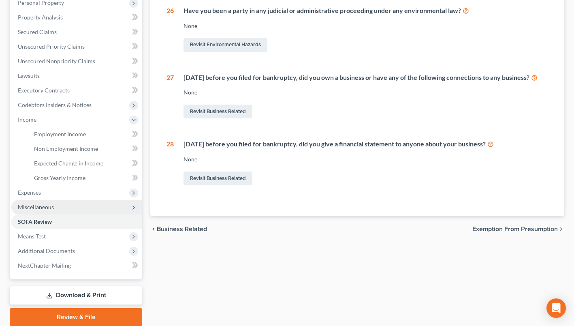
scroll to position [159, 0]
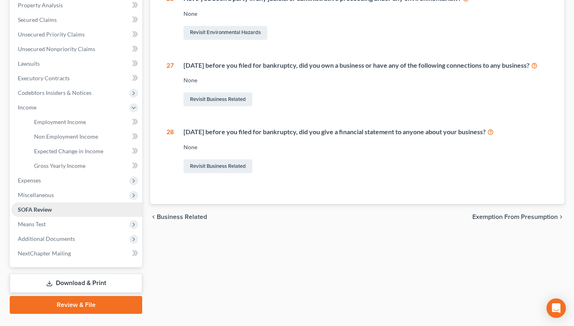
click at [40, 207] on span "SOFA Review" at bounding box center [35, 209] width 34 height 7
click at [49, 195] on span "Miscellaneous" at bounding box center [36, 194] width 36 height 7
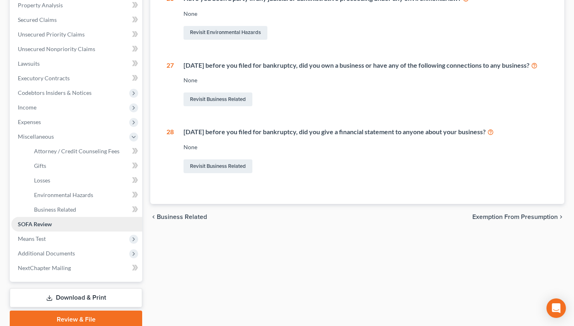
click at [41, 225] on span "SOFA Review" at bounding box center [35, 223] width 34 height 7
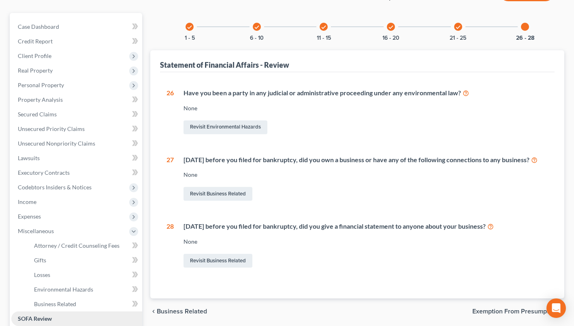
scroll to position [0, 0]
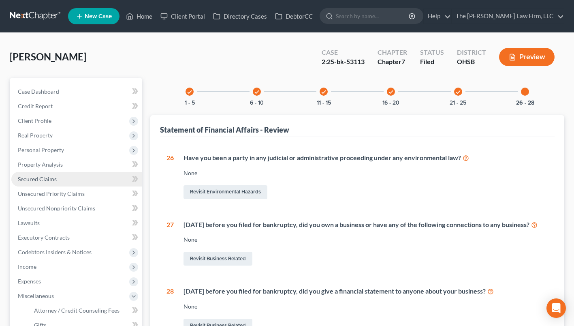
click at [34, 182] on link "Secured Claims" at bounding box center [76, 179] width 131 height 15
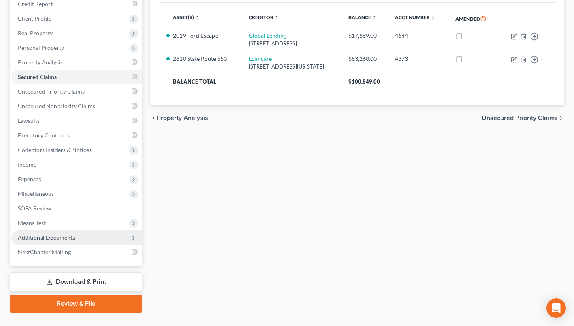
scroll to position [119, 0]
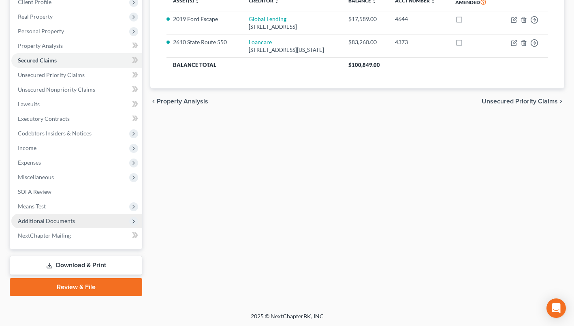
click at [72, 221] on span "Additional Documents" at bounding box center [46, 220] width 57 height 7
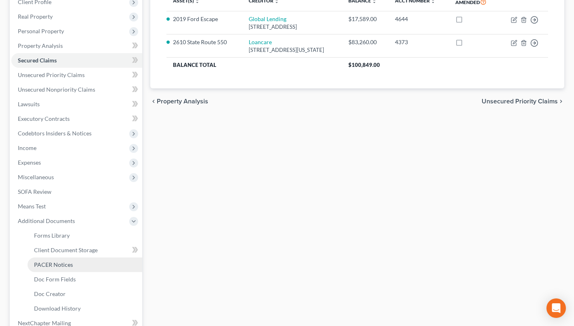
click at [70, 258] on link "PACER Notices" at bounding box center [85, 264] width 115 height 15
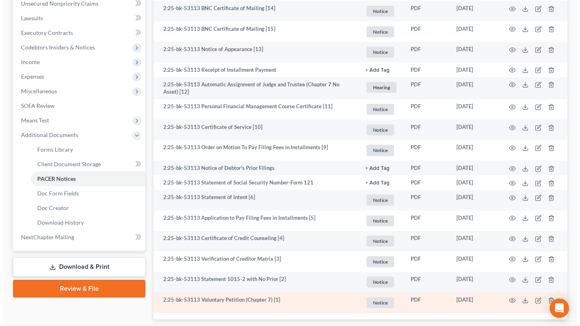
scroll to position [254, 0]
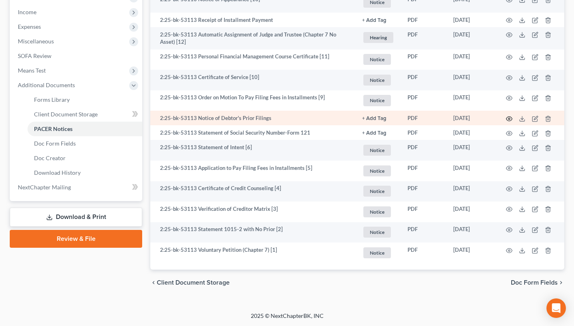
click at [507, 117] on icon "button" at bounding box center [509, 118] width 6 height 6
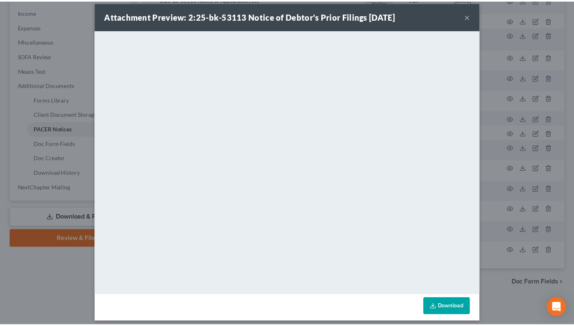
scroll to position [13, 0]
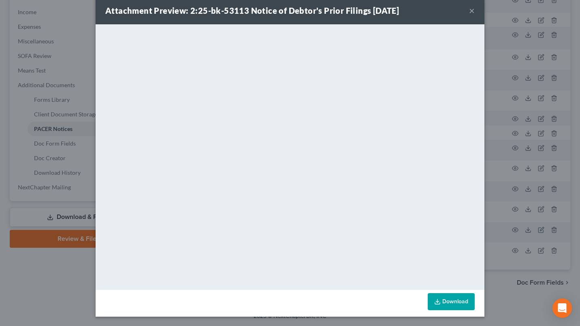
click at [469, 12] on button "×" at bounding box center [472, 11] width 6 height 10
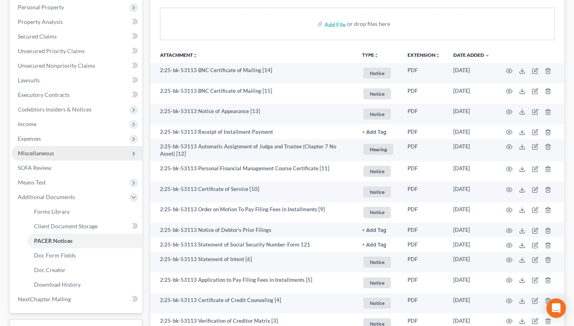
scroll to position [52, 0]
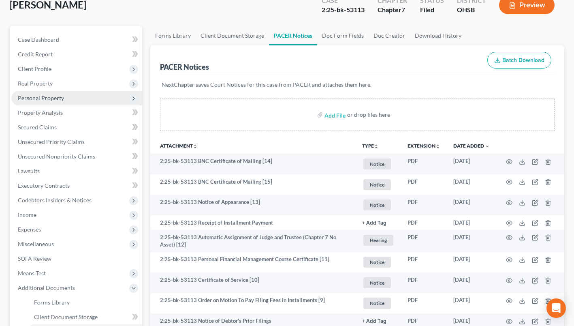
click at [44, 97] on span "Personal Property" at bounding box center [41, 97] width 46 height 7
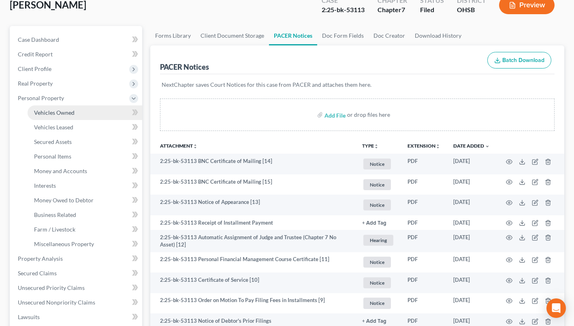
click at [49, 110] on span "Vehicles Owned" at bounding box center [54, 112] width 40 height 7
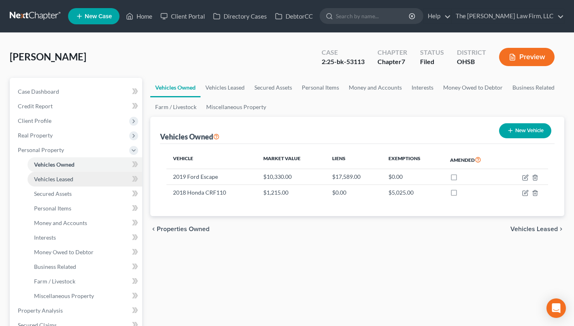
click at [60, 183] on link "Vehicles Leased" at bounding box center [85, 179] width 115 height 15
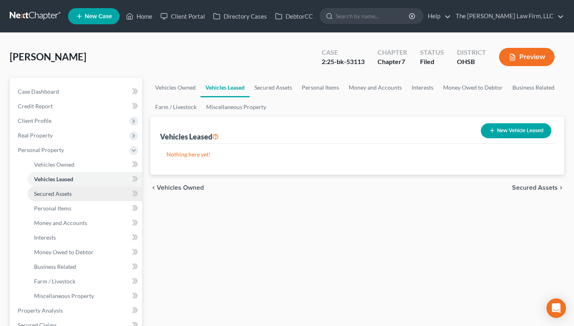
click at [62, 190] on span "Secured Assets" at bounding box center [53, 193] width 38 height 7
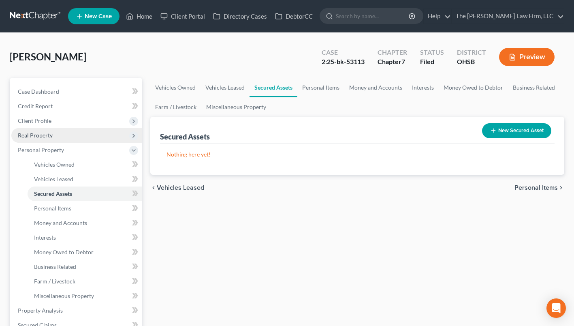
click at [51, 136] on span "Real Property" at bounding box center [35, 135] width 35 height 7
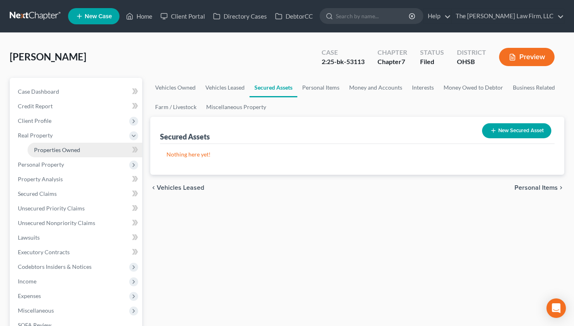
click at [56, 145] on link "Properties Owned" at bounding box center [85, 150] width 115 height 15
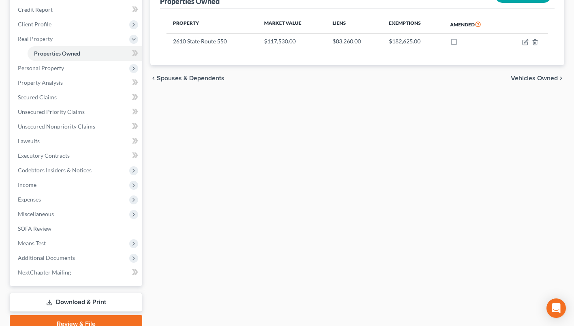
scroll to position [133, 0]
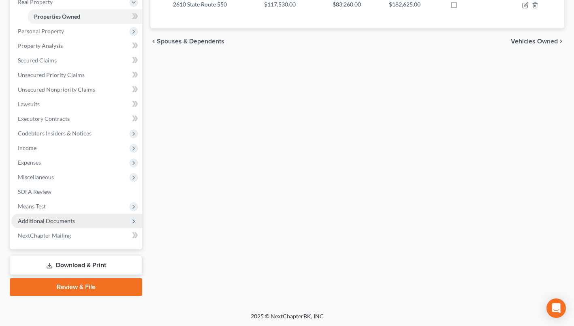
click at [46, 224] on span "Additional Documents" at bounding box center [76, 220] width 131 height 15
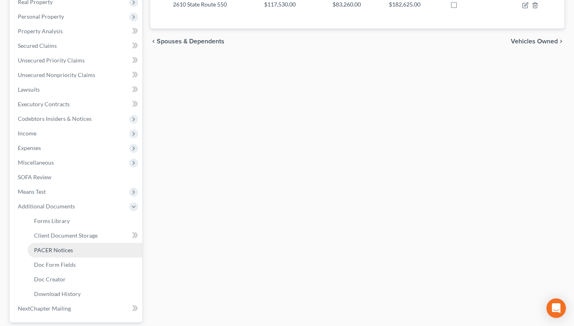
click at [51, 248] on span "PACER Notices" at bounding box center [53, 249] width 39 height 7
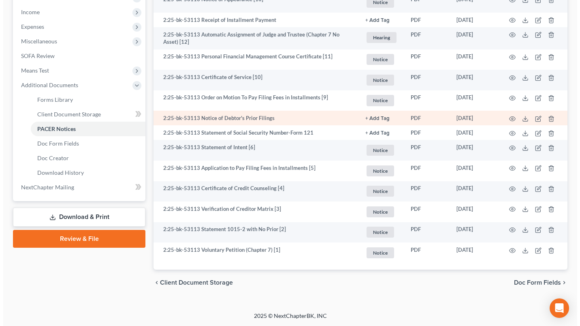
scroll to position [214, 0]
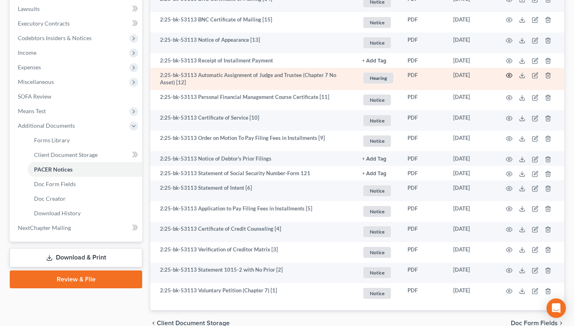
click at [507, 75] on icon "button" at bounding box center [509, 75] width 6 height 6
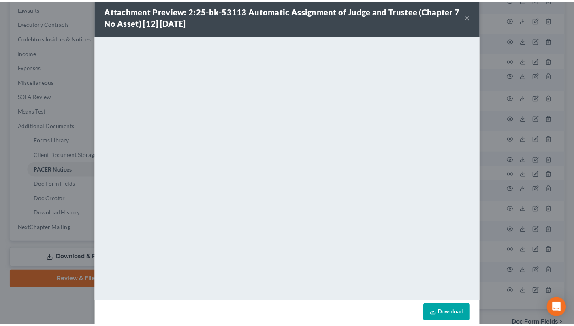
scroll to position [0, 0]
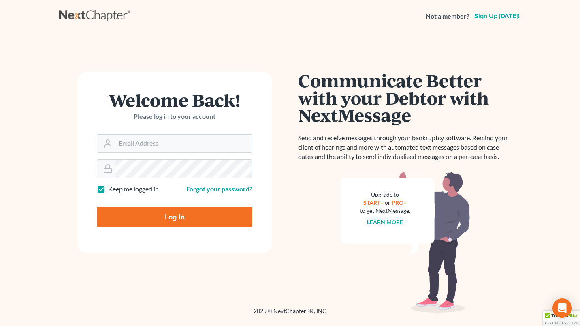
type input "[EMAIL_ADDRESS][DOMAIN_NAME]"
click at [164, 213] on input "Log In" at bounding box center [174, 217] width 155 height 20
type input "Thinking..."
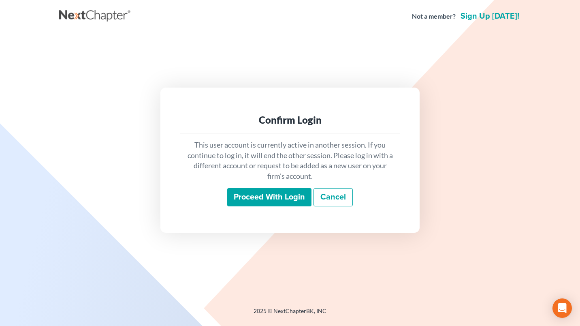
click at [242, 193] on input "Proceed with login" at bounding box center [269, 197] width 84 height 19
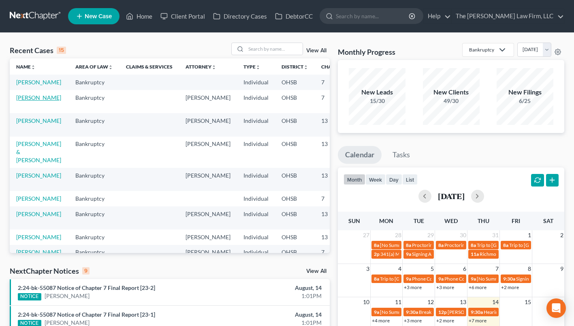
click at [23, 101] on link "[PERSON_NAME]" at bounding box center [38, 97] width 45 height 7
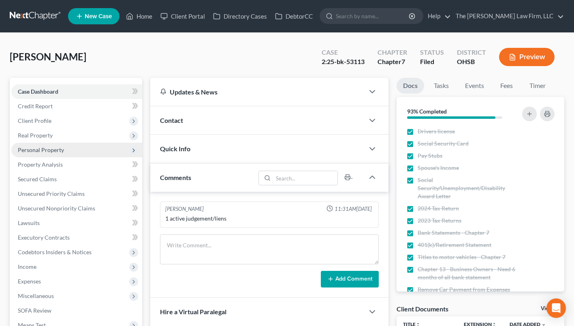
click at [44, 151] on span "Personal Property" at bounding box center [41, 149] width 46 height 7
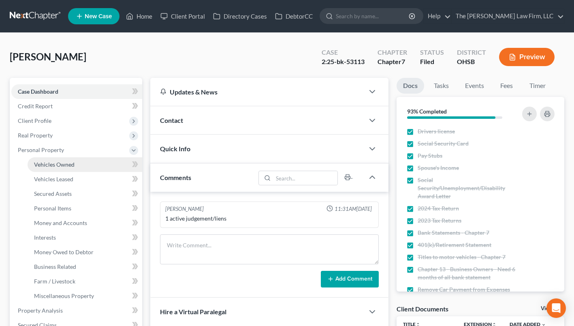
click at [57, 159] on link "Vehicles Owned" at bounding box center [85, 164] width 115 height 15
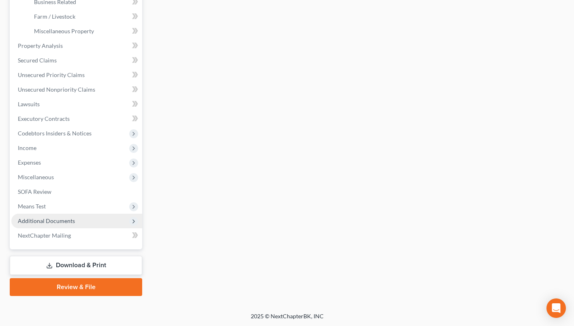
click at [46, 219] on span "Additional Documents" at bounding box center [46, 220] width 57 height 7
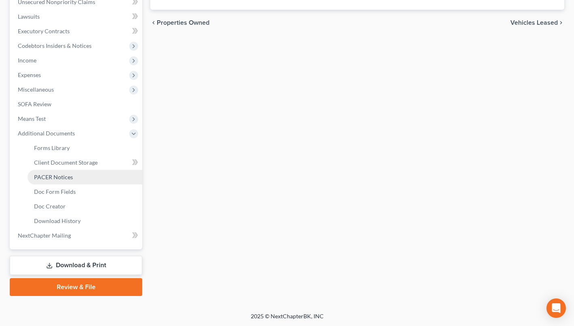
click at [62, 179] on span "PACER Notices" at bounding box center [53, 176] width 39 height 7
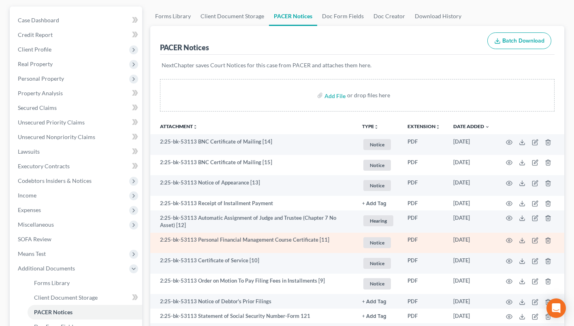
scroll to position [81, 0]
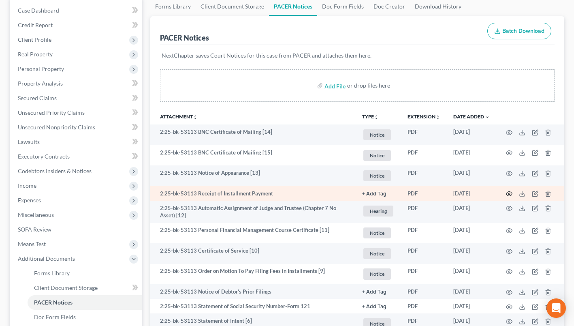
click at [509, 190] on icon "button" at bounding box center [509, 193] width 6 height 6
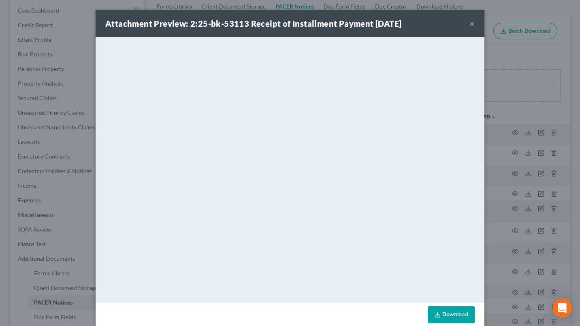
click at [469, 22] on button "×" at bounding box center [472, 24] width 6 height 10
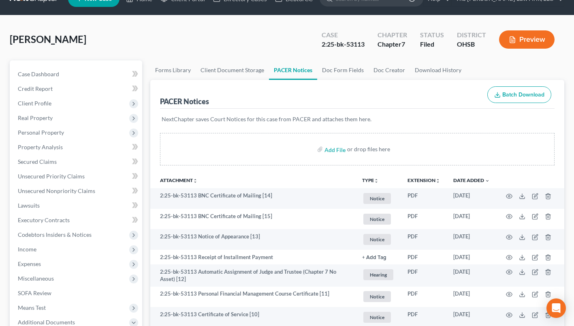
scroll to position [0, 0]
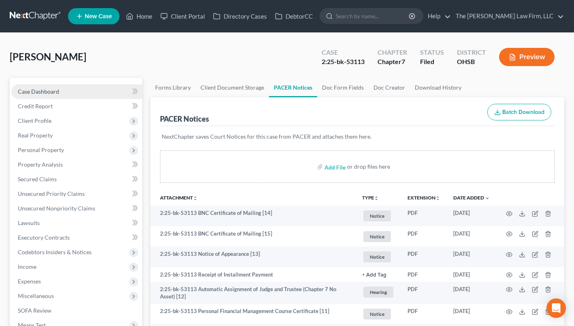
click at [32, 91] on span "Case Dashboard" at bounding box center [38, 91] width 41 height 7
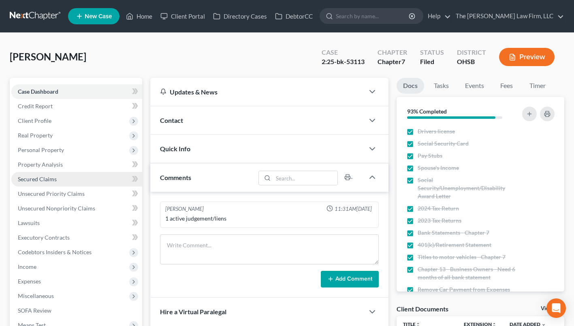
click at [36, 177] on span "Secured Claims" at bounding box center [37, 178] width 39 height 7
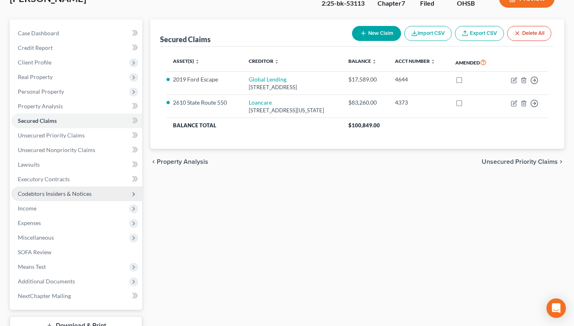
scroll to position [119, 0]
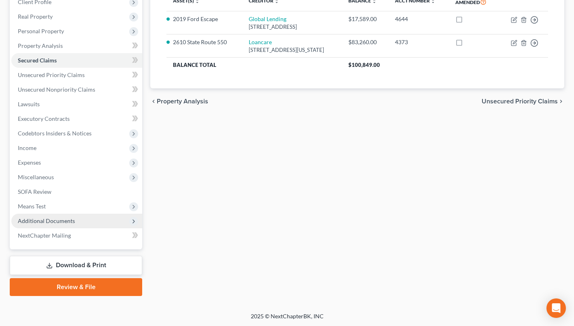
click at [64, 213] on span "Additional Documents" at bounding box center [76, 220] width 131 height 15
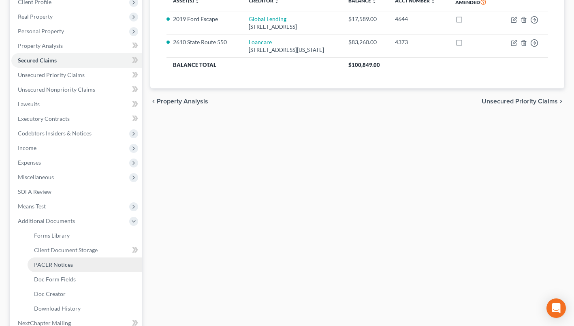
click at [61, 259] on link "PACER Notices" at bounding box center [85, 264] width 115 height 15
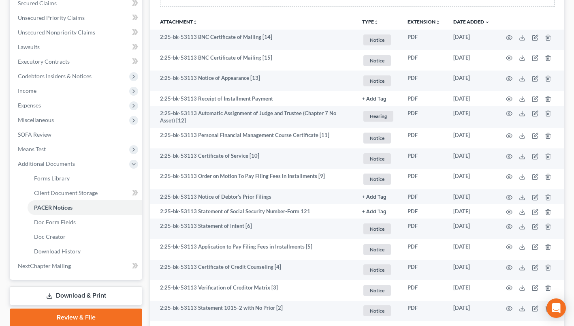
scroll to position [254, 0]
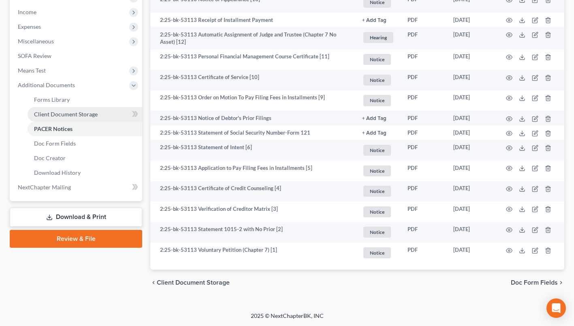
click at [112, 114] on link "Client Document Storage" at bounding box center [85, 114] width 115 height 15
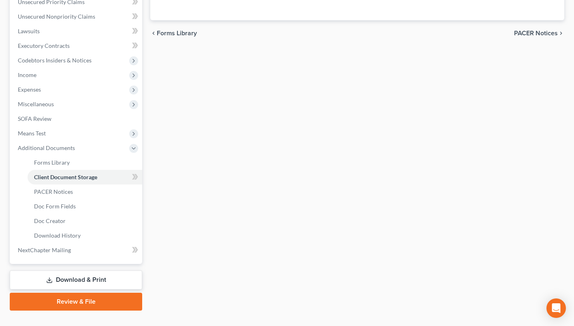
scroll to position [135, 0]
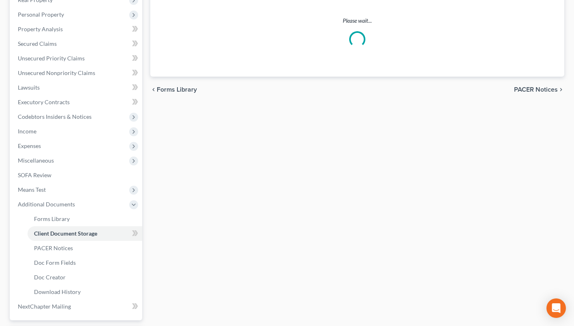
select select "52"
select select "61"
select select "7"
select select "37"
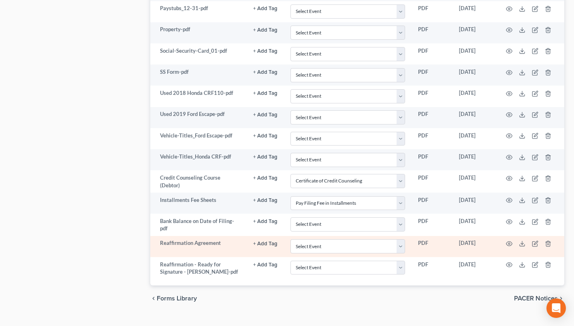
scroll to position [595, 0]
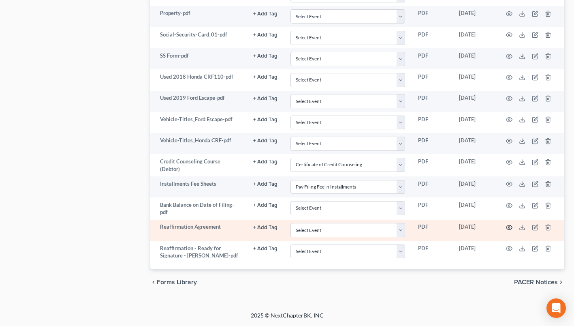
click at [508, 226] on icon "button" at bounding box center [509, 227] width 6 height 6
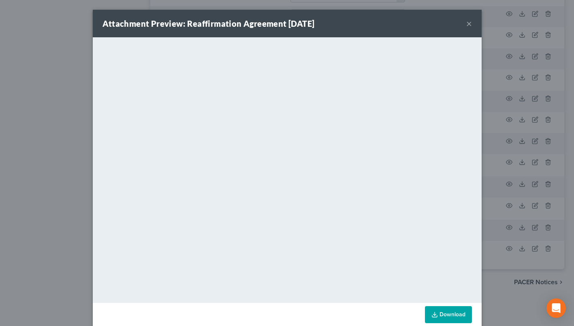
scroll to position [592, 0]
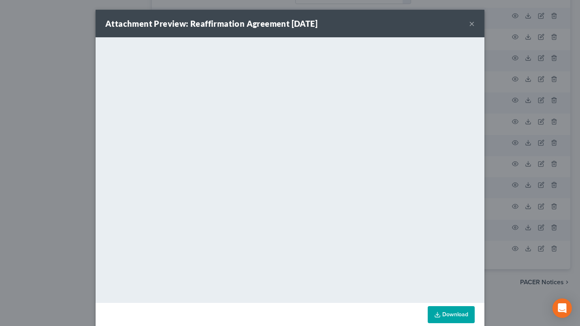
click at [469, 21] on button "×" at bounding box center [472, 24] width 6 height 10
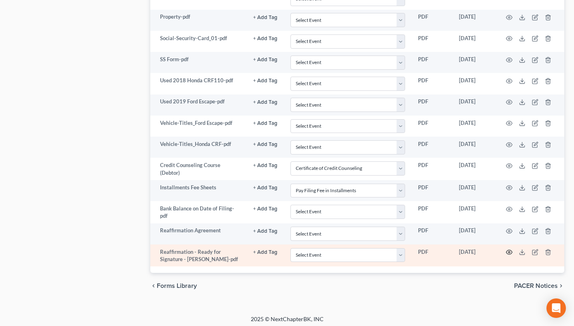
click at [511, 251] on icon "button" at bounding box center [509, 252] width 6 height 4
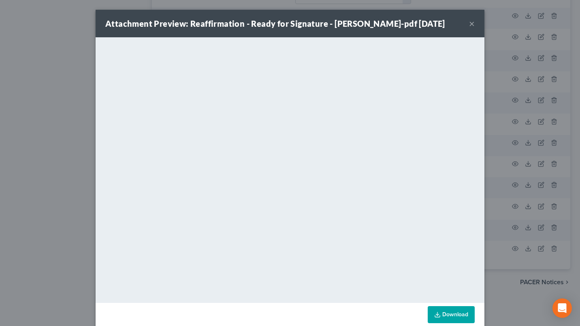
click at [471, 23] on button "×" at bounding box center [472, 24] width 6 height 10
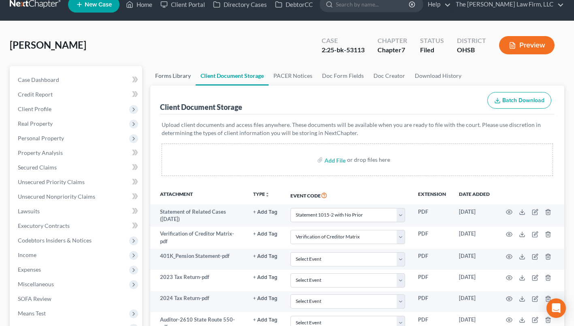
scroll to position [0, 0]
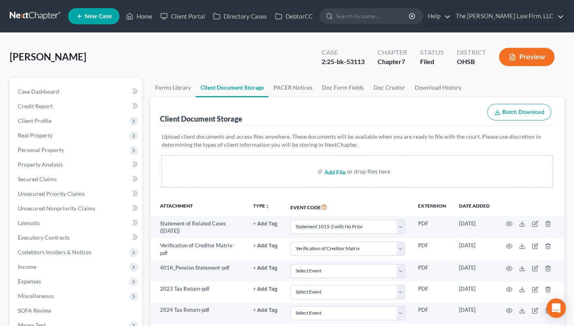
click at [329, 169] on input "file" at bounding box center [333, 171] width 19 height 15
type input "C:\fakepath\Reaffirmation Agreement.pdf"
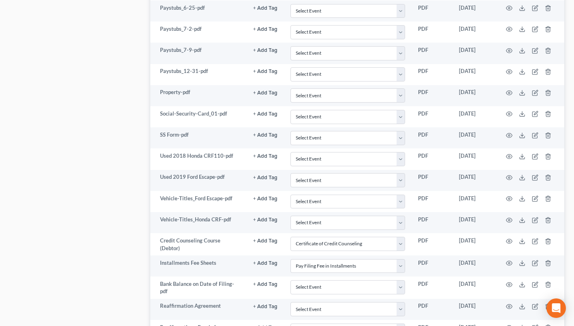
select select "52"
select select "61"
select select "7"
select select "37"
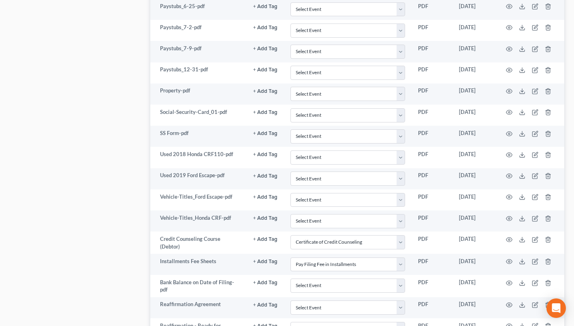
scroll to position [595, 0]
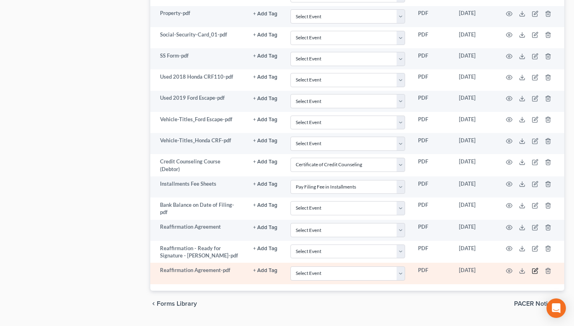
click at [533, 271] on icon "button" at bounding box center [535, 270] width 6 height 6
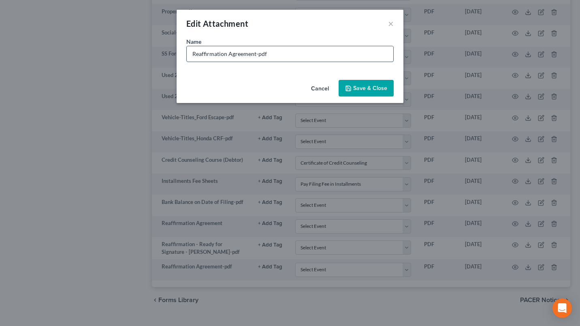
click at [189, 52] on input "Reaffirmation Agreement-pdf" at bounding box center [290, 53] width 207 height 15
type input "Signed Reaffirmation Agreement-pdf"
click at [375, 83] on button "Save & Close" at bounding box center [366, 88] width 55 height 17
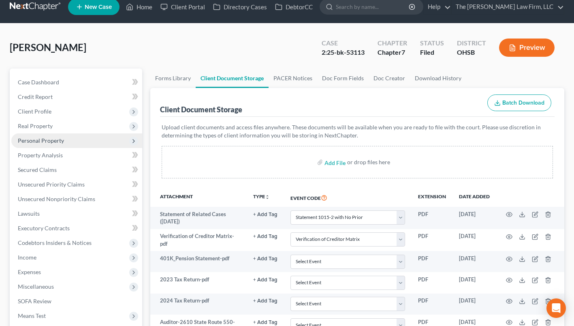
scroll to position [0, 0]
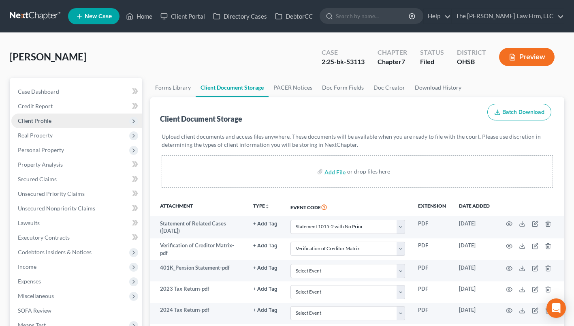
click at [42, 117] on span "Client Profile" at bounding box center [35, 120] width 34 height 7
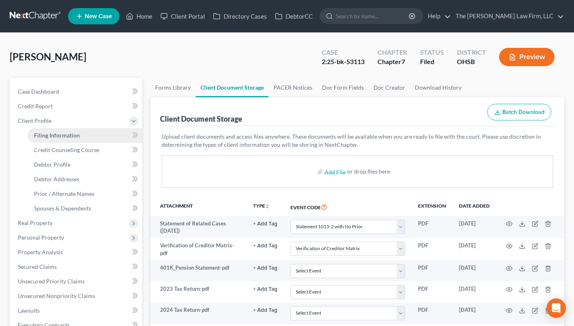
click at [49, 133] on span "Filing Information" at bounding box center [57, 135] width 46 height 7
select select "1"
select select "0"
select select "36"
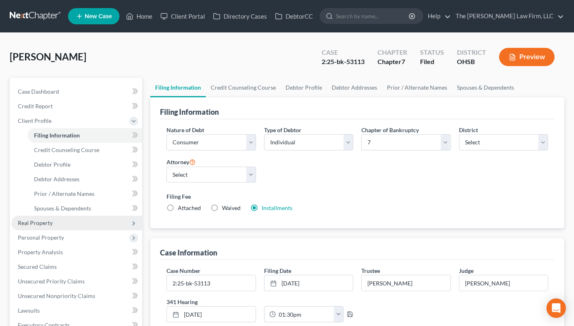
click at [38, 222] on span "Real Property" at bounding box center [35, 222] width 35 height 7
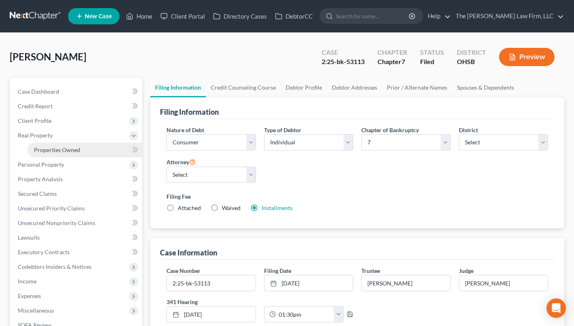
click at [62, 145] on link "Properties Owned" at bounding box center [85, 150] width 115 height 15
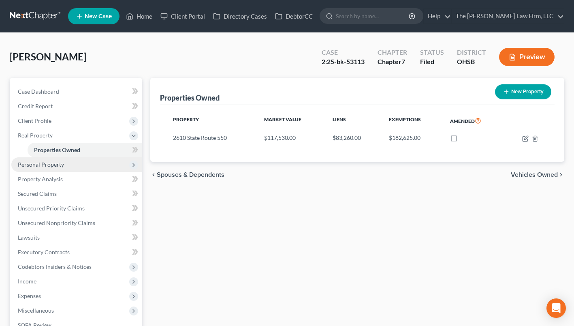
click at [58, 160] on span "Personal Property" at bounding box center [76, 164] width 131 height 15
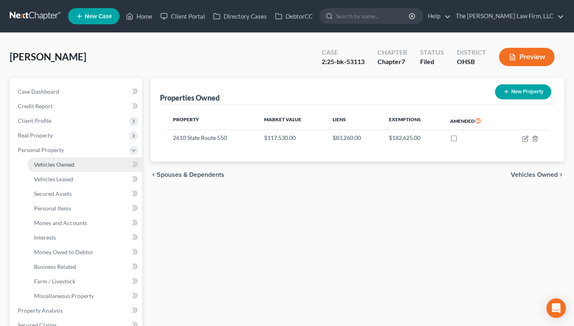
click at [55, 164] on span "Vehicles Owned" at bounding box center [54, 164] width 40 height 7
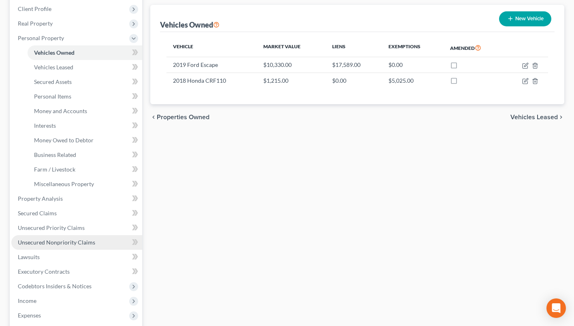
scroll to position [121, 0]
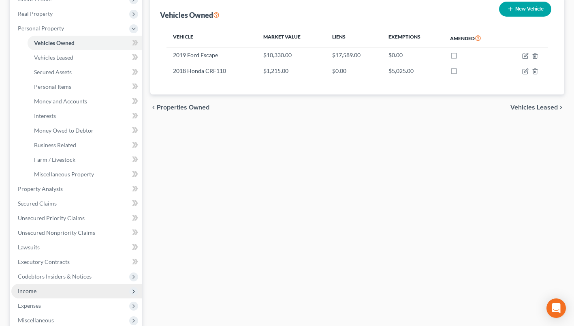
click at [29, 292] on span "Income" at bounding box center [27, 290] width 19 height 7
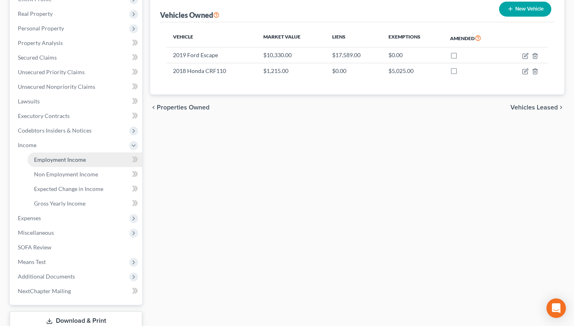
click at [56, 158] on span "Employment Income" at bounding box center [60, 159] width 52 height 7
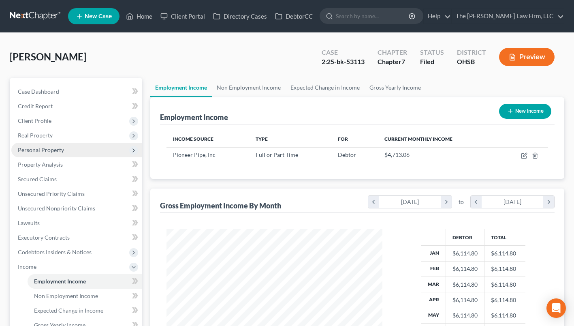
click at [40, 145] on span "Personal Property" at bounding box center [76, 150] width 131 height 15
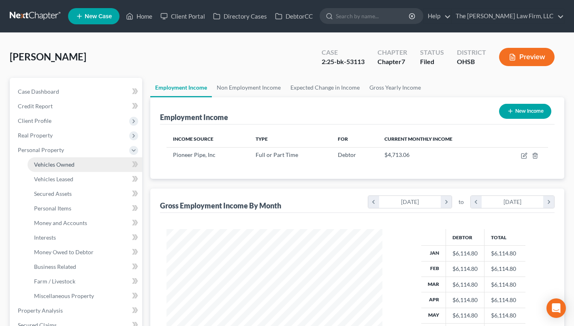
click at [47, 167] on span "Vehicles Owned" at bounding box center [54, 164] width 40 height 7
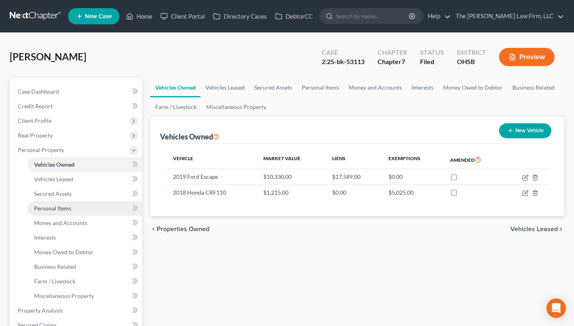
click at [42, 209] on span "Personal Items" at bounding box center [52, 207] width 37 height 7
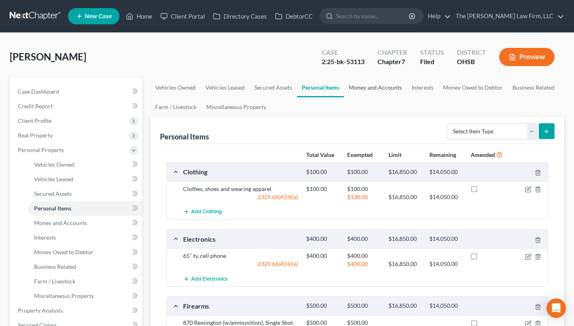
click at [376, 91] on link "Money and Accounts" at bounding box center [375, 87] width 63 height 19
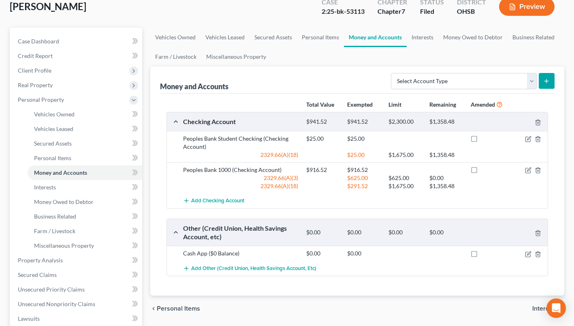
scroll to position [40, 0]
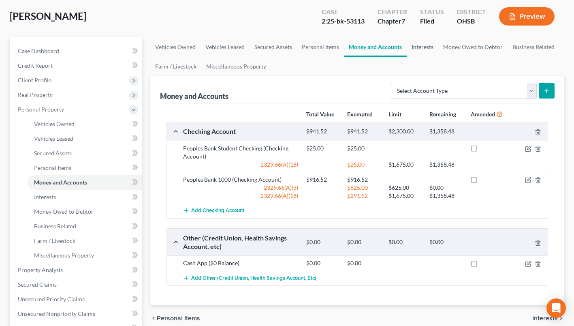
click at [420, 40] on link "Interests" at bounding box center [423, 46] width 32 height 19
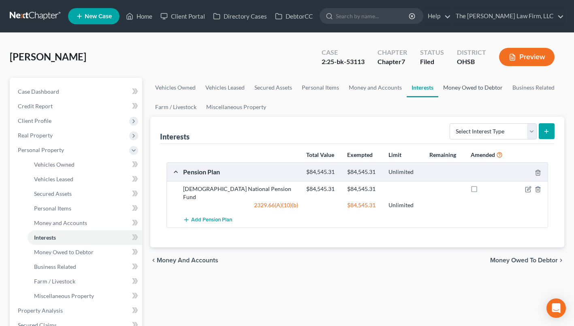
click at [480, 84] on link "Money Owed to Debtor" at bounding box center [472, 87] width 69 height 19
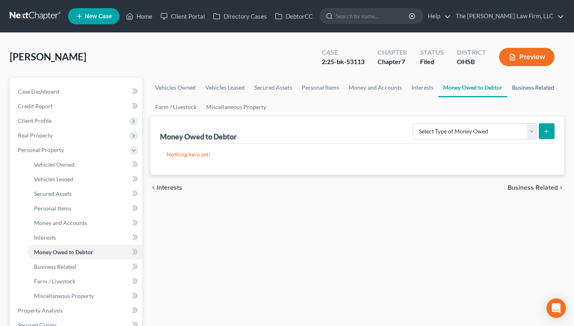
click at [520, 87] on link "Business Related" at bounding box center [533, 87] width 52 height 19
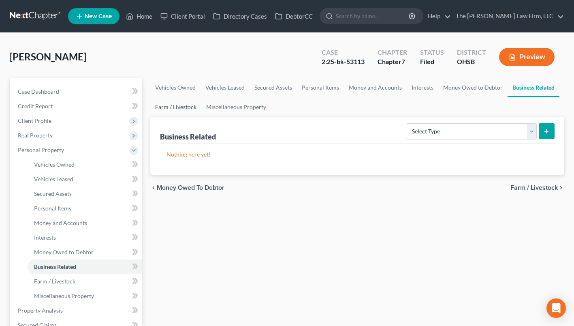
click at [187, 109] on link "Farm / Livestock" at bounding box center [175, 106] width 51 height 19
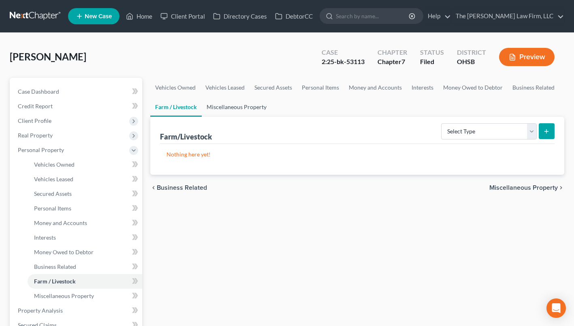
click at [222, 106] on link "Miscellaneous Property" at bounding box center [237, 106] width 70 height 19
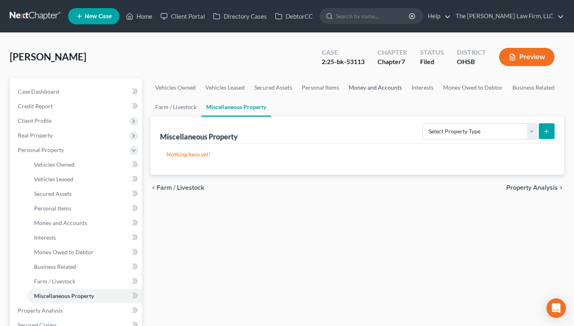
click at [353, 88] on link "Money and Accounts" at bounding box center [375, 87] width 63 height 19
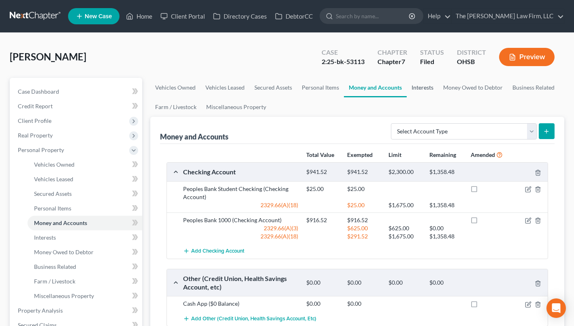
click at [424, 87] on link "Interests" at bounding box center [423, 87] width 32 height 19
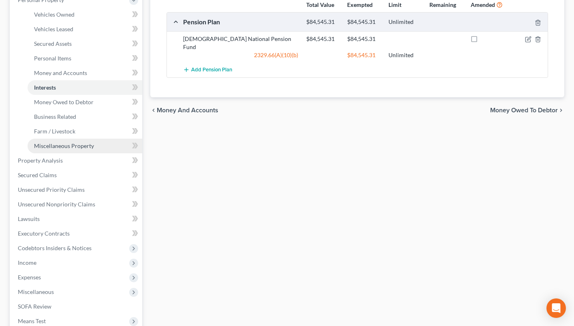
scroll to position [202, 0]
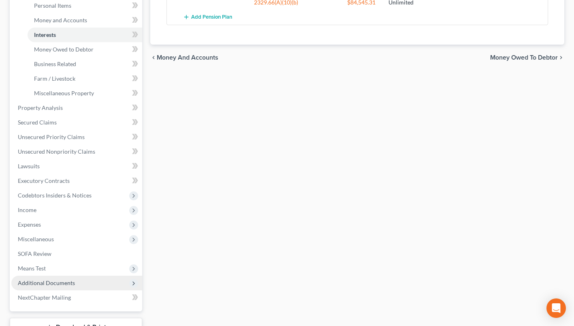
click at [57, 280] on span "Additional Documents" at bounding box center [46, 282] width 57 height 7
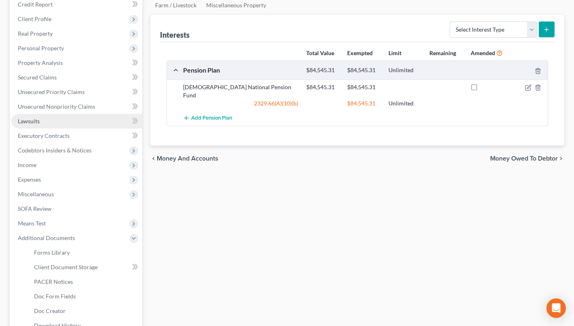
scroll to position [40, 0]
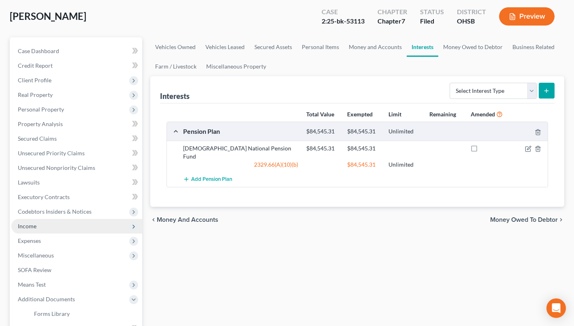
click at [37, 228] on span "Income" at bounding box center [76, 226] width 131 height 15
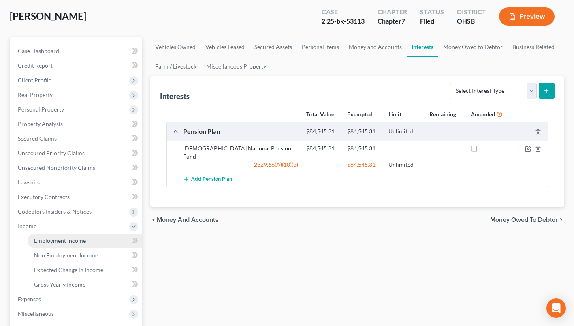
click at [54, 242] on span "Employment Income" at bounding box center [60, 240] width 52 height 7
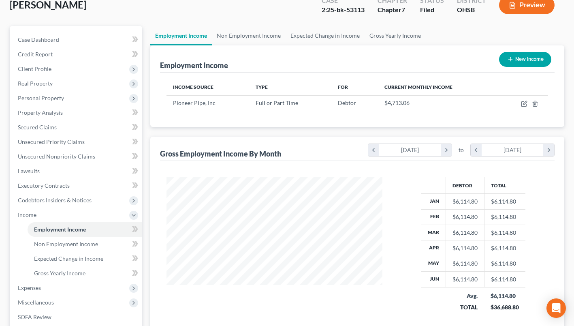
scroll to position [121, 0]
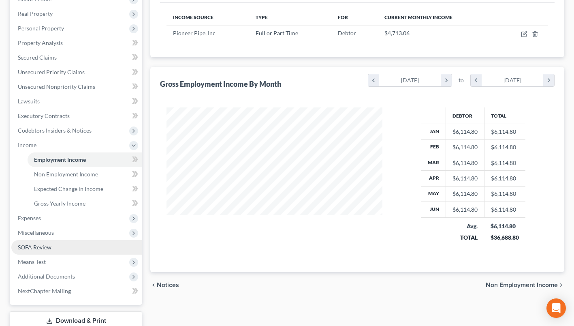
click at [53, 249] on link "SOFA Review" at bounding box center [76, 247] width 131 height 15
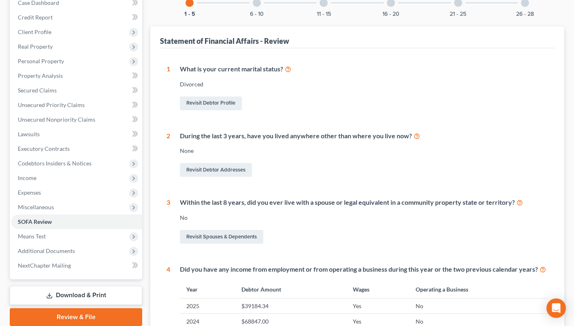
scroll to position [121, 0]
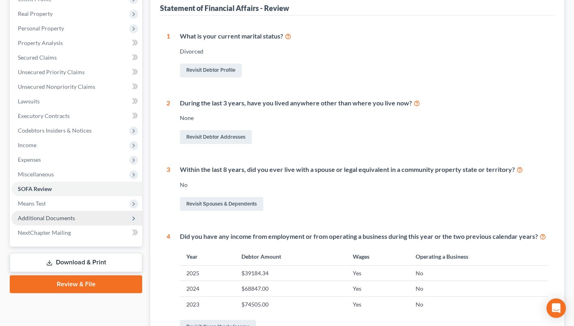
click at [77, 219] on span "Additional Documents" at bounding box center [76, 218] width 131 height 15
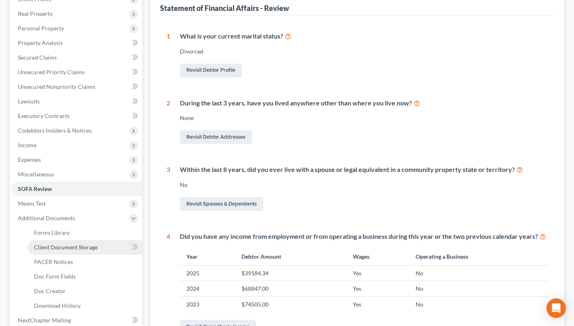
click at [83, 245] on span "Client Document Storage" at bounding box center [66, 246] width 64 height 7
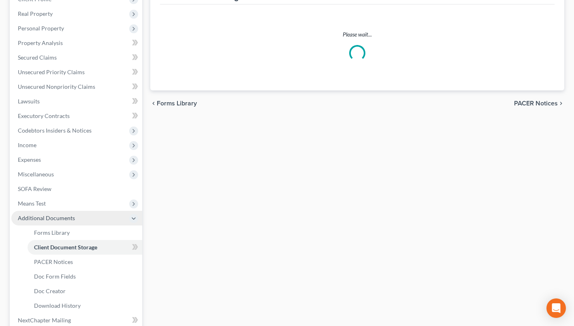
select select "52"
select select "61"
select select "7"
select select "37"
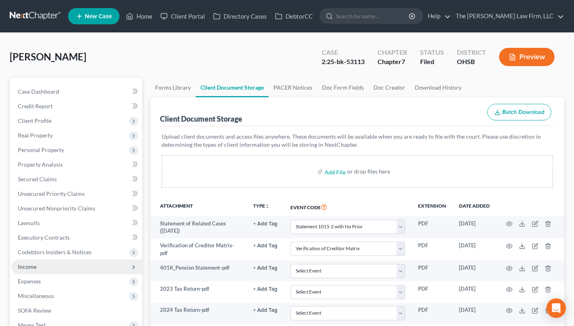
click at [66, 263] on span "Income" at bounding box center [76, 266] width 131 height 15
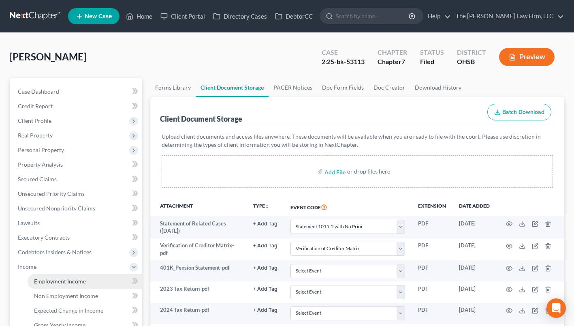
click at [92, 279] on link "Employment Income" at bounding box center [85, 281] width 115 height 15
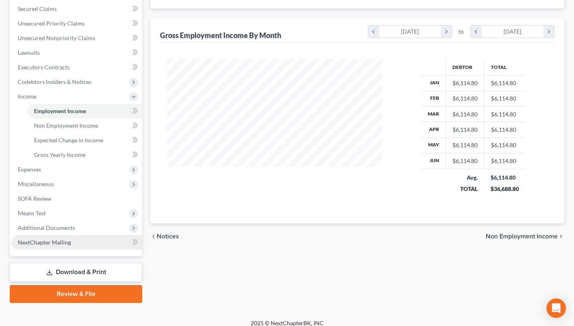
scroll to position [177, 0]
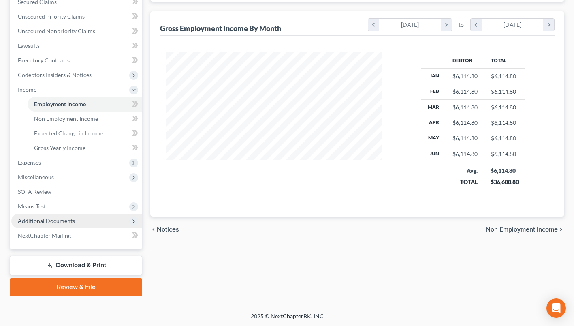
click at [55, 223] on span "Additional Documents" at bounding box center [46, 220] width 57 height 7
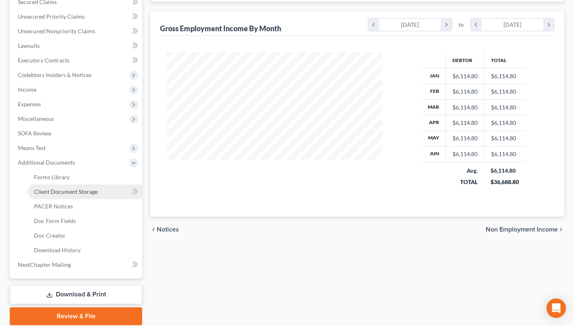
click at [72, 195] on link "Client Document Storage" at bounding box center [85, 191] width 115 height 15
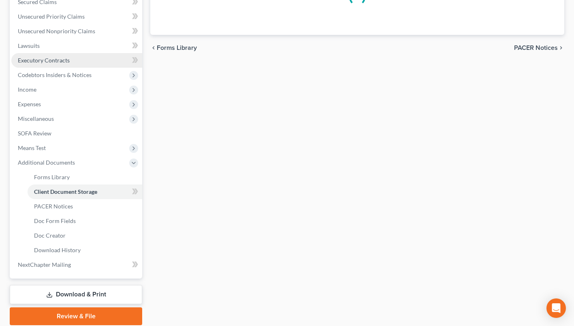
select select "52"
select select "61"
select select "7"
select select "37"
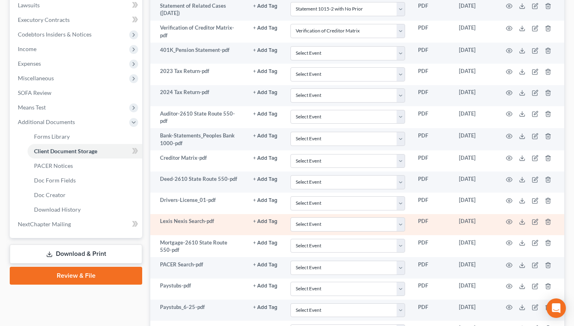
scroll to position [202, 0]
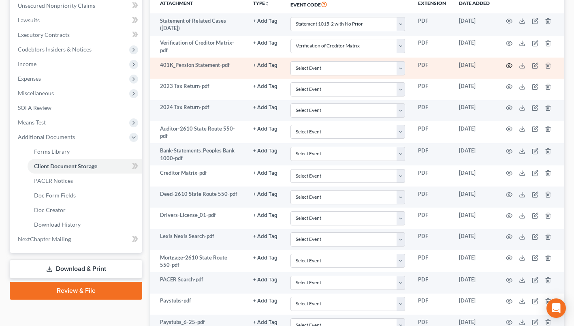
click at [510, 67] on icon "button" at bounding box center [509, 65] width 6 height 6
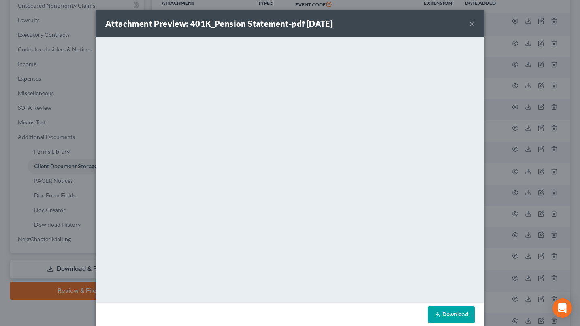
click at [470, 24] on button "×" at bounding box center [472, 24] width 6 height 10
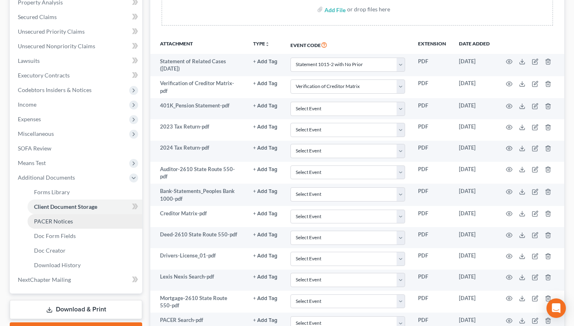
click at [50, 220] on span "PACER Notices" at bounding box center [53, 220] width 39 height 7
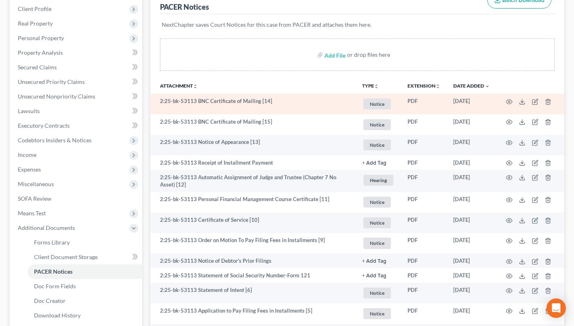
scroll to position [121, 0]
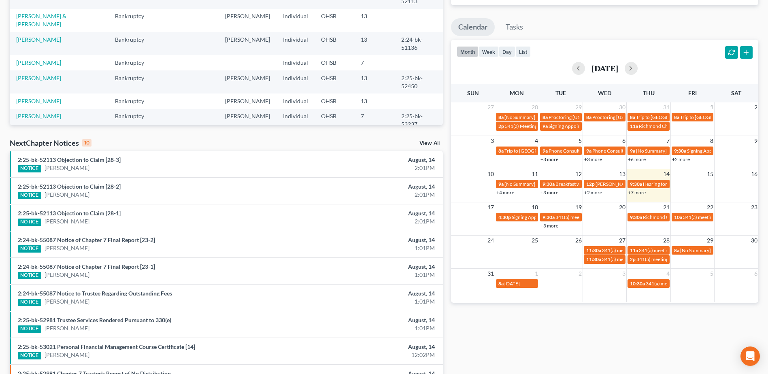
scroll to position [121, 0]
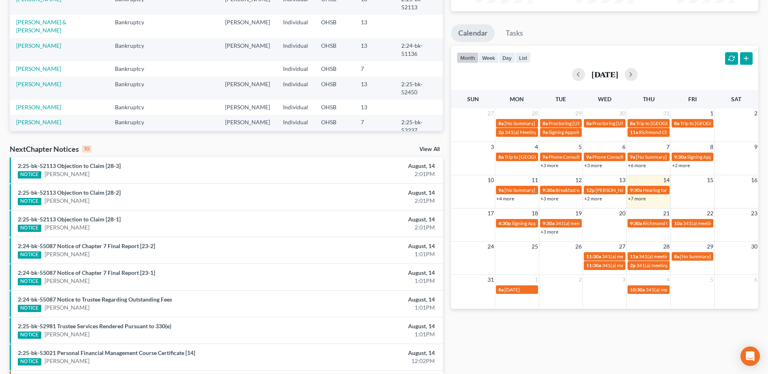
click at [438, 149] on link "View All" at bounding box center [429, 150] width 20 height 6
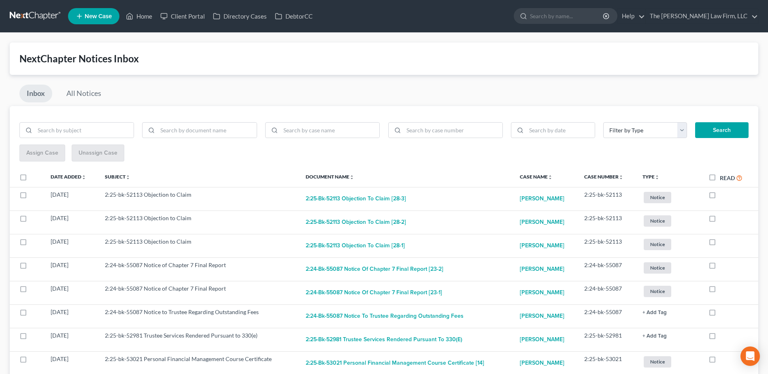
click at [720, 179] on label "Read" at bounding box center [731, 177] width 23 height 9
click at [723, 179] on input "Read" at bounding box center [725, 175] width 5 height 5
checkbox input "true"
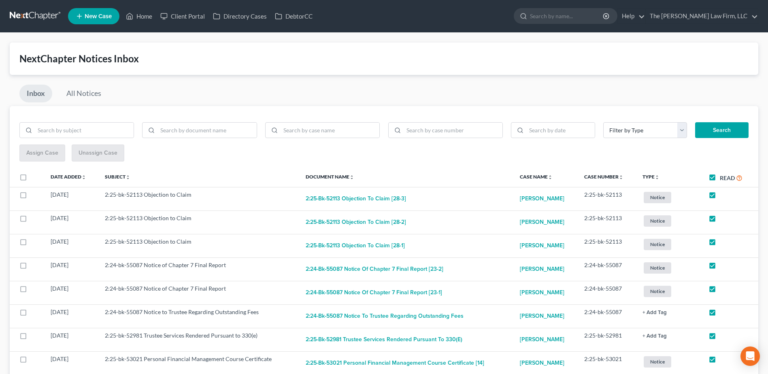
checkbox input "true"
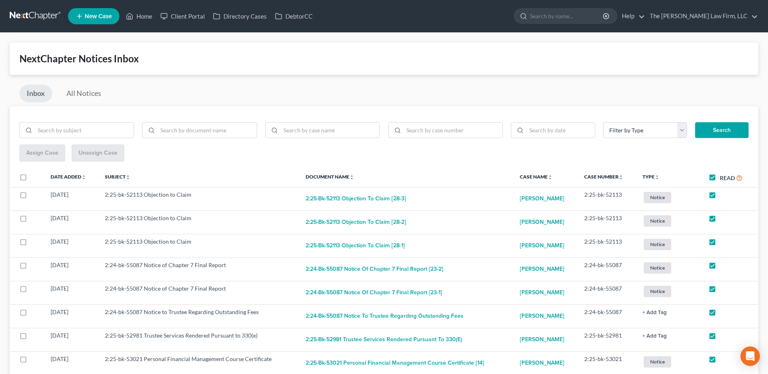
checkbox input "true"
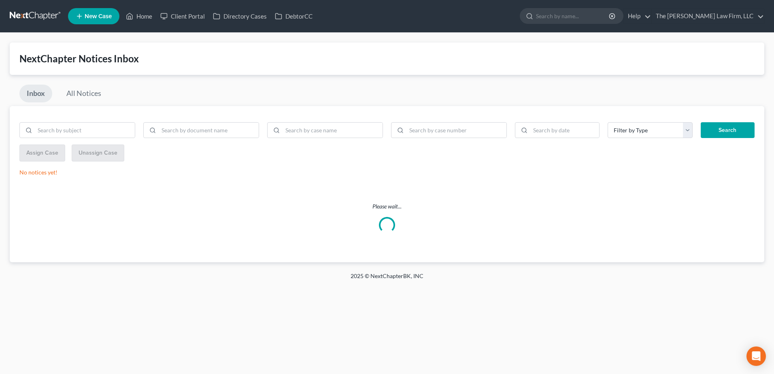
click at [49, 18] on link at bounding box center [36, 16] width 52 height 15
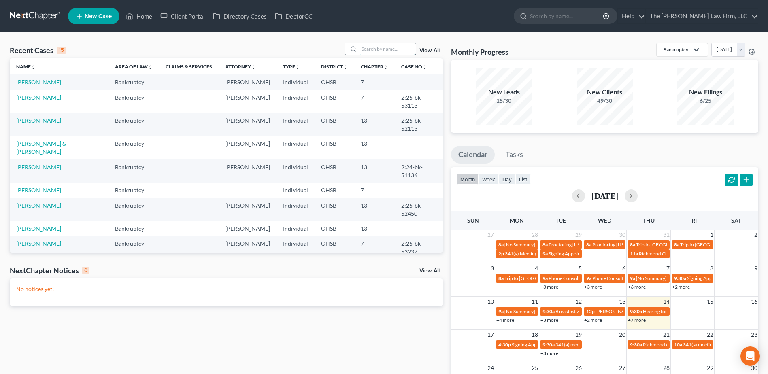
click at [385, 51] on input "search" at bounding box center [387, 49] width 57 height 12
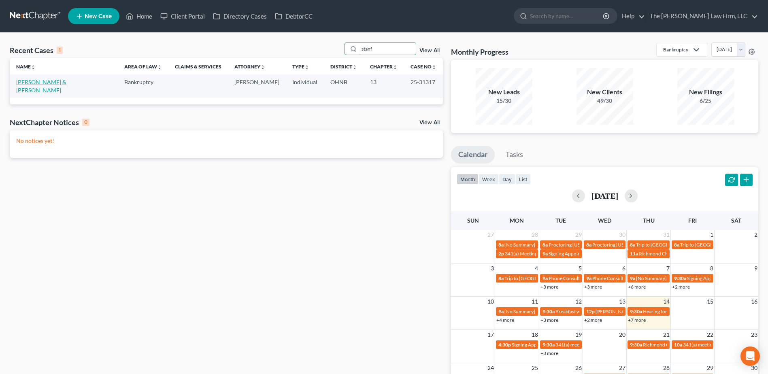
type input "stanf"
click at [66, 81] on link "[PERSON_NAME] & [PERSON_NAME]" at bounding box center [41, 86] width 50 height 15
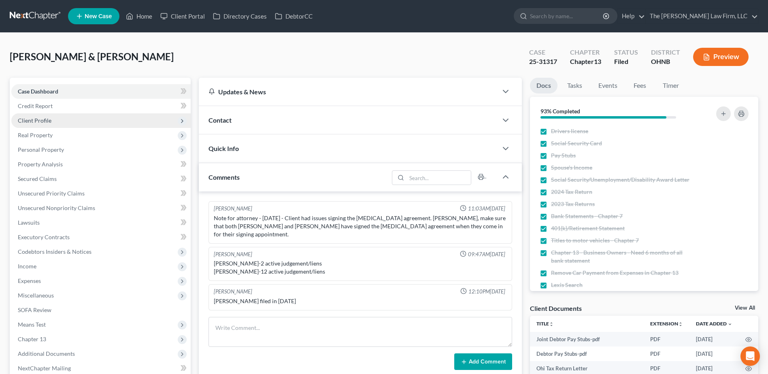
click at [38, 120] on span "Client Profile" at bounding box center [35, 120] width 34 height 7
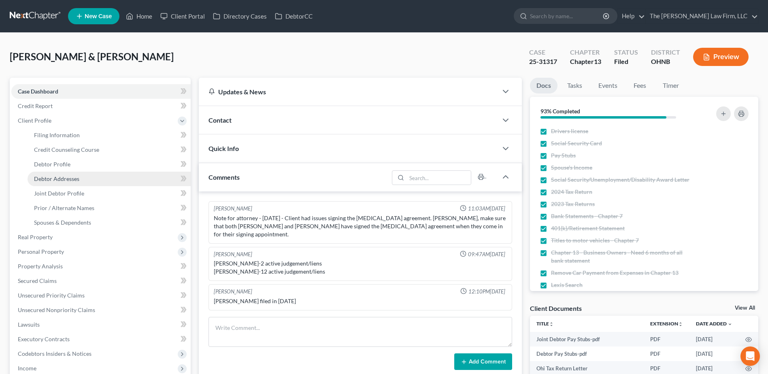
click at [62, 180] on span "Debtor Addresses" at bounding box center [56, 178] width 45 height 7
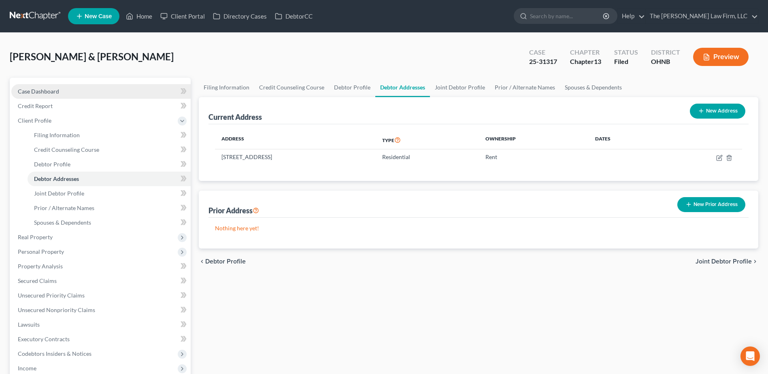
click at [51, 93] on span "Case Dashboard" at bounding box center [38, 91] width 41 height 7
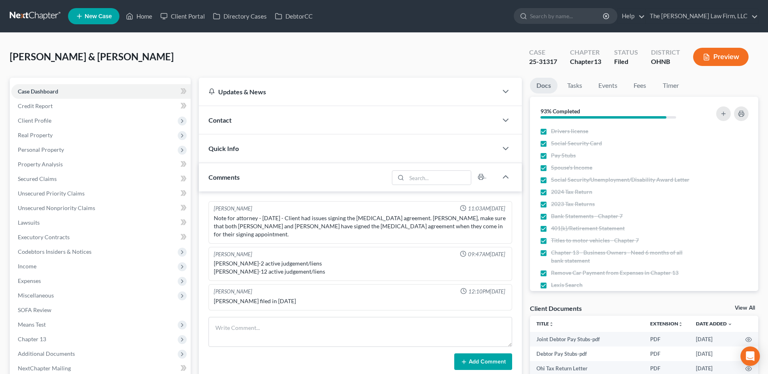
click at [241, 113] on div "Contact" at bounding box center [348, 120] width 299 height 28
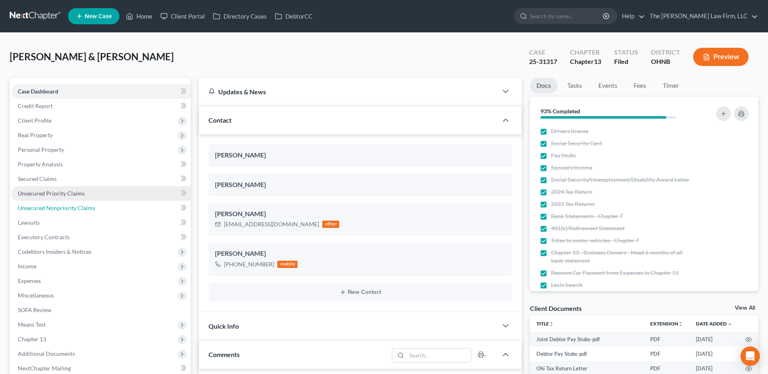
drag, startPoint x: 48, startPoint y: 202, endPoint x: 51, endPoint y: 197, distance: 5.8
click at [48, 202] on link "Unsecured Nonpriority Claims" at bounding box center [100, 208] width 179 height 15
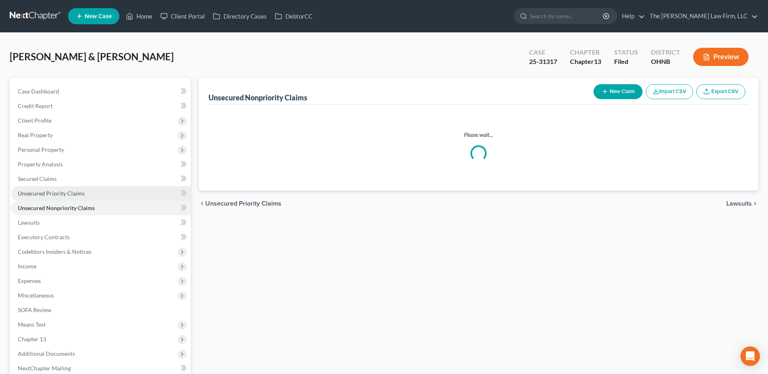
click at [54, 192] on span "Unsecured Priority Claims" at bounding box center [51, 193] width 67 height 7
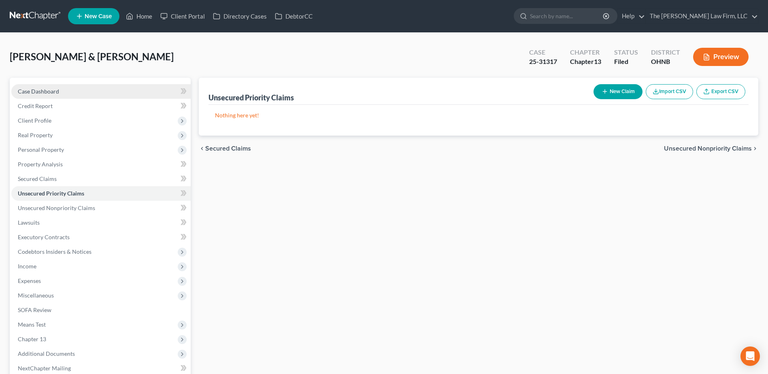
click at [35, 86] on link "Case Dashboard" at bounding box center [100, 91] width 179 height 15
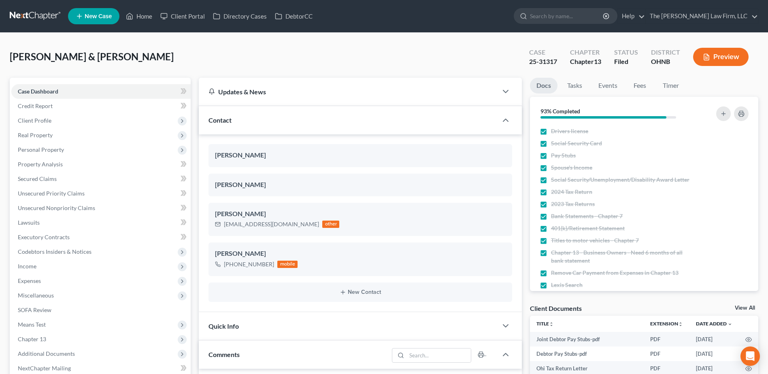
click at [32, 16] on link at bounding box center [36, 16] width 52 height 15
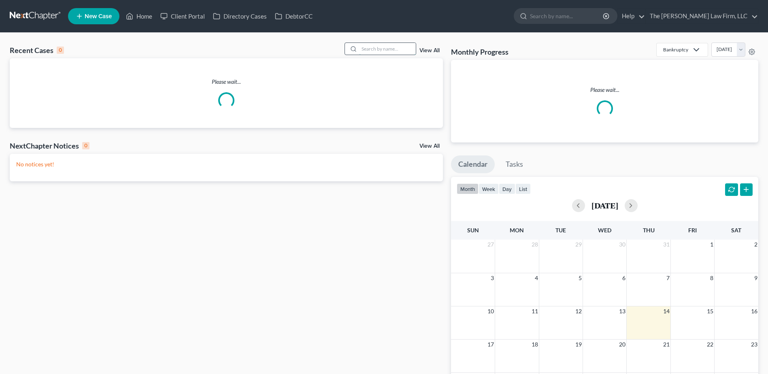
click at [386, 51] on input "search" at bounding box center [387, 49] width 57 height 12
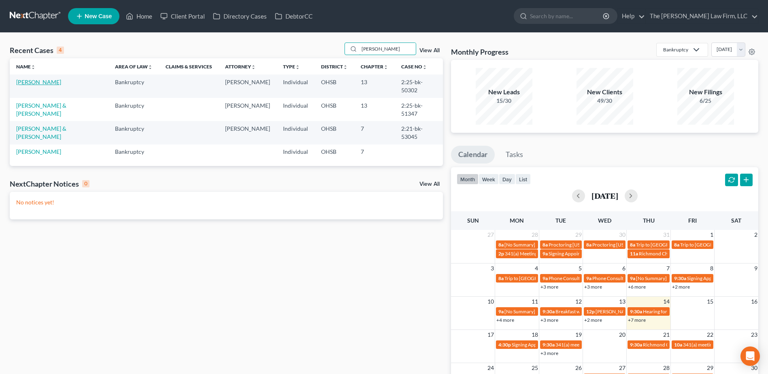
type input "[PERSON_NAME]"
click at [37, 81] on link "[PERSON_NAME]" at bounding box center [38, 82] width 45 height 7
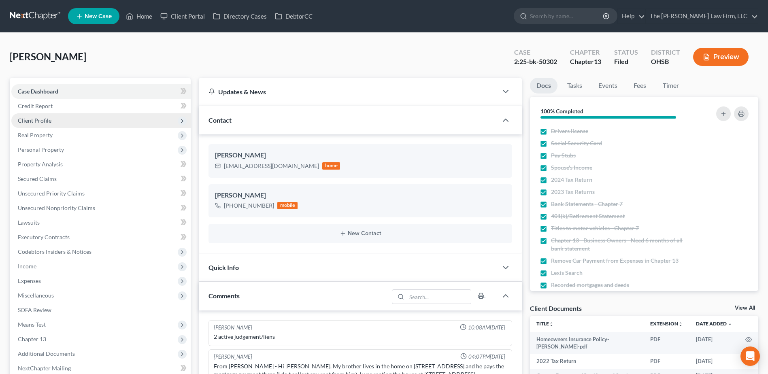
click at [32, 122] on span "Client Profile" at bounding box center [35, 120] width 34 height 7
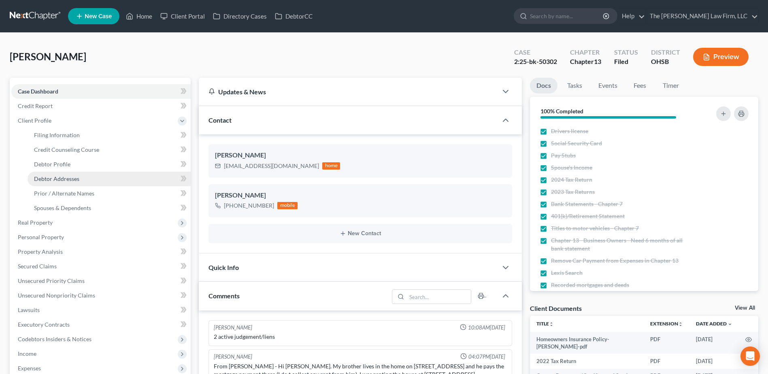
click at [51, 181] on span "Debtor Addresses" at bounding box center [56, 178] width 45 height 7
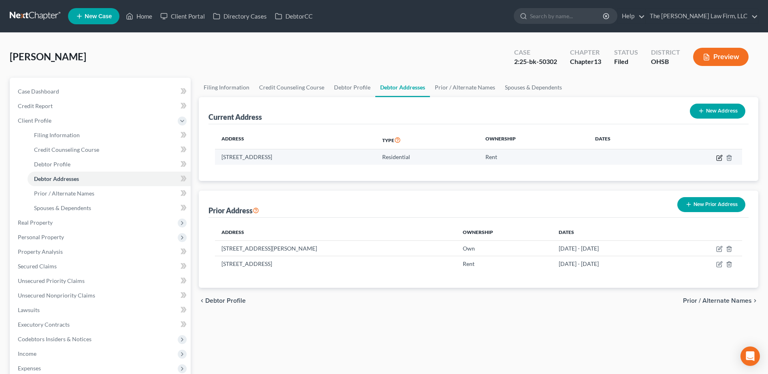
click at [720, 160] on icon "button" at bounding box center [719, 158] width 6 height 6
select select "36"
select select "0"
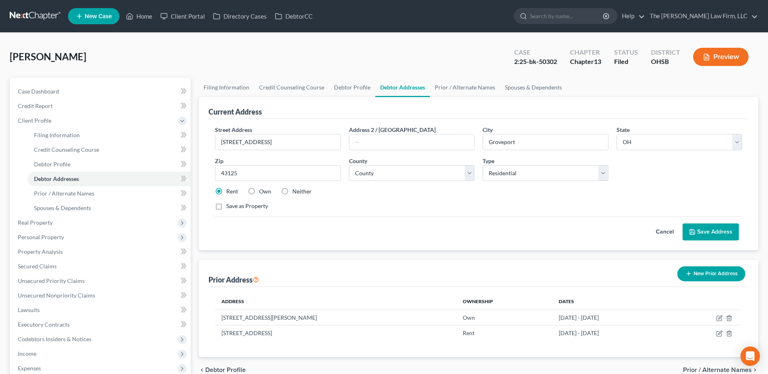
click at [23, 9] on nav "Home New Case Client Portal Directory Cases DebtorCC The [PERSON_NAME] Law Firm…" at bounding box center [384, 16] width 768 height 32
click at [24, 15] on link at bounding box center [36, 16] width 52 height 15
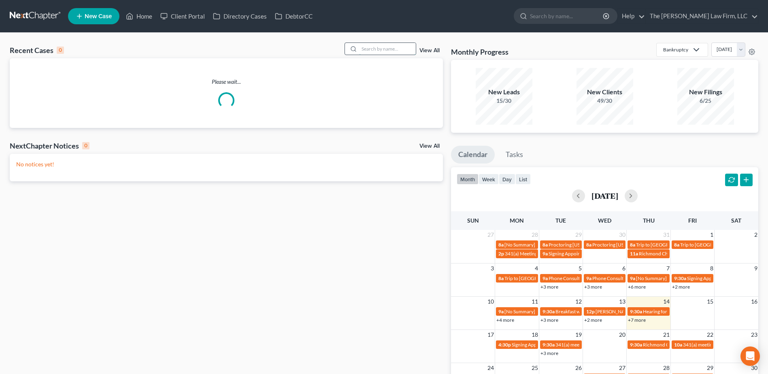
click at [388, 49] on input "search" at bounding box center [387, 49] width 57 height 12
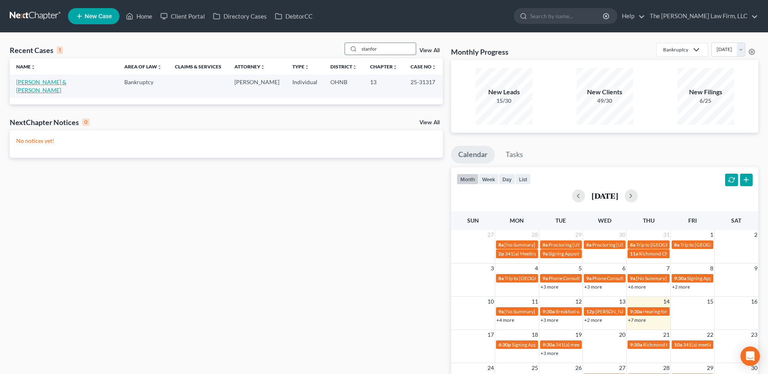
type input "stanfor"
click at [64, 83] on link "[PERSON_NAME] & [PERSON_NAME]" at bounding box center [41, 86] width 50 height 15
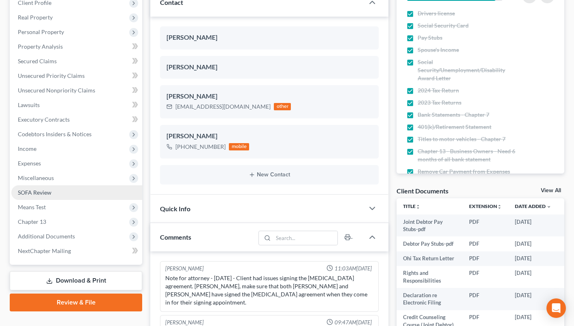
scroll to position [121, 0]
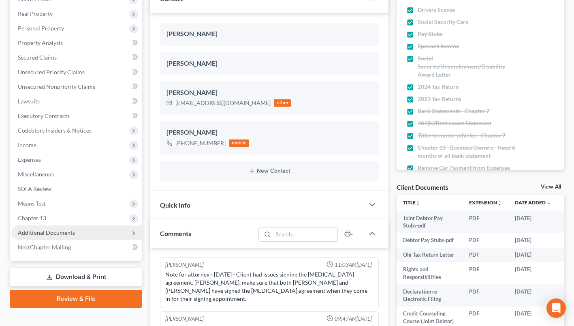
click at [56, 230] on span "Additional Documents" at bounding box center [46, 232] width 57 height 7
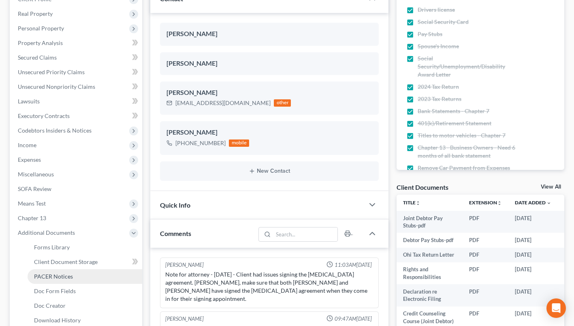
click at [58, 279] on span "PACER Notices" at bounding box center [53, 276] width 39 height 7
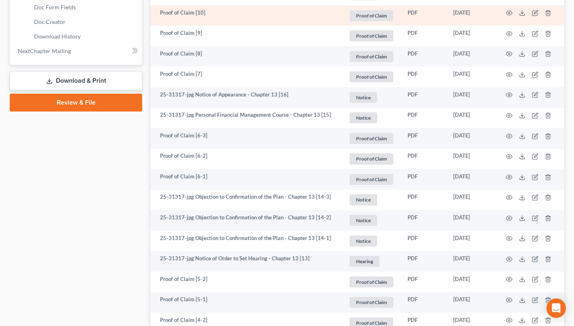
scroll to position [445, 0]
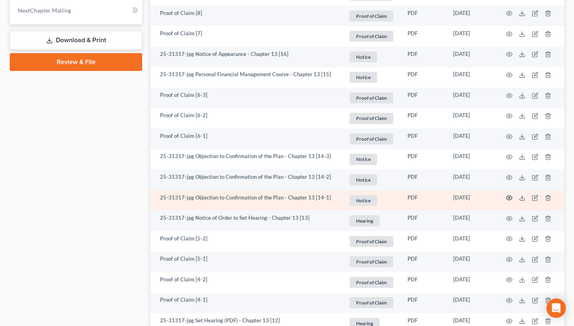
click at [507, 197] on icon "button" at bounding box center [509, 197] width 6 height 6
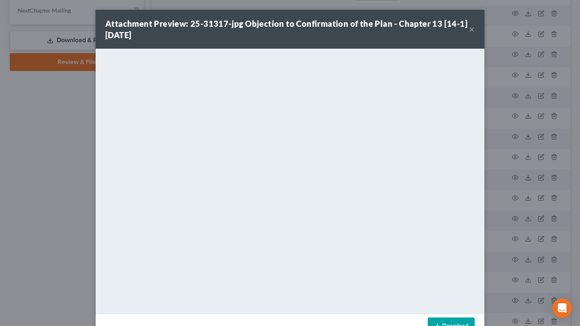
click at [469, 30] on button "×" at bounding box center [472, 29] width 6 height 10
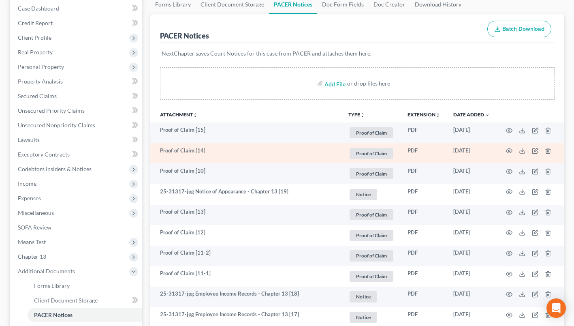
scroll to position [0, 0]
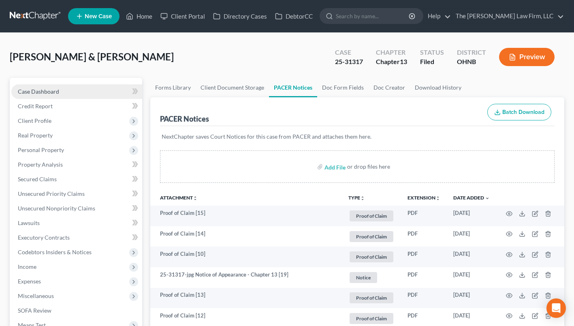
click at [32, 94] on link "Case Dashboard" at bounding box center [76, 91] width 131 height 15
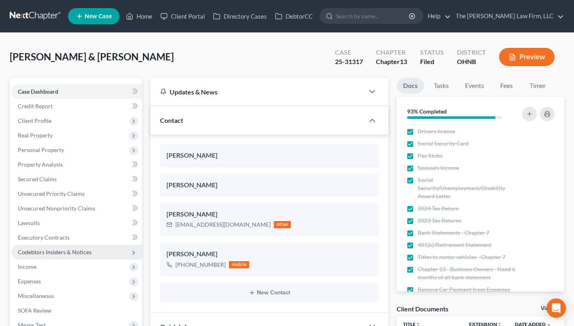
scroll to position [121, 0]
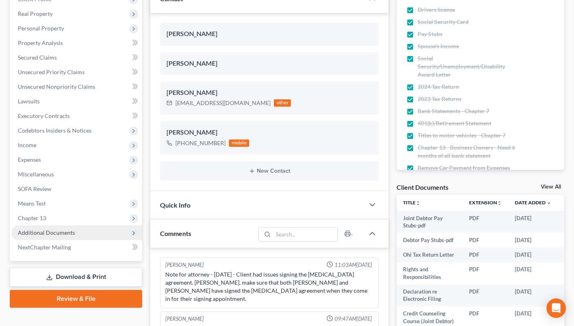
click at [44, 227] on span "Additional Documents" at bounding box center [76, 232] width 131 height 15
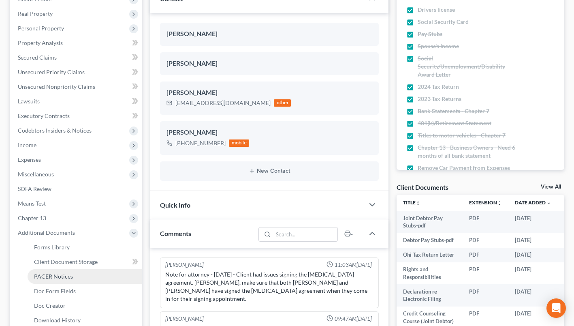
click at [61, 276] on span "PACER Notices" at bounding box center [53, 276] width 39 height 7
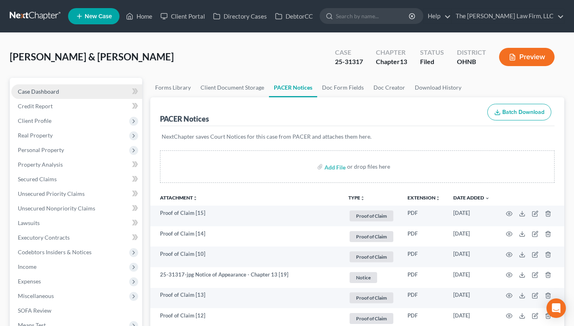
click at [30, 92] on span "Case Dashboard" at bounding box center [38, 91] width 41 height 7
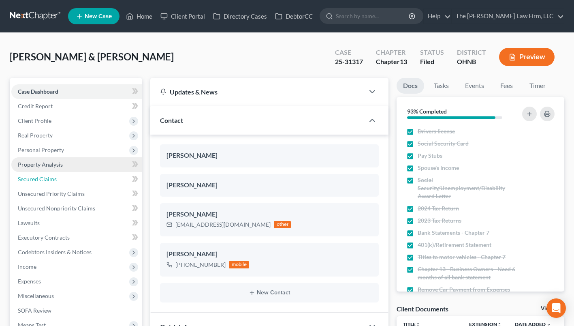
drag, startPoint x: 37, startPoint y: 176, endPoint x: 74, endPoint y: 168, distance: 37.6
click at [37, 176] on span "Secured Claims" at bounding box center [37, 178] width 39 height 7
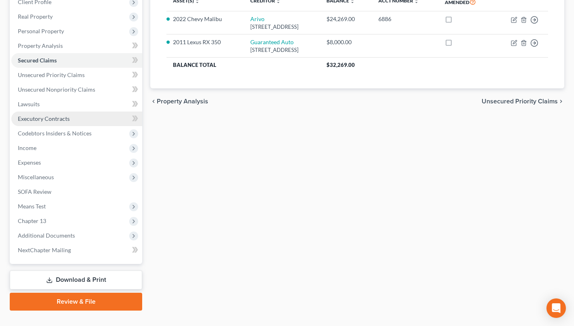
scroll to position [133, 0]
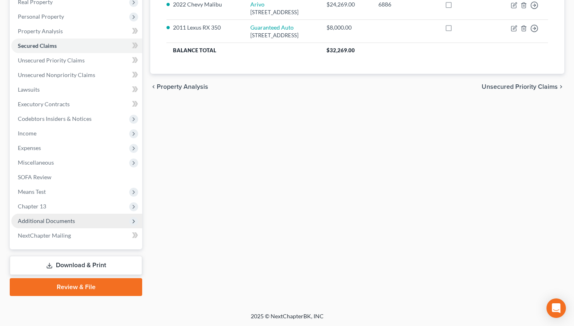
click at [77, 222] on span "Additional Documents" at bounding box center [76, 220] width 131 height 15
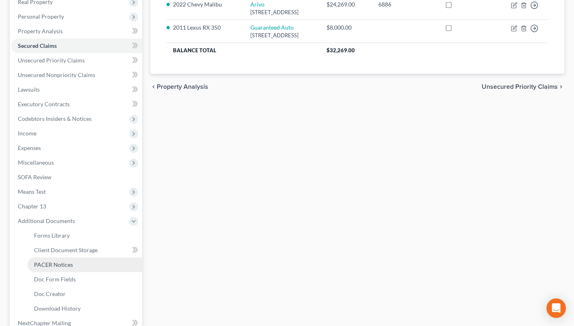
click at [57, 261] on span "PACER Notices" at bounding box center [53, 264] width 39 height 7
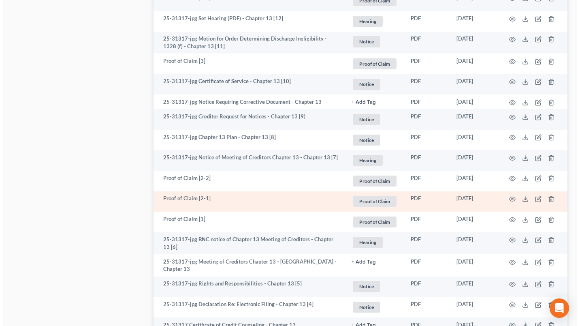
scroll to position [757, 0]
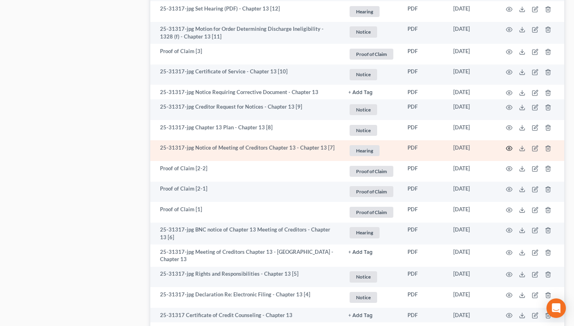
click at [509, 148] on circle "button" at bounding box center [509, 148] width 2 height 2
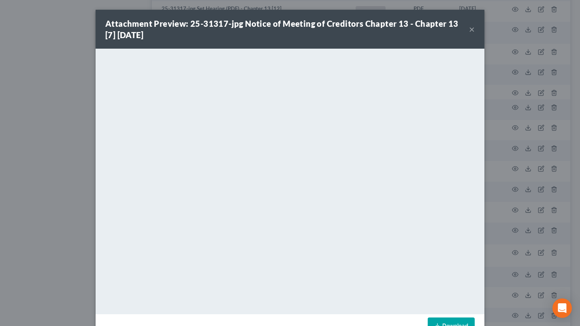
click at [469, 28] on button "×" at bounding box center [472, 29] width 6 height 10
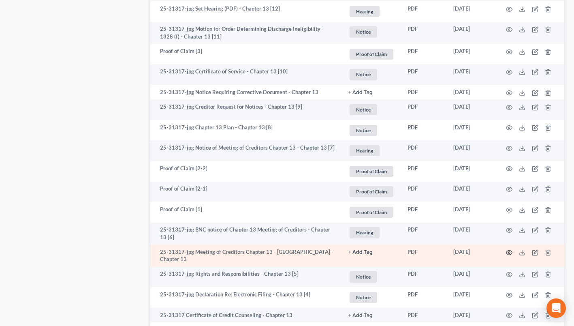
click at [507, 251] on icon "button" at bounding box center [509, 252] width 6 height 6
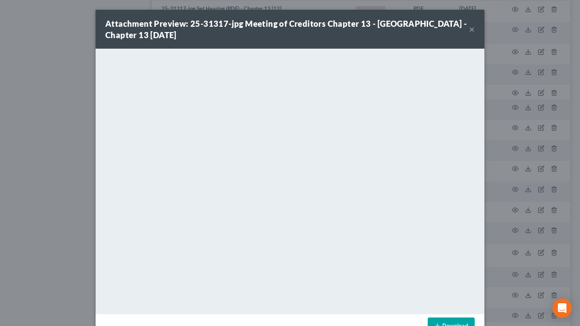
click at [470, 26] on button "×" at bounding box center [472, 29] width 6 height 10
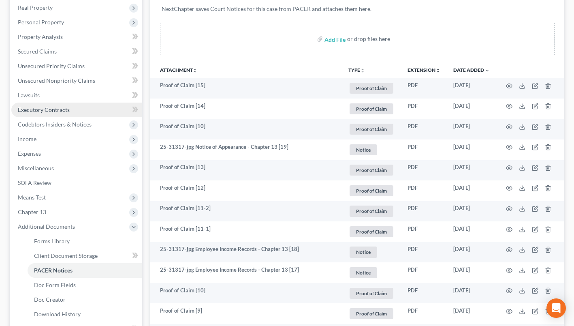
scroll to position [68, 0]
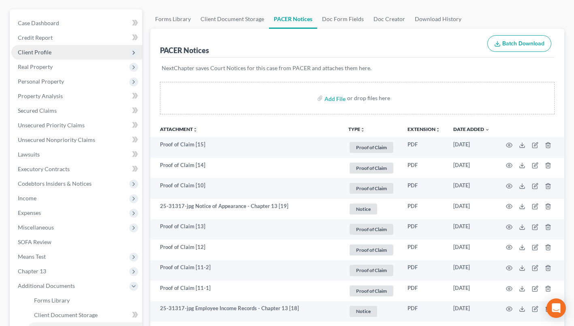
click at [36, 47] on span "Client Profile" at bounding box center [76, 52] width 131 height 15
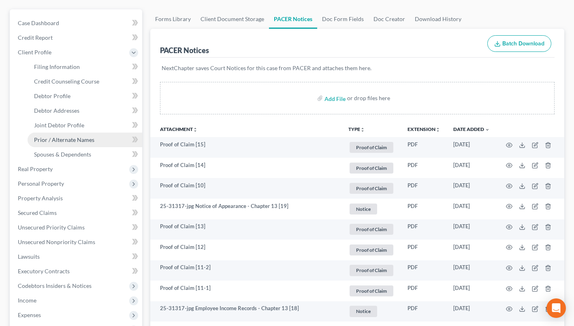
click at [64, 138] on span "Prior / Alternate Names" at bounding box center [64, 139] width 60 height 7
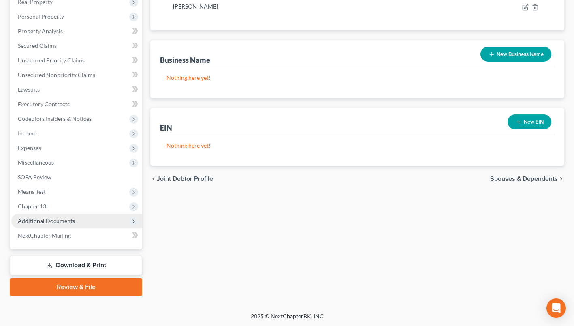
click at [69, 221] on span "Additional Documents" at bounding box center [46, 220] width 57 height 7
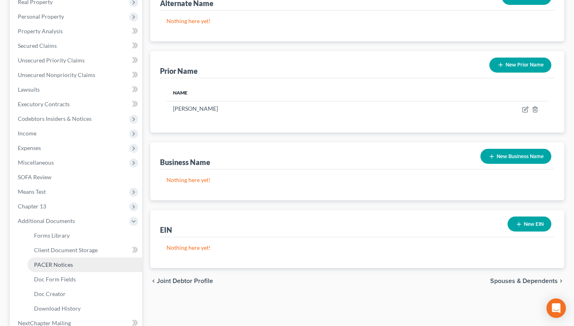
click at [66, 261] on span "PACER Notices" at bounding box center [53, 264] width 39 height 7
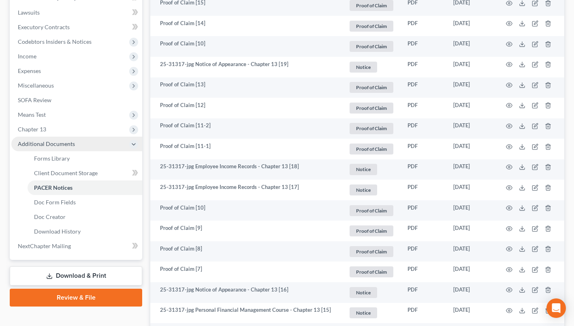
scroll to position [149, 0]
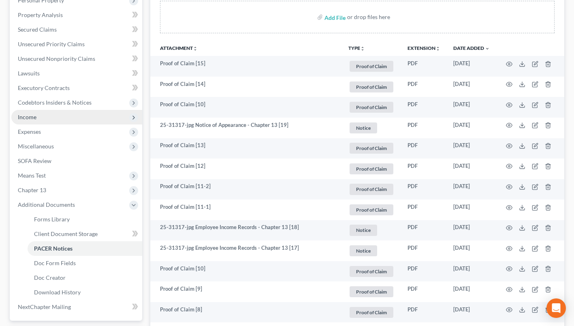
click at [43, 114] on span "Income" at bounding box center [76, 117] width 131 height 15
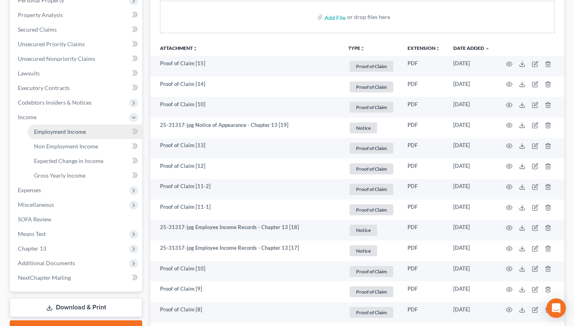
click at [46, 125] on link "Employment Income" at bounding box center [85, 131] width 115 height 15
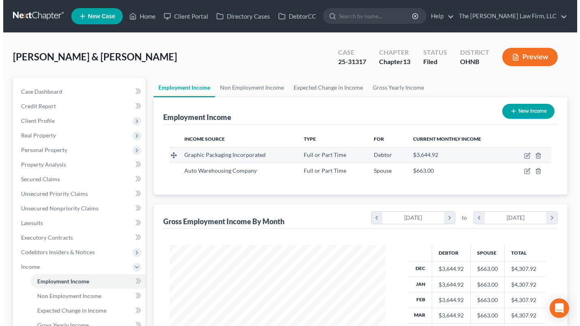
scroll to position [145, 232]
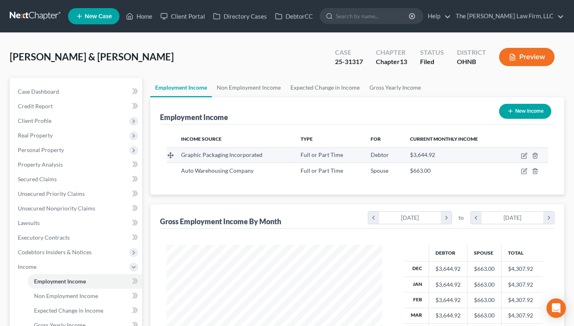
click at [520, 153] on td at bounding box center [526, 154] width 43 height 15
click at [523, 153] on icon "button" at bounding box center [523, 155] width 5 height 5
select select "0"
select select "10"
select select "2"
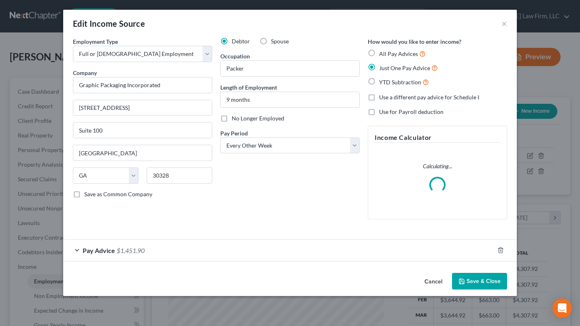
scroll to position [145, 234]
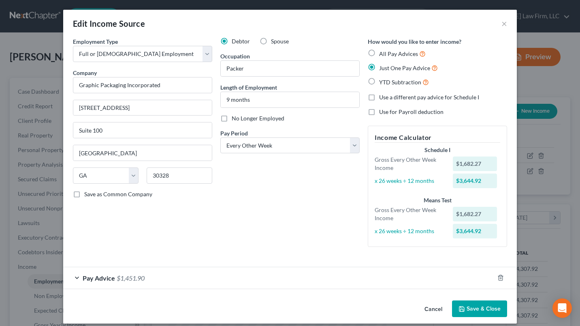
click at [161, 275] on div "Pay Advice $1,451.90" at bounding box center [278, 277] width 431 height 21
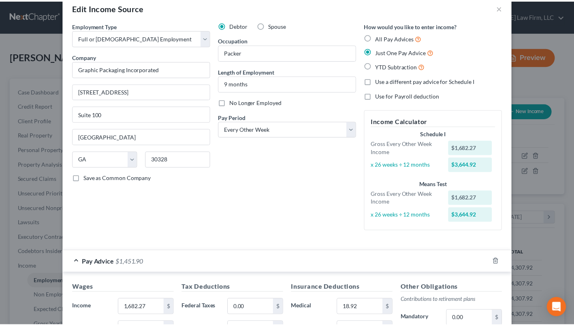
scroll to position [0, 0]
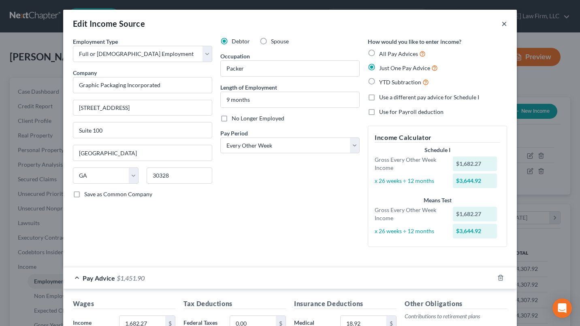
click at [502, 23] on button "×" at bounding box center [504, 24] width 6 height 10
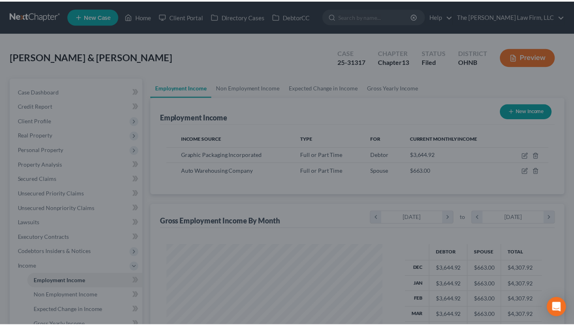
scroll to position [404772, 404685]
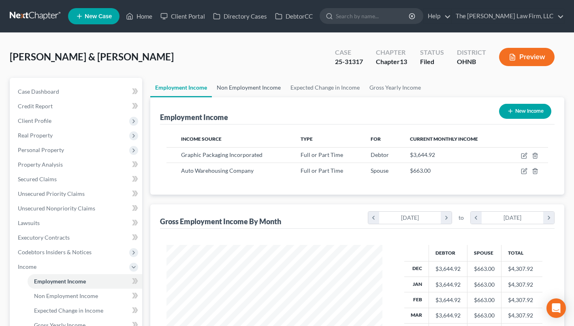
click at [276, 89] on link "Non Employment Income" at bounding box center [249, 87] width 74 height 19
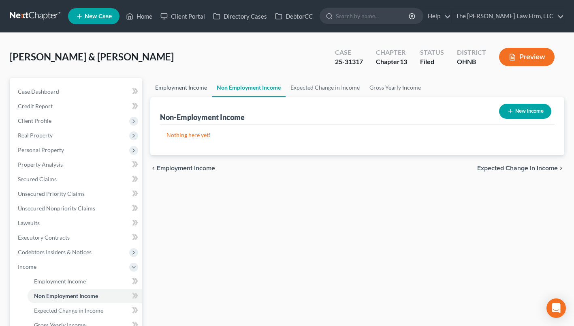
click at [206, 87] on link "Employment Income" at bounding box center [181, 87] width 62 height 19
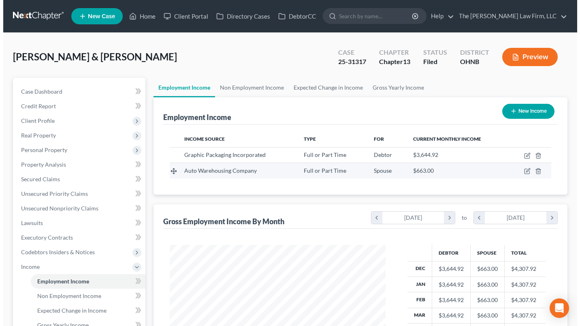
scroll to position [145, 232]
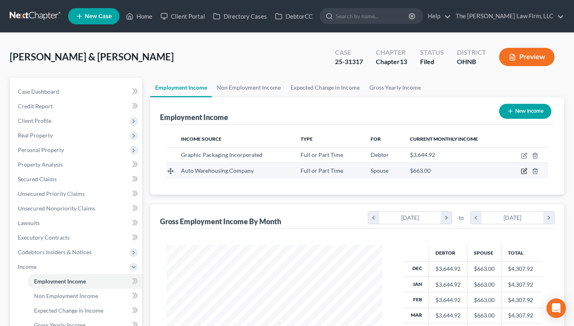
click at [524, 170] on icon "button" at bounding box center [525, 170] width 4 height 4
select select "0"
select select "23"
select select "3"
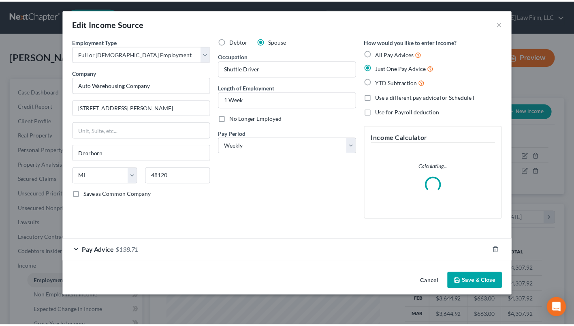
scroll to position [145, 234]
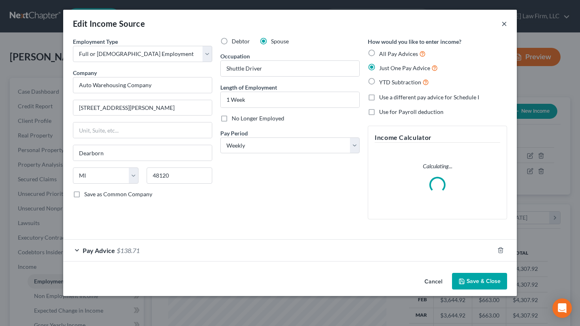
click at [502, 21] on button "×" at bounding box center [504, 24] width 6 height 10
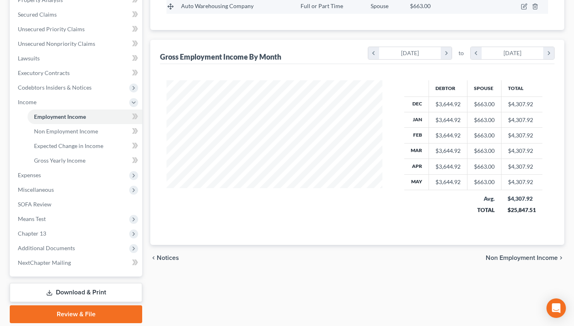
scroll to position [192, 0]
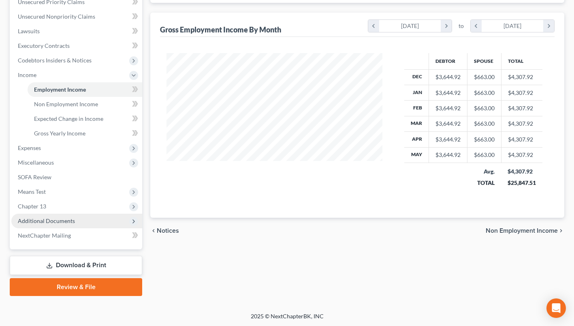
click at [46, 219] on span "Additional Documents" at bounding box center [46, 220] width 57 height 7
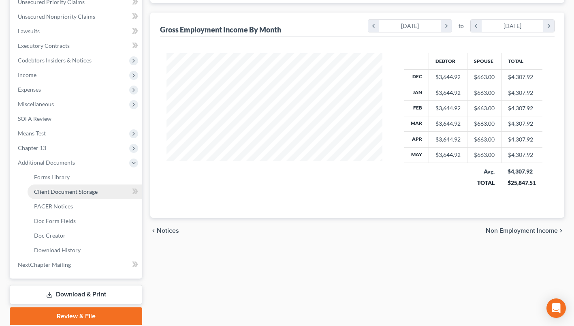
click at [74, 191] on span "Client Document Storage" at bounding box center [66, 191] width 64 height 7
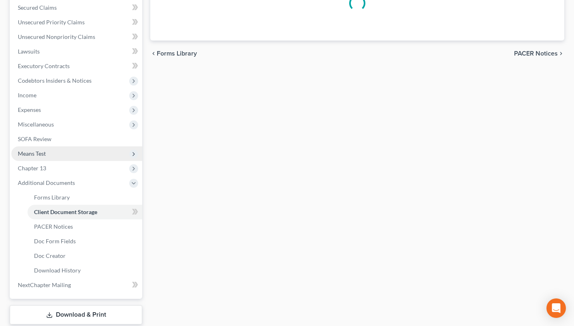
scroll to position [111, 0]
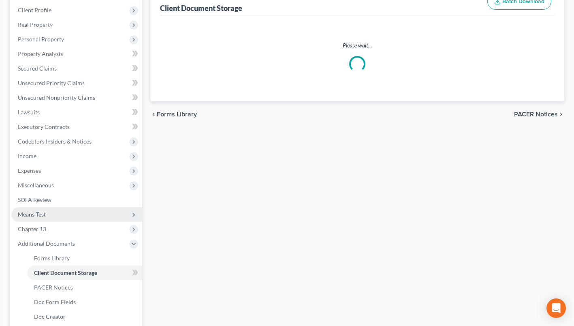
select select "5"
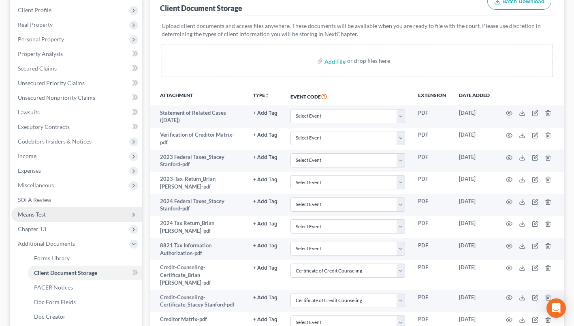
scroll to position [0, 0]
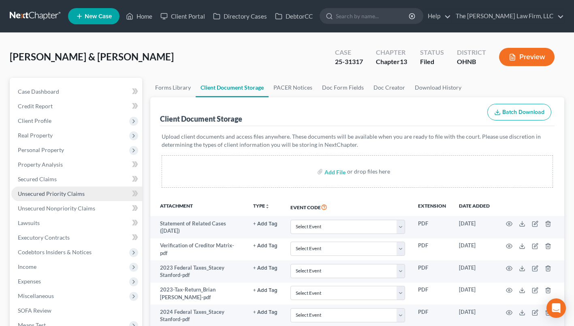
click at [75, 192] on span "Unsecured Priority Claims" at bounding box center [51, 193] width 67 height 7
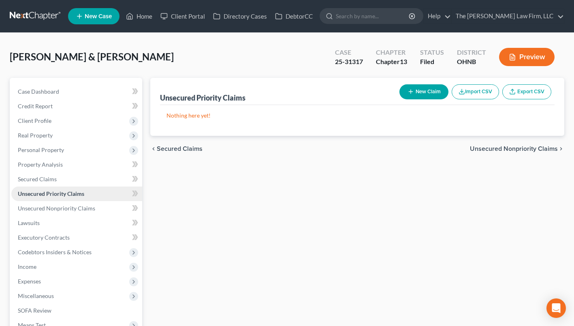
click at [75, 192] on span "Unsecured Priority Claims" at bounding box center [51, 193] width 66 height 7
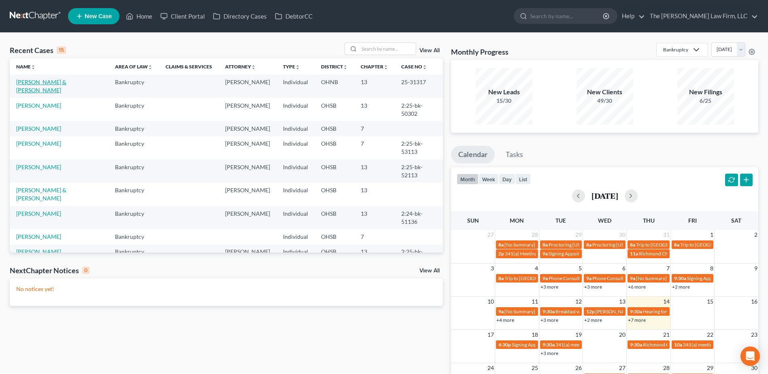
click at [66, 81] on link "[PERSON_NAME] & [PERSON_NAME]" at bounding box center [41, 86] width 50 height 15
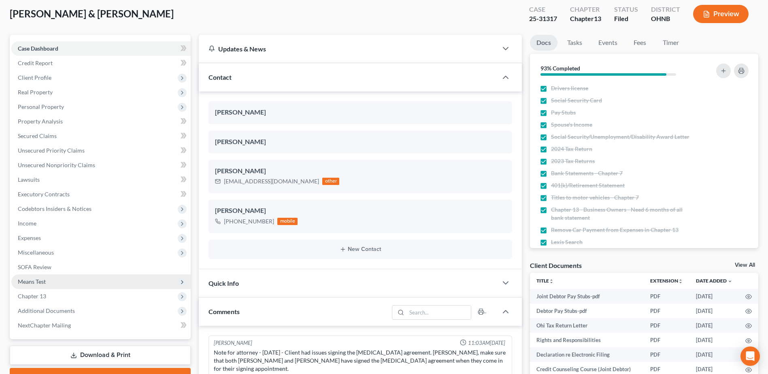
scroll to position [121, 0]
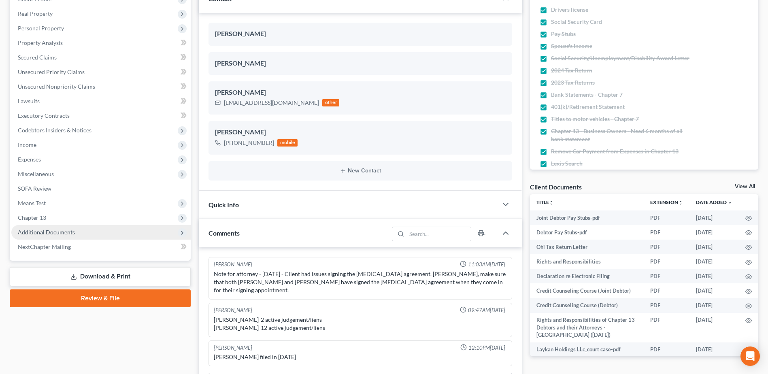
click at [65, 227] on span "Additional Documents" at bounding box center [100, 232] width 179 height 15
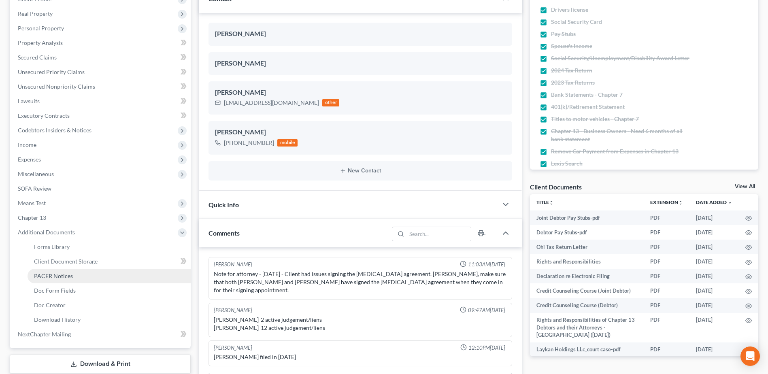
click at [64, 271] on link "PACER Notices" at bounding box center [109, 276] width 163 height 15
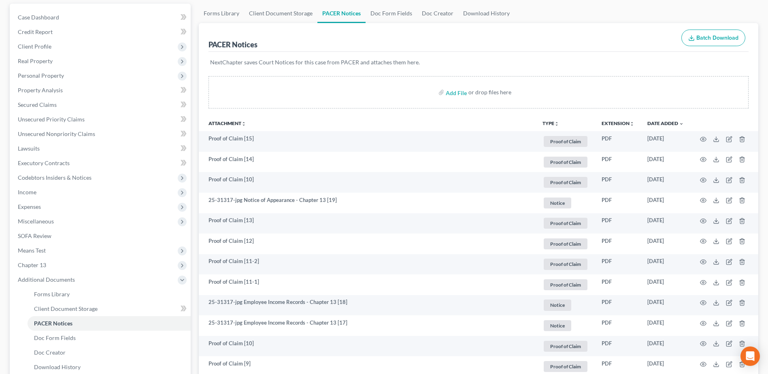
scroll to position [202, 0]
